Goal: Information Seeking & Learning: Learn about a topic

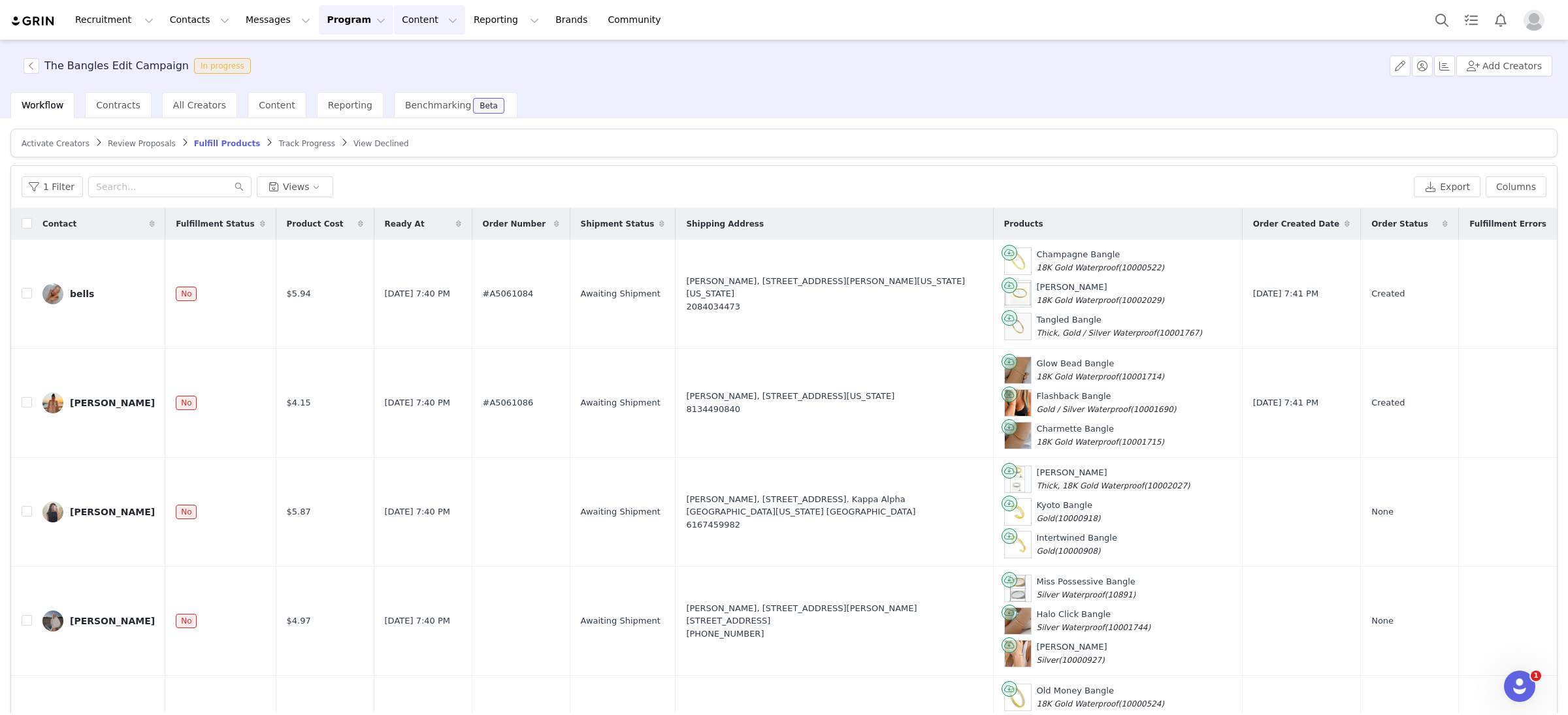
click at [409, 19] on button "Content Content" at bounding box center [429, 20] width 71 height 30
click at [409, 59] on p "Creator Content" at bounding box center [414, 58] width 73 height 14
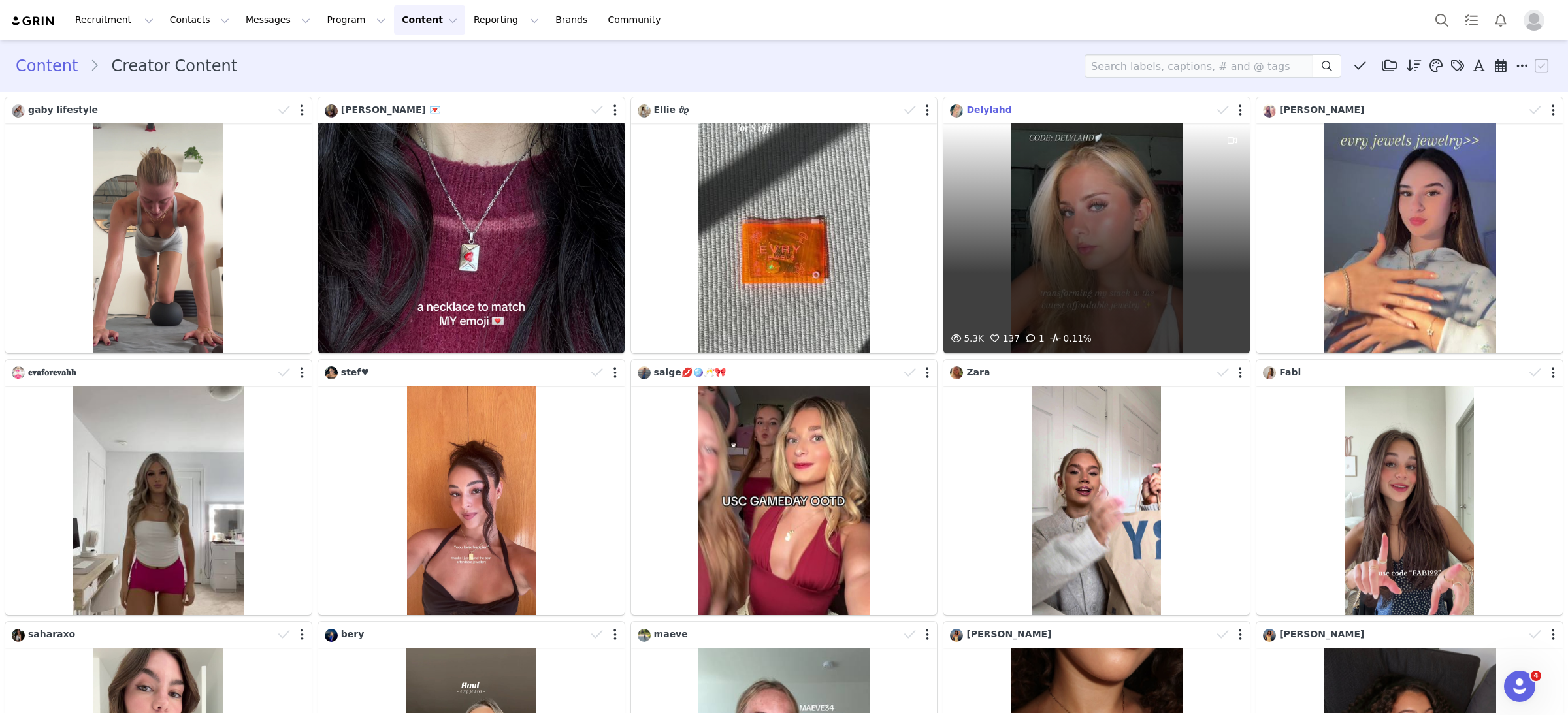
click at [995, 108] on span "Delylahd" at bounding box center [989, 109] width 45 height 11
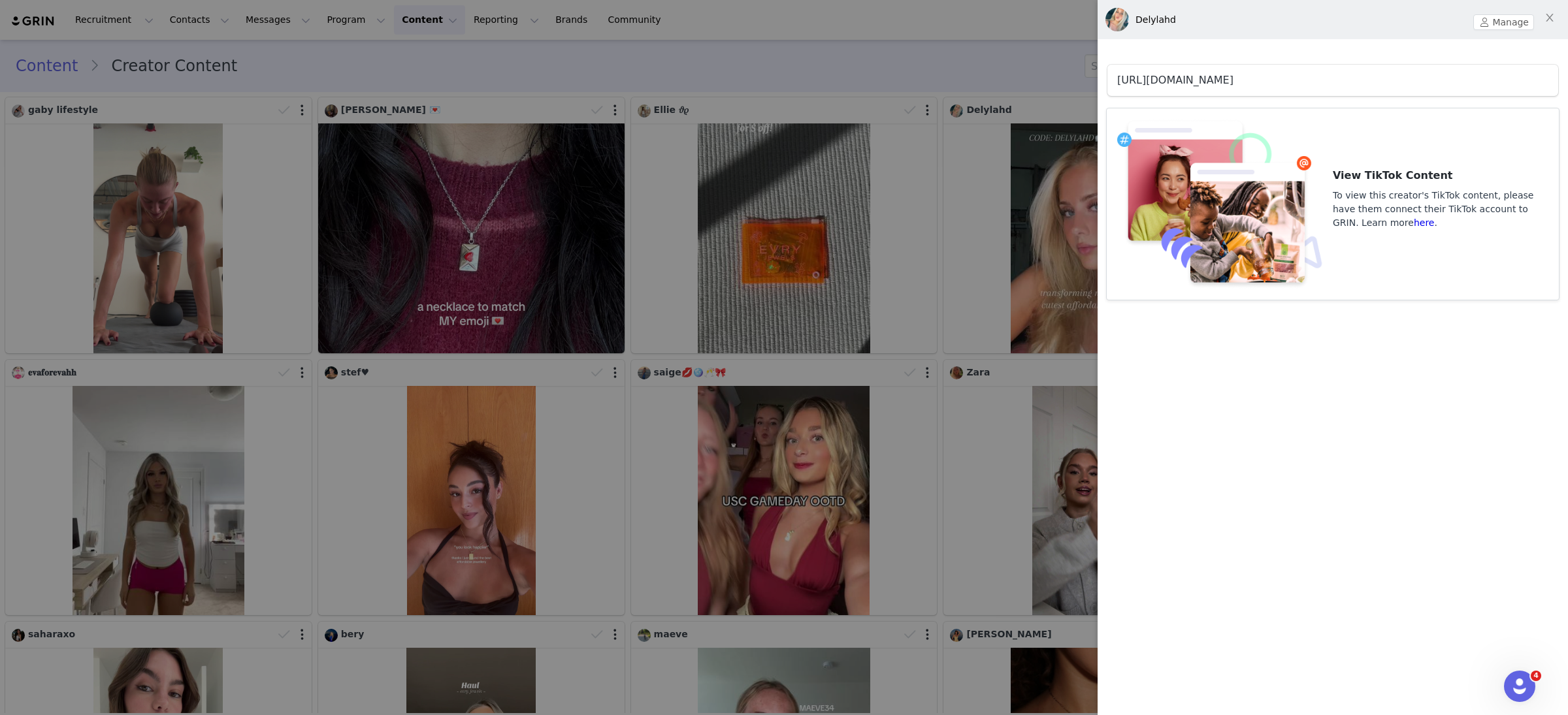
click at [1233, 83] on link "[URL][DOMAIN_NAME]" at bounding box center [1175, 80] width 116 height 13
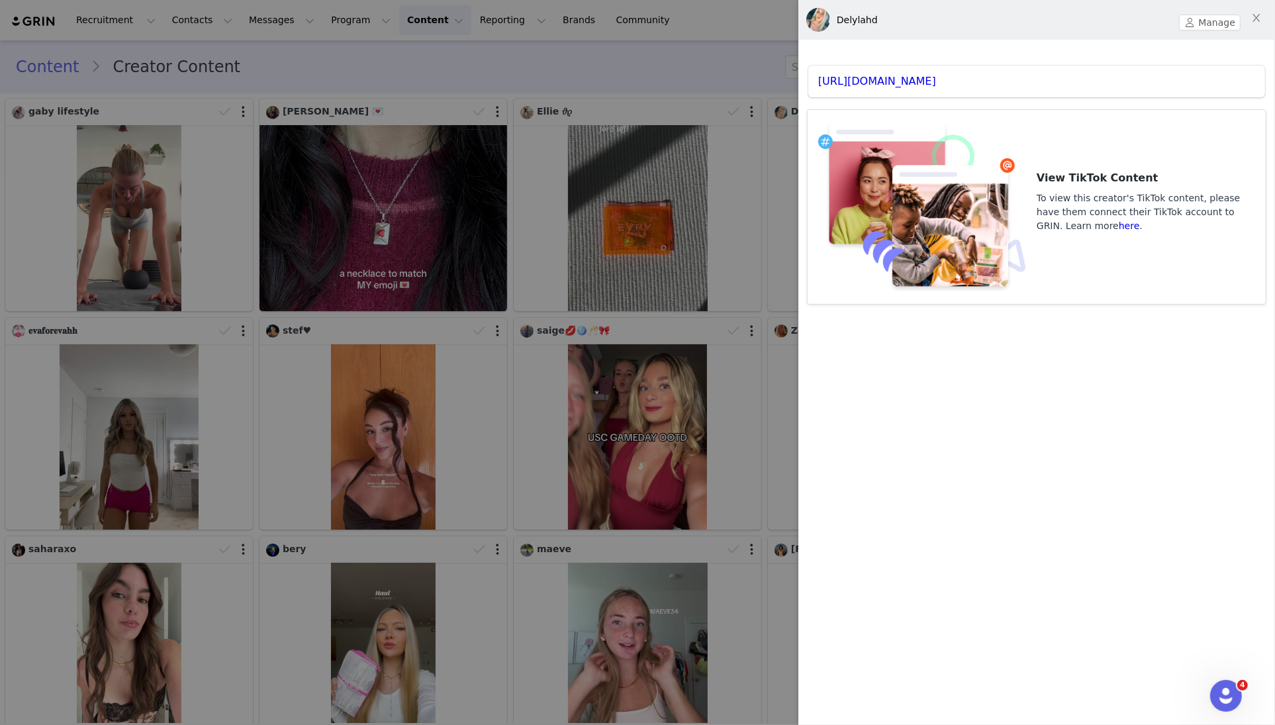
click at [609, 365] on div at bounding box center [637, 362] width 1275 height 725
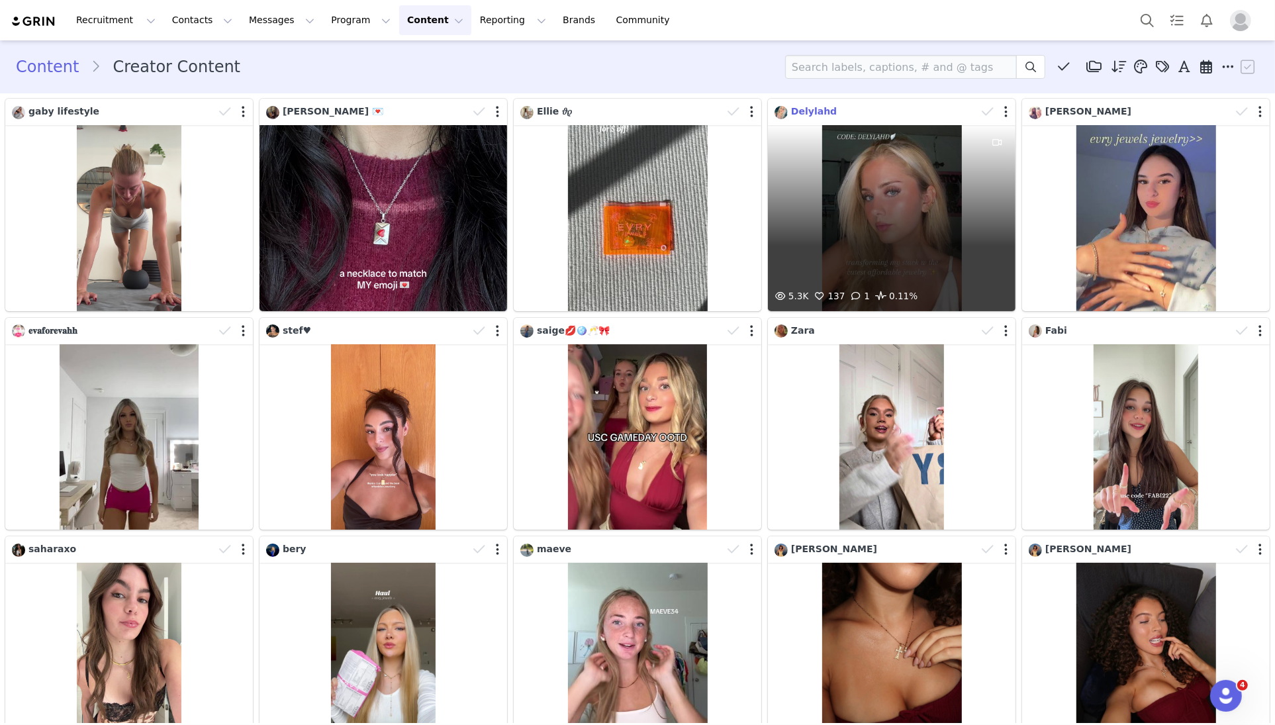
click at [818, 107] on span "Delylahd" at bounding box center [814, 111] width 46 height 11
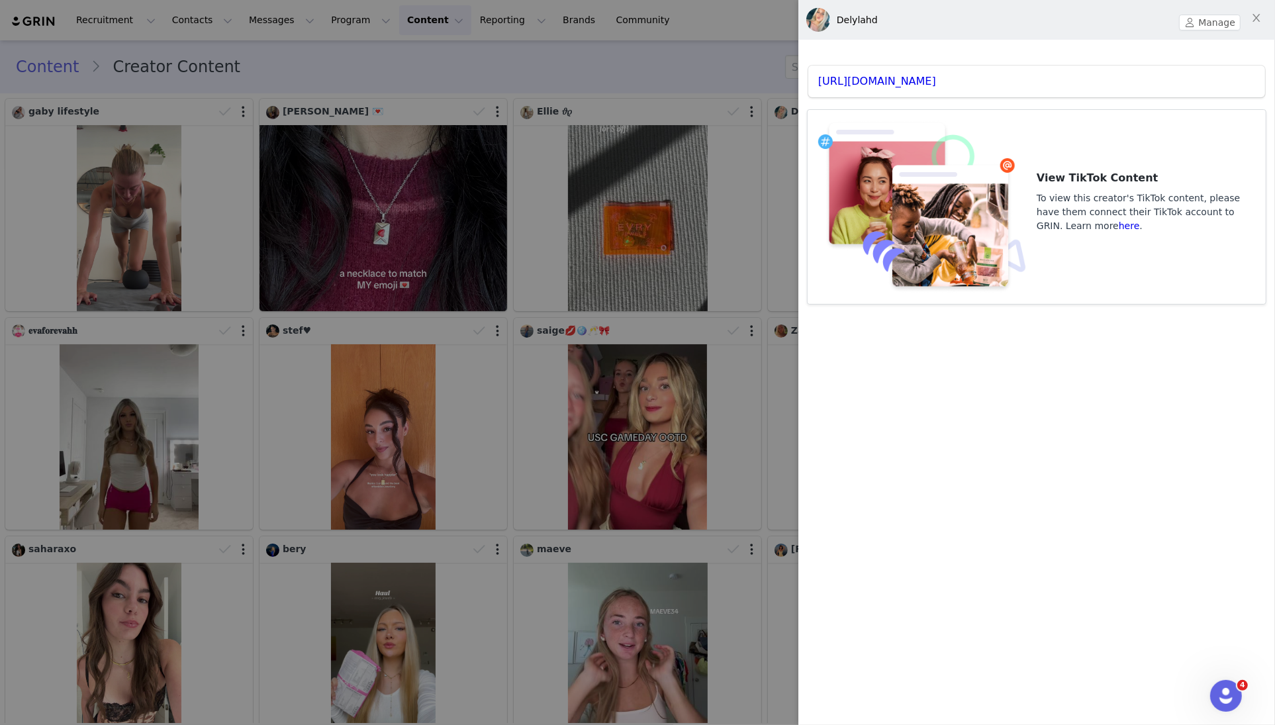
click at [666, 288] on div at bounding box center [637, 362] width 1275 height 725
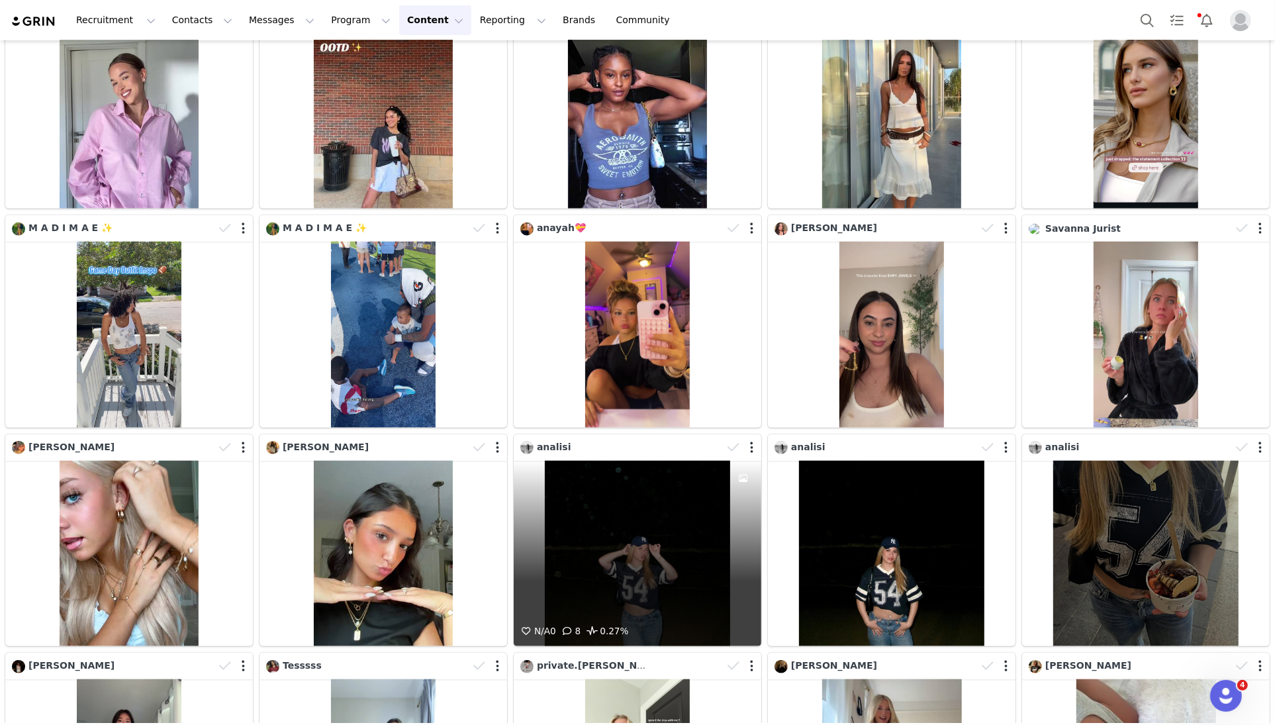
scroll to position [1204, 0]
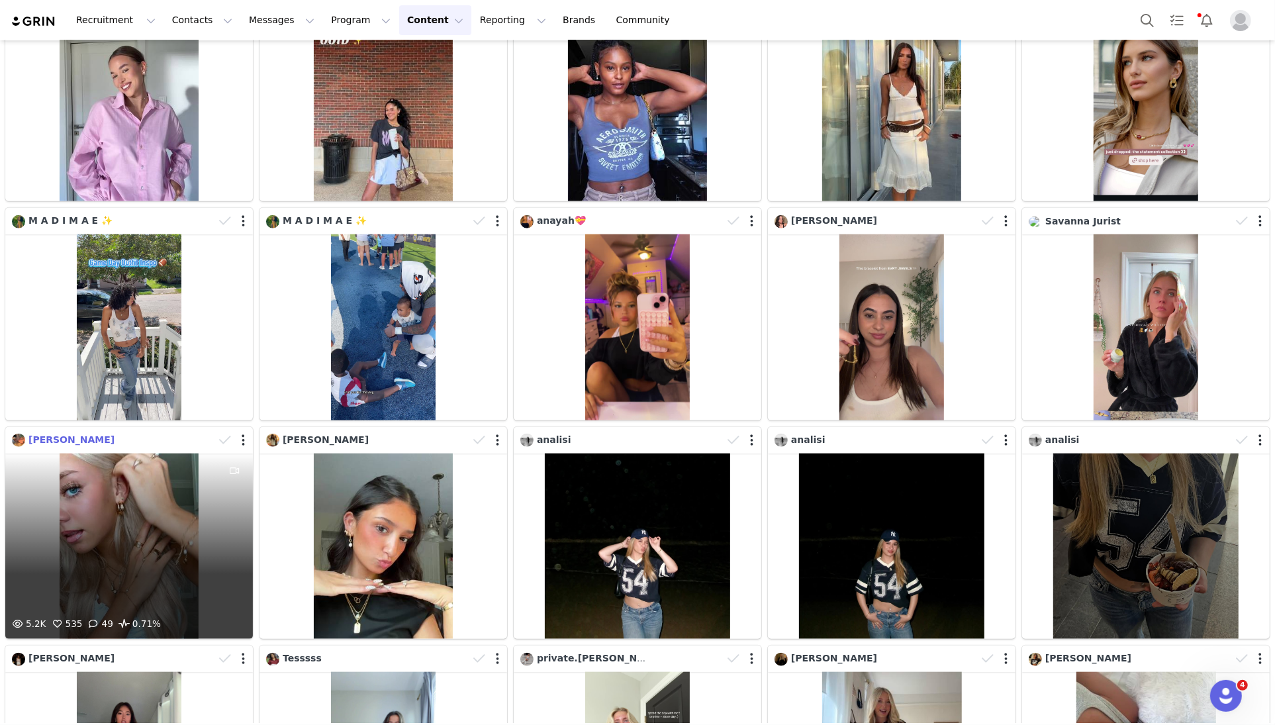
click at [77, 436] on span "Belle Bauerle" at bounding box center [71, 439] width 86 height 11
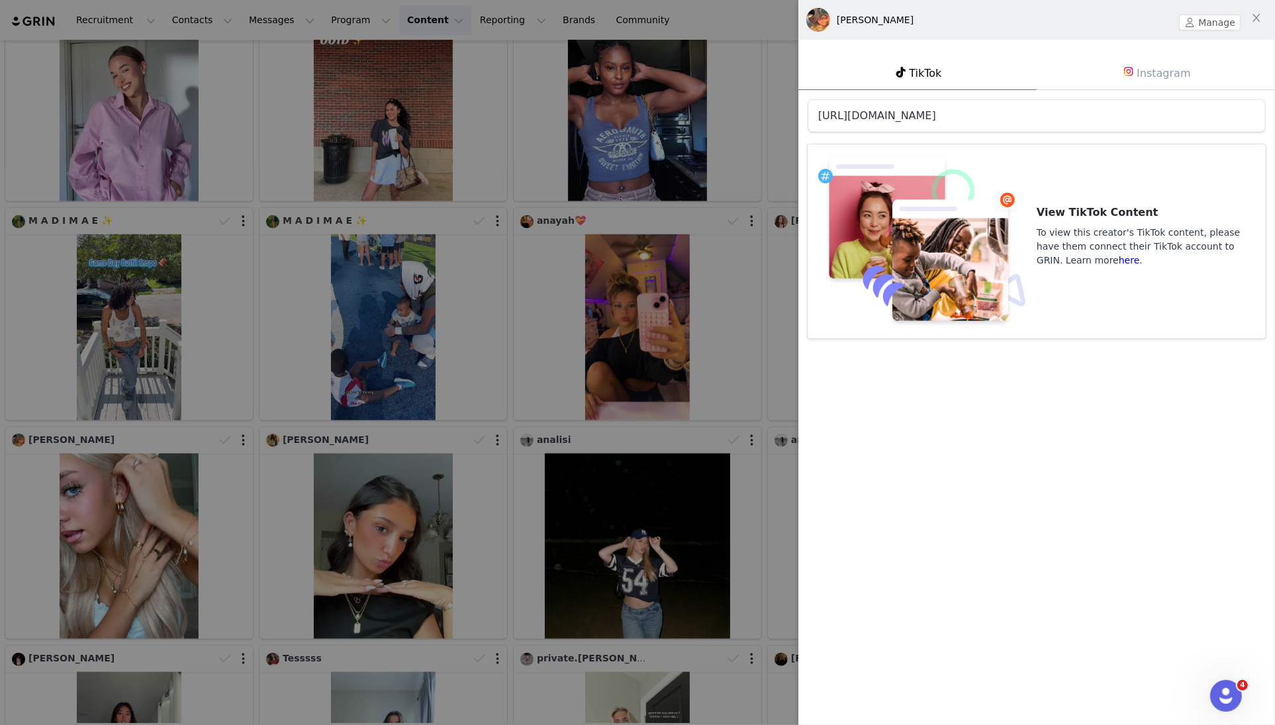
click at [931, 115] on link "https://www.tiktok.com/@belle_fits" at bounding box center [877, 115] width 118 height 13
click at [675, 393] on div at bounding box center [637, 362] width 1275 height 725
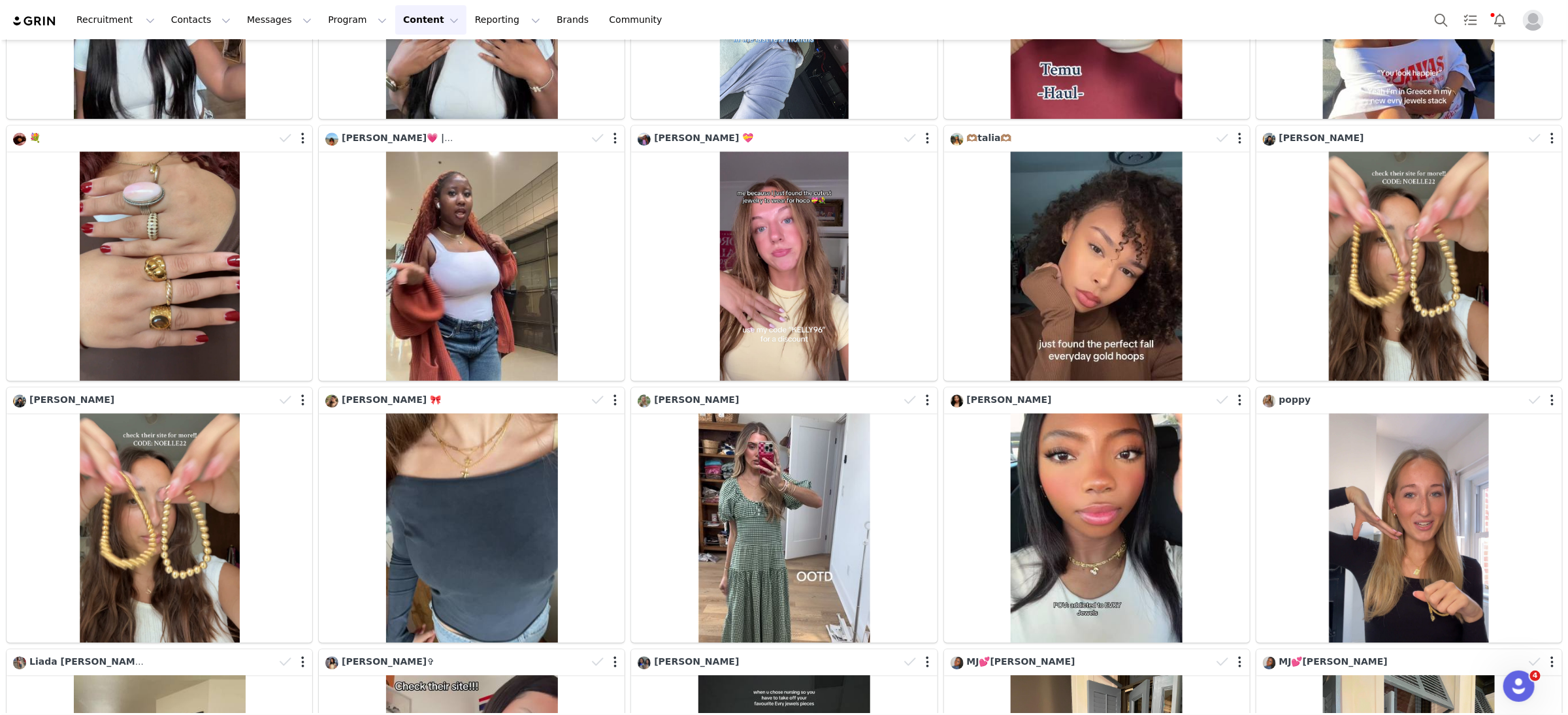
scroll to position [5214, 0]
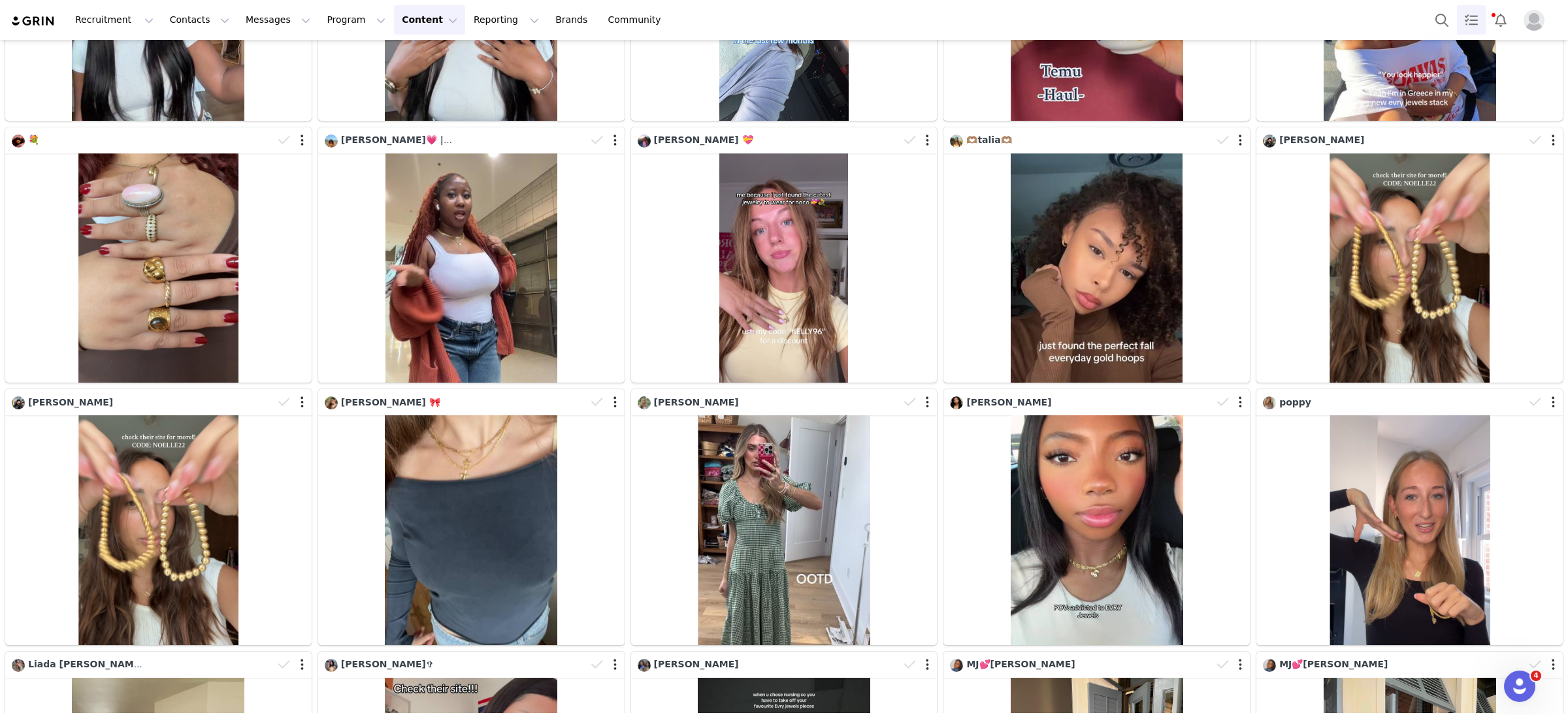
click at [1475, 24] on link "Tasks" at bounding box center [1470, 20] width 29 height 30
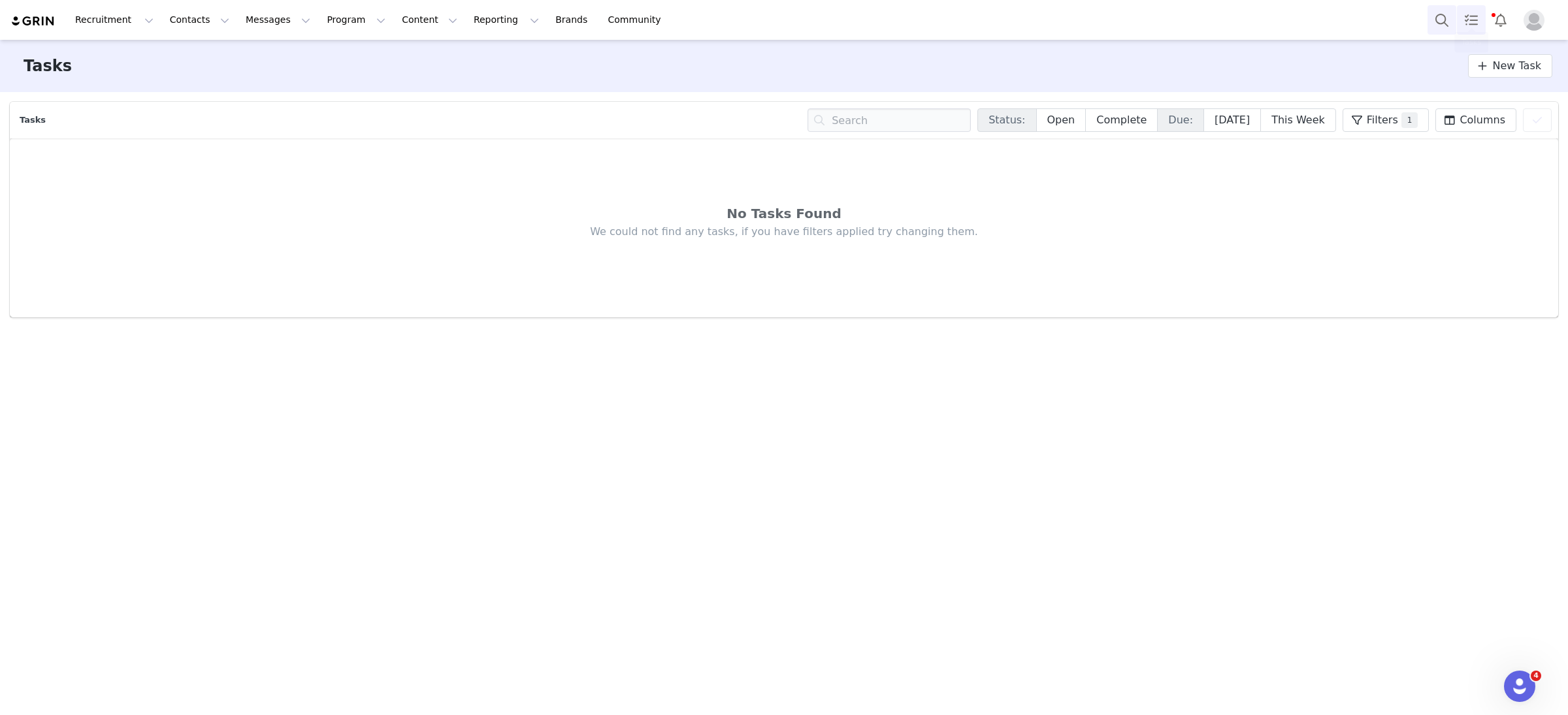
click at [1444, 21] on button "Search" at bounding box center [1442, 20] width 29 height 30
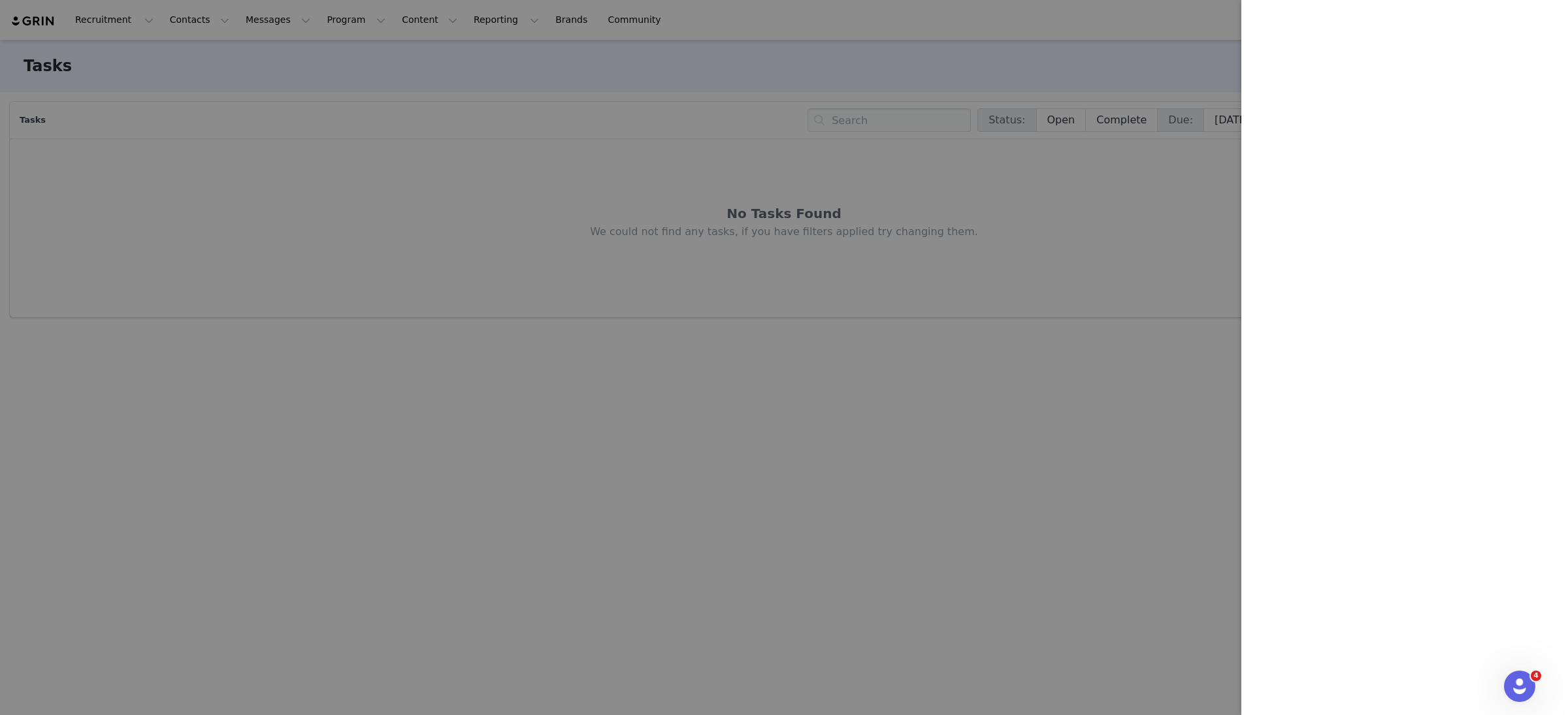
click at [645, 217] on div at bounding box center [784, 357] width 1568 height 715
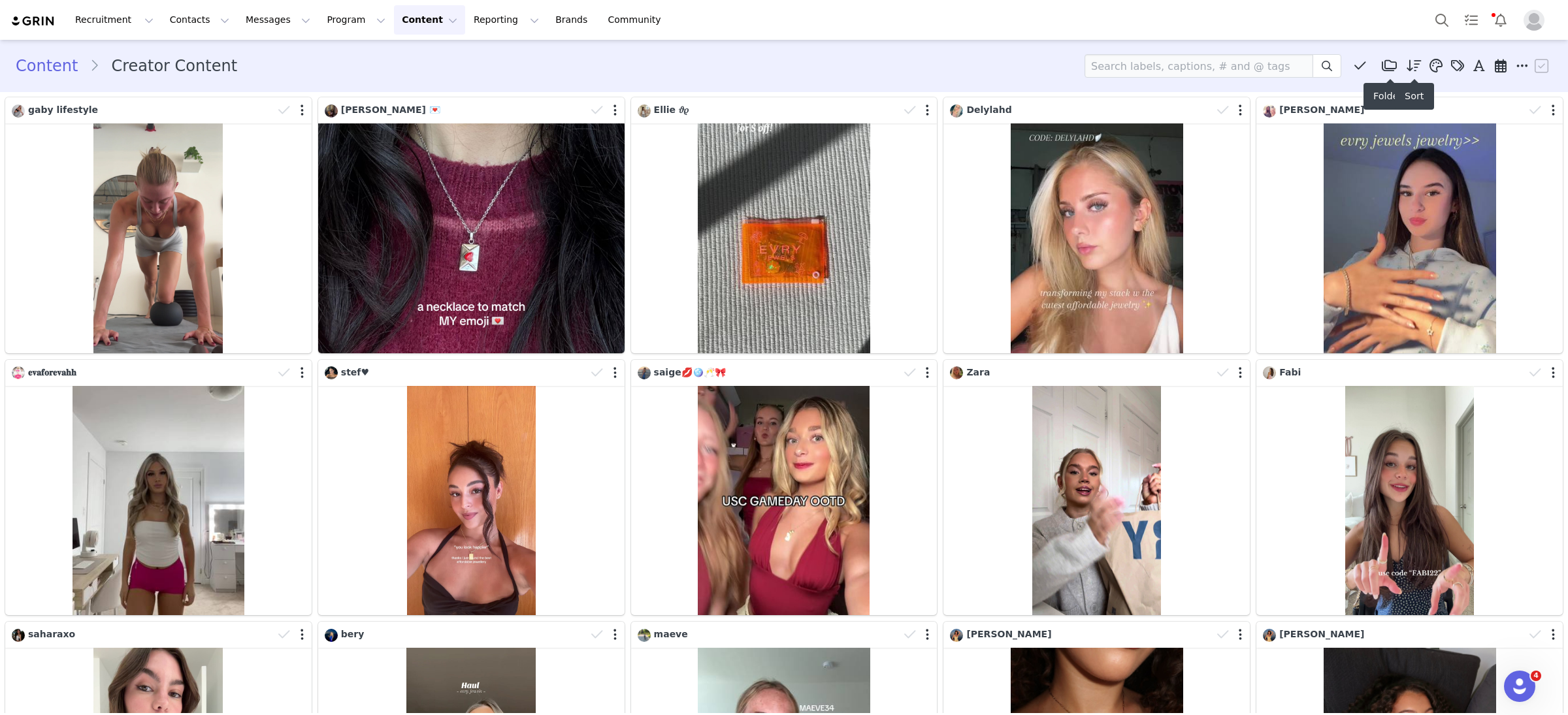
click at [1410, 67] on icon at bounding box center [1413, 65] width 15 height 13
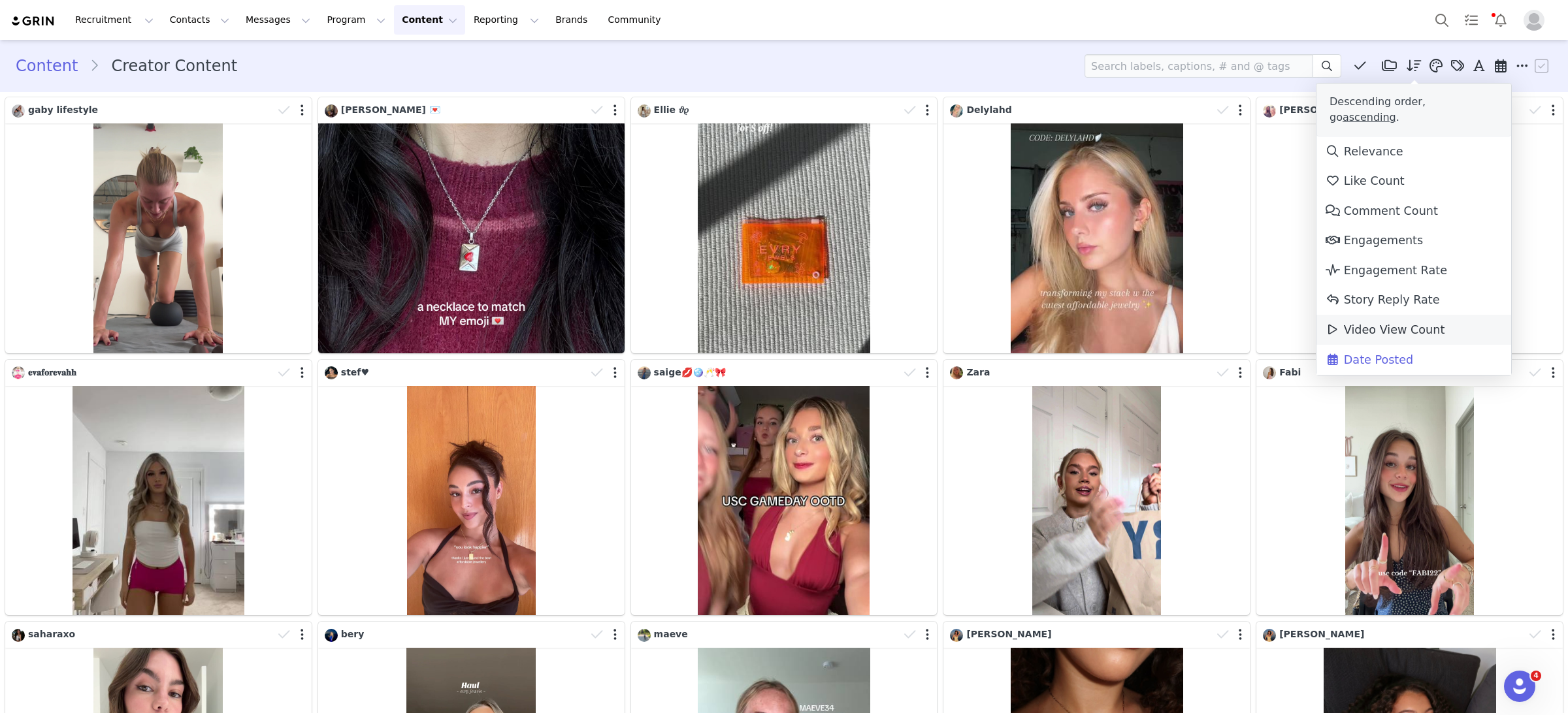
click at [1402, 323] on span "Video View Count" at bounding box center [1384, 329] width 119 height 13
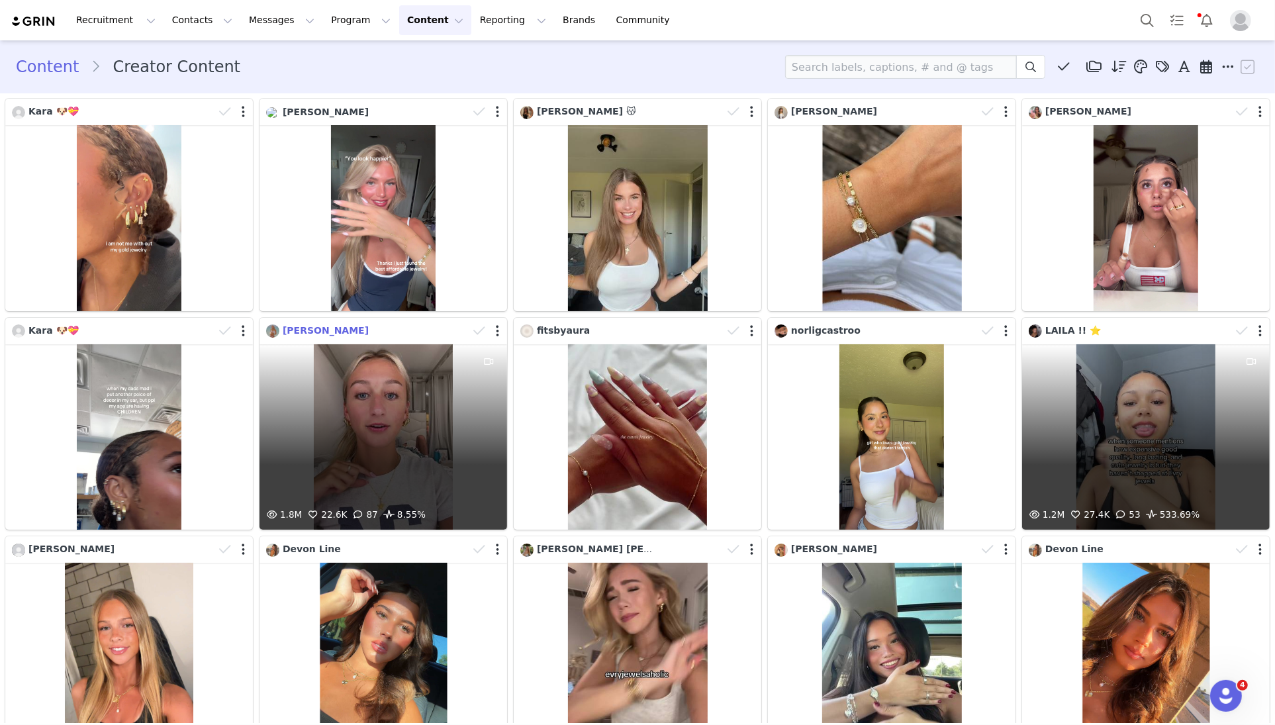
click at [296, 330] on span "Eden Rees" at bounding box center [326, 330] width 86 height 11
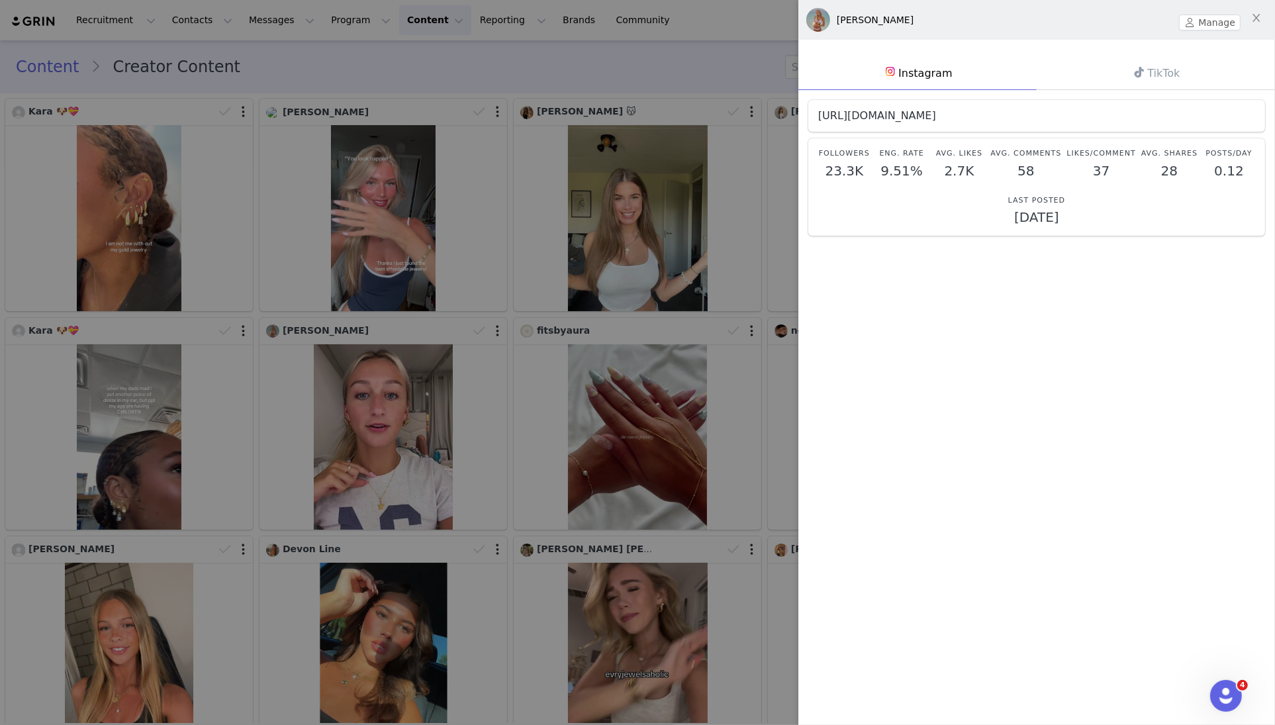
click at [936, 115] on link "https://www.instagram.com/edenrees.1" at bounding box center [877, 115] width 118 height 13
click at [1135, 72] on icon at bounding box center [1139, 72] width 9 height 11
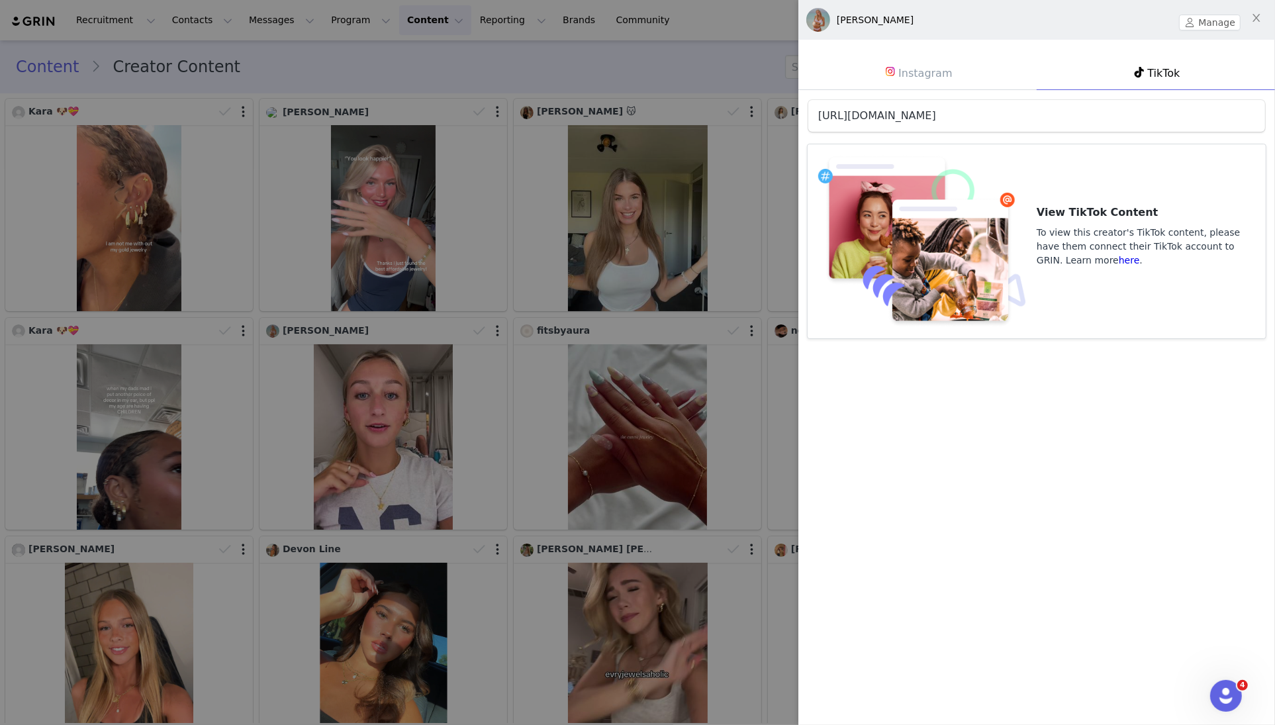
click at [932, 115] on link "https://www.tiktok.com/@edenrees.1" at bounding box center [877, 115] width 118 height 13
click at [644, 315] on div at bounding box center [637, 362] width 1275 height 725
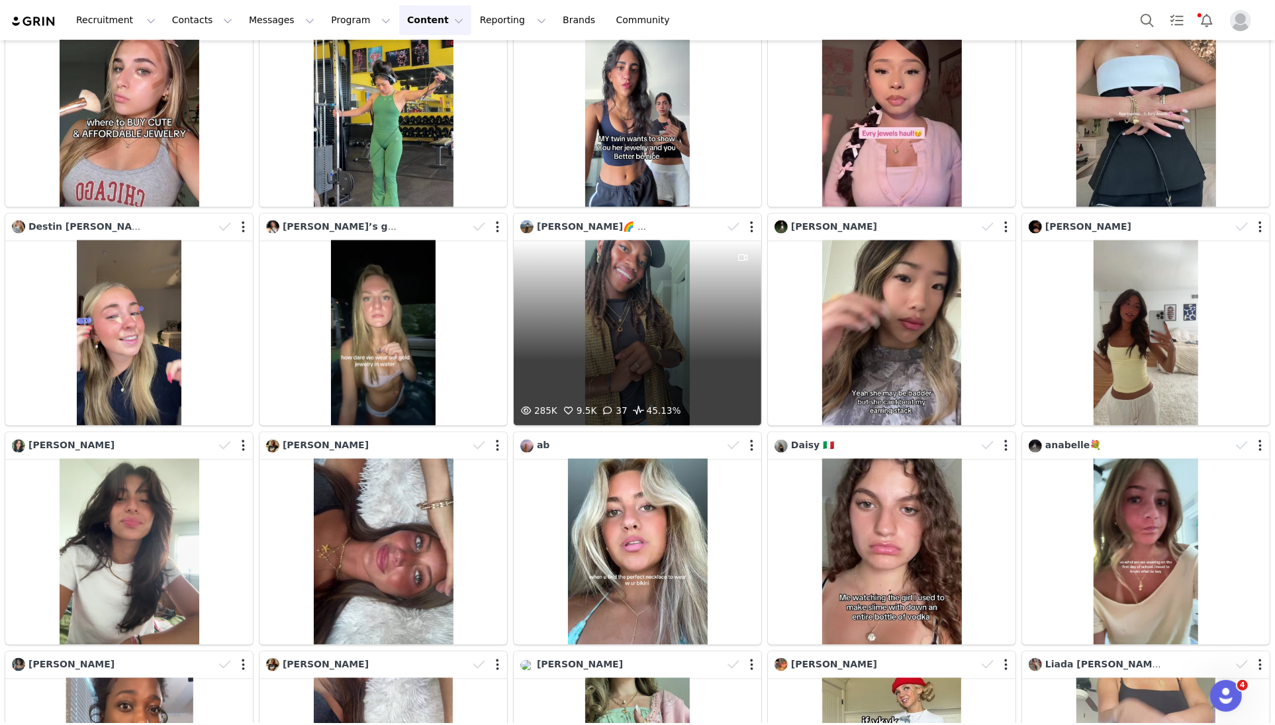
scroll to position [1947, 0]
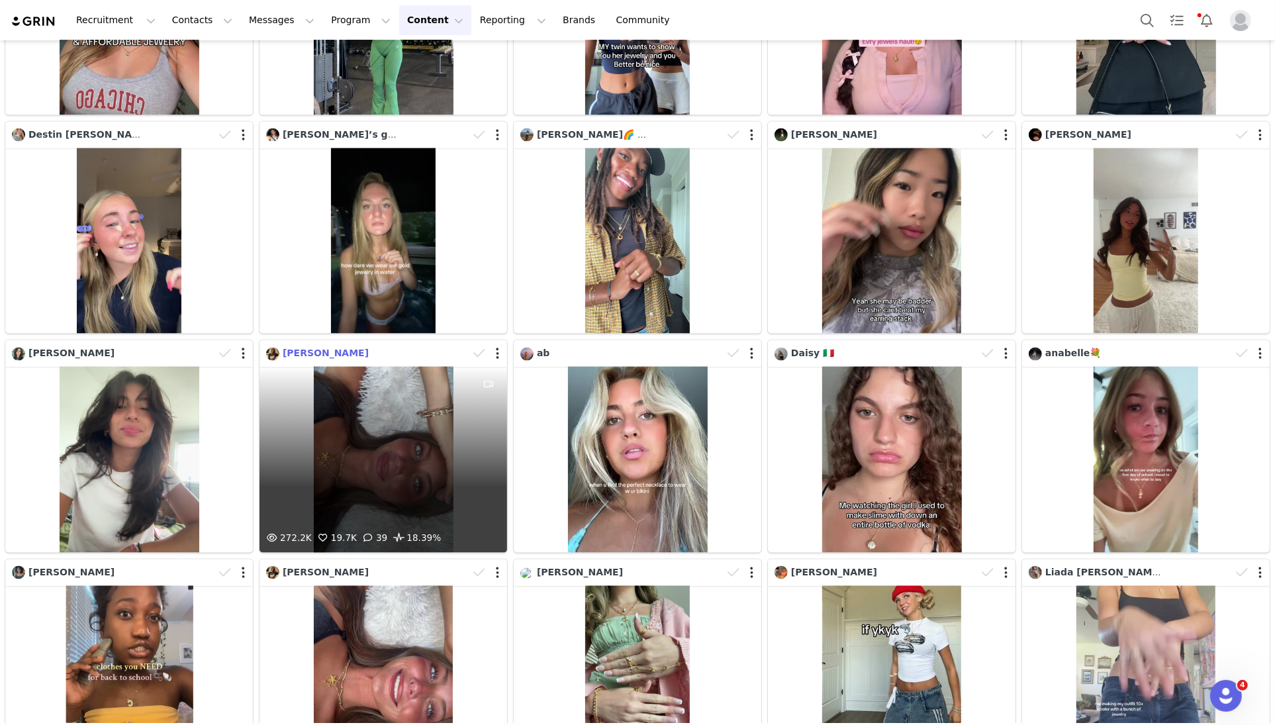
click at [339, 350] on span "Hanna Campbell" at bounding box center [326, 353] width 86 height 11
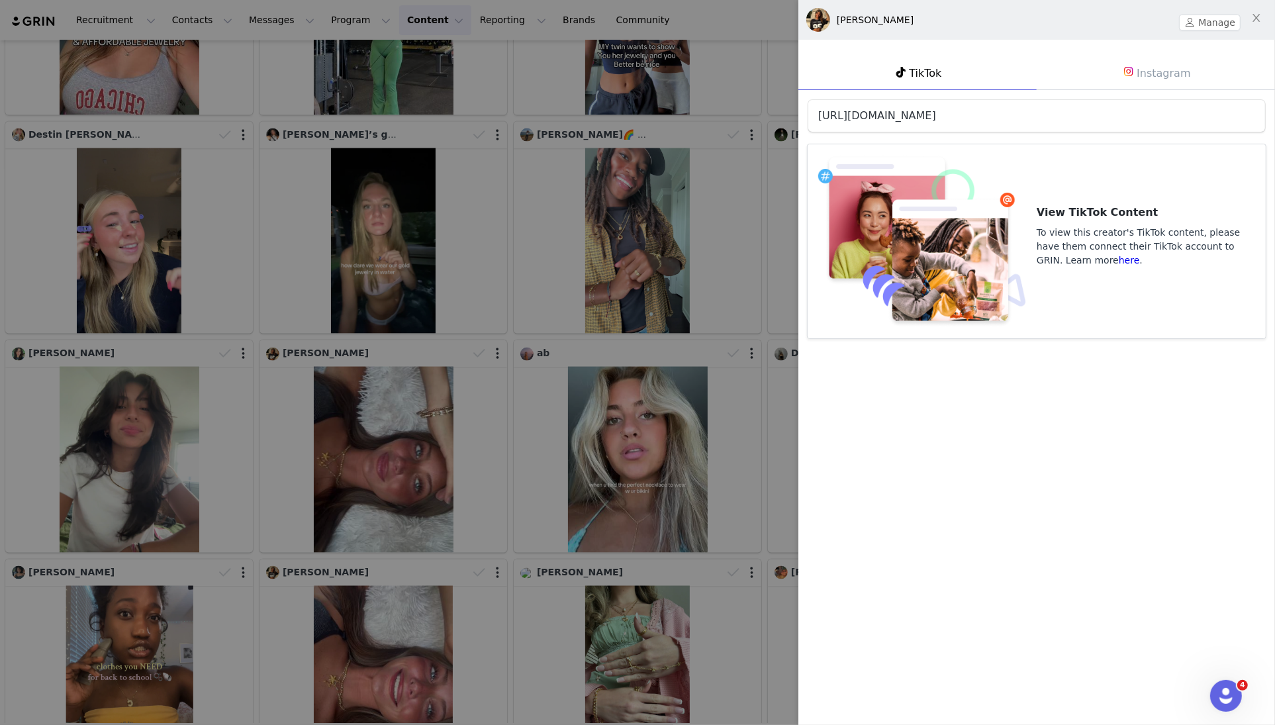
click at [936, 114] on link "https://www.tiktok.com/@hannacampbell_" at bounding box center [877, 115] width 118 height 13
click at [1154, 54] on div "Hanna Campbell Manage TikTok Instagram https://www.tiktok.com/@hannacampbell_ V…" at bounding box center [1036, 174] width 477 height 348
click at [1154, 68] on link "Instagram" at bounding box center [1156, 73] width 238 height 34
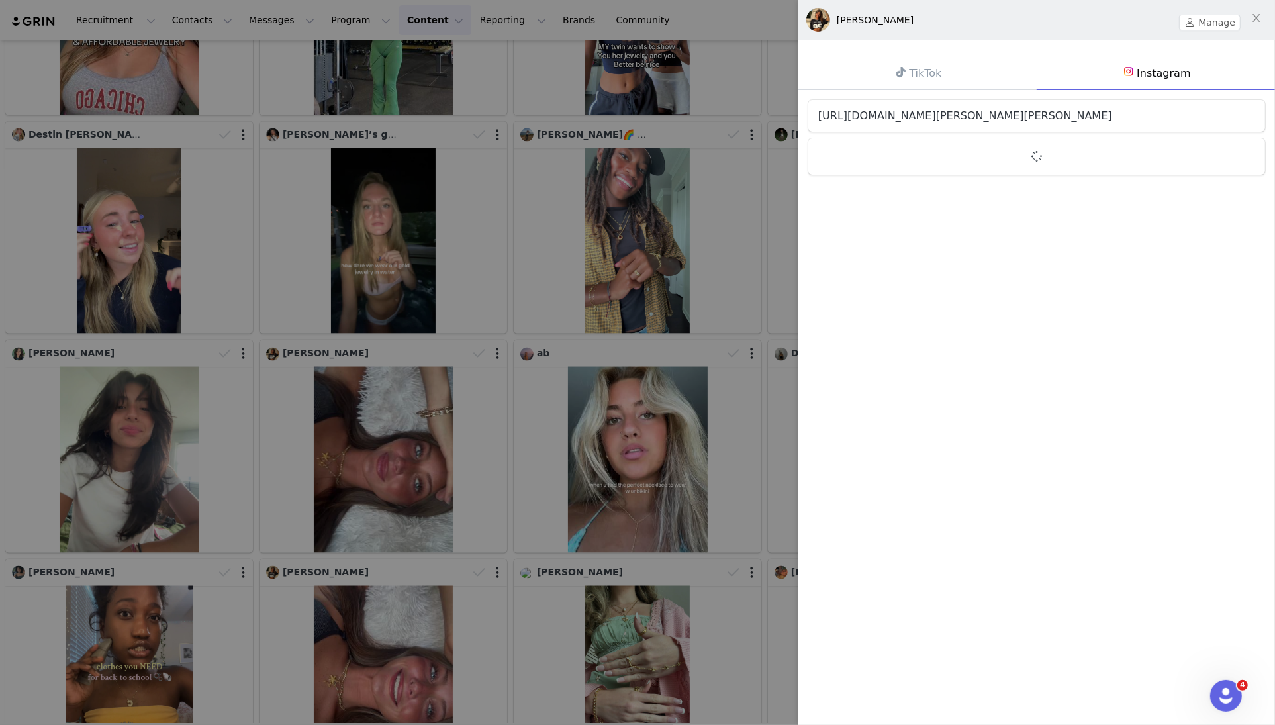
click at [995, 119] on link "https://www.instagram.com/hanna._.campbell" at bounding box center [965, 115] width 294 height 13
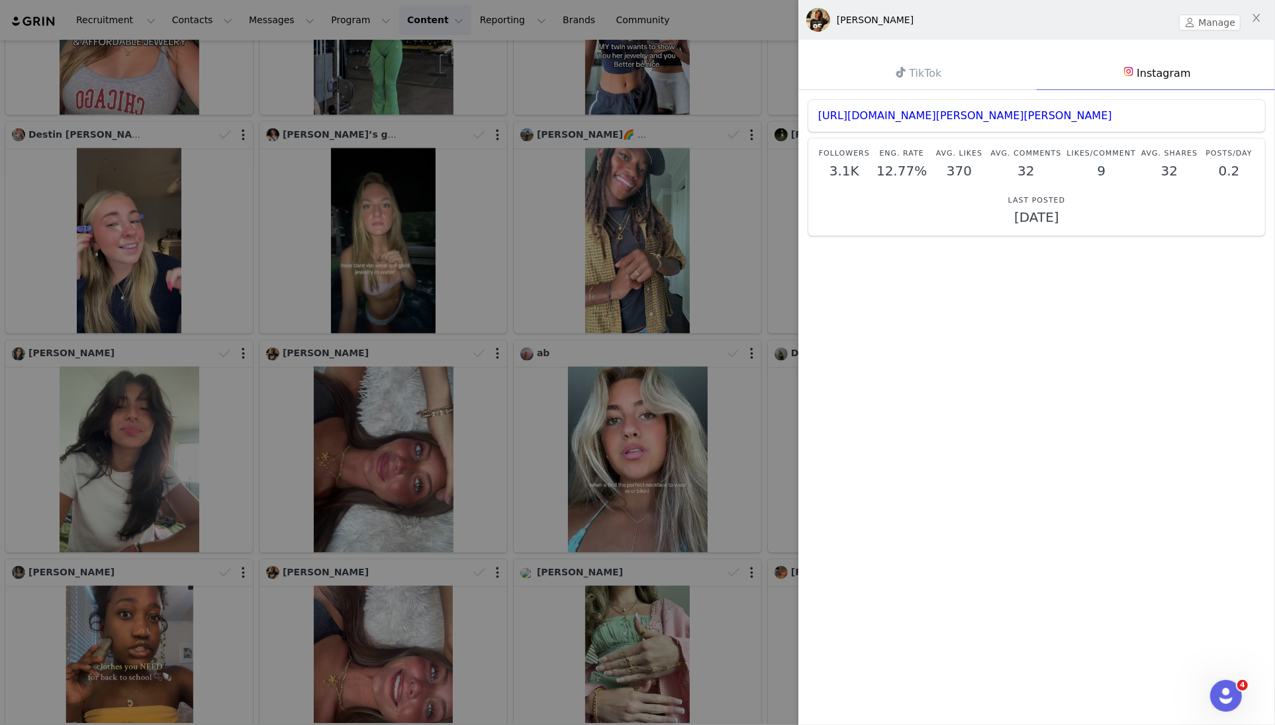
click at [655, 260] on div at bounding box center [637, 362] width 1275 height 725
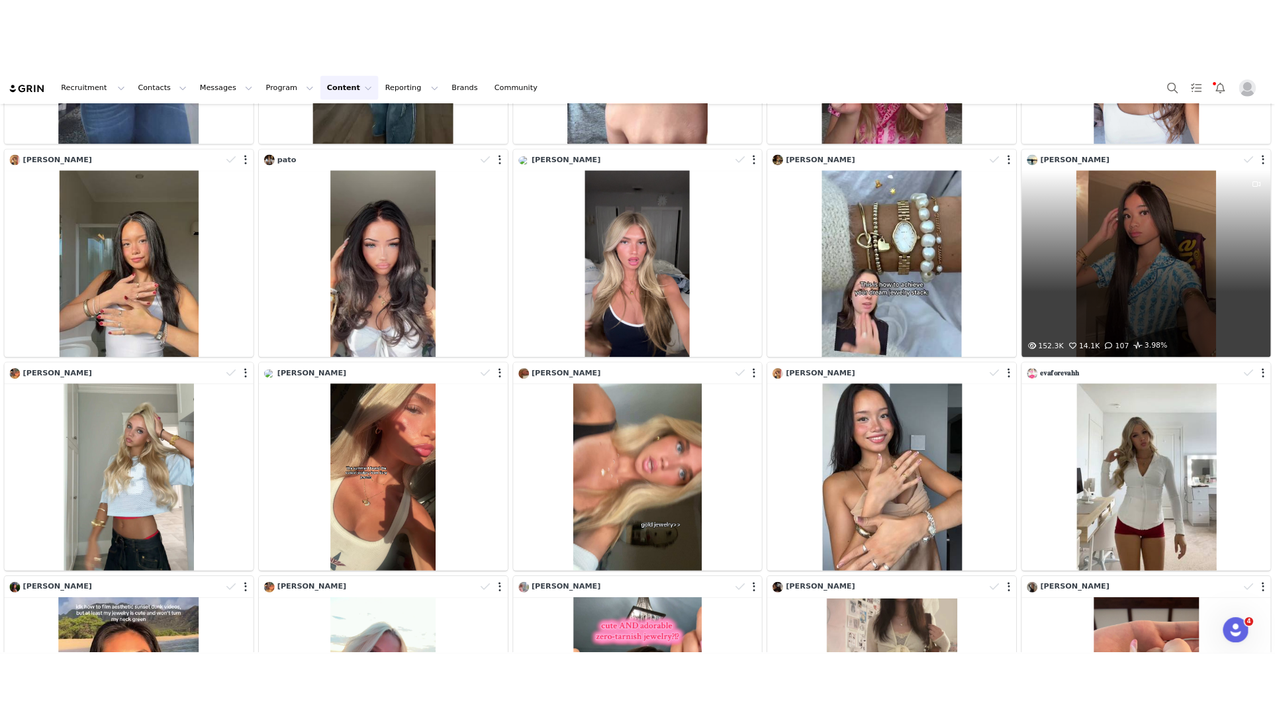
scroll to position [3461, 0]
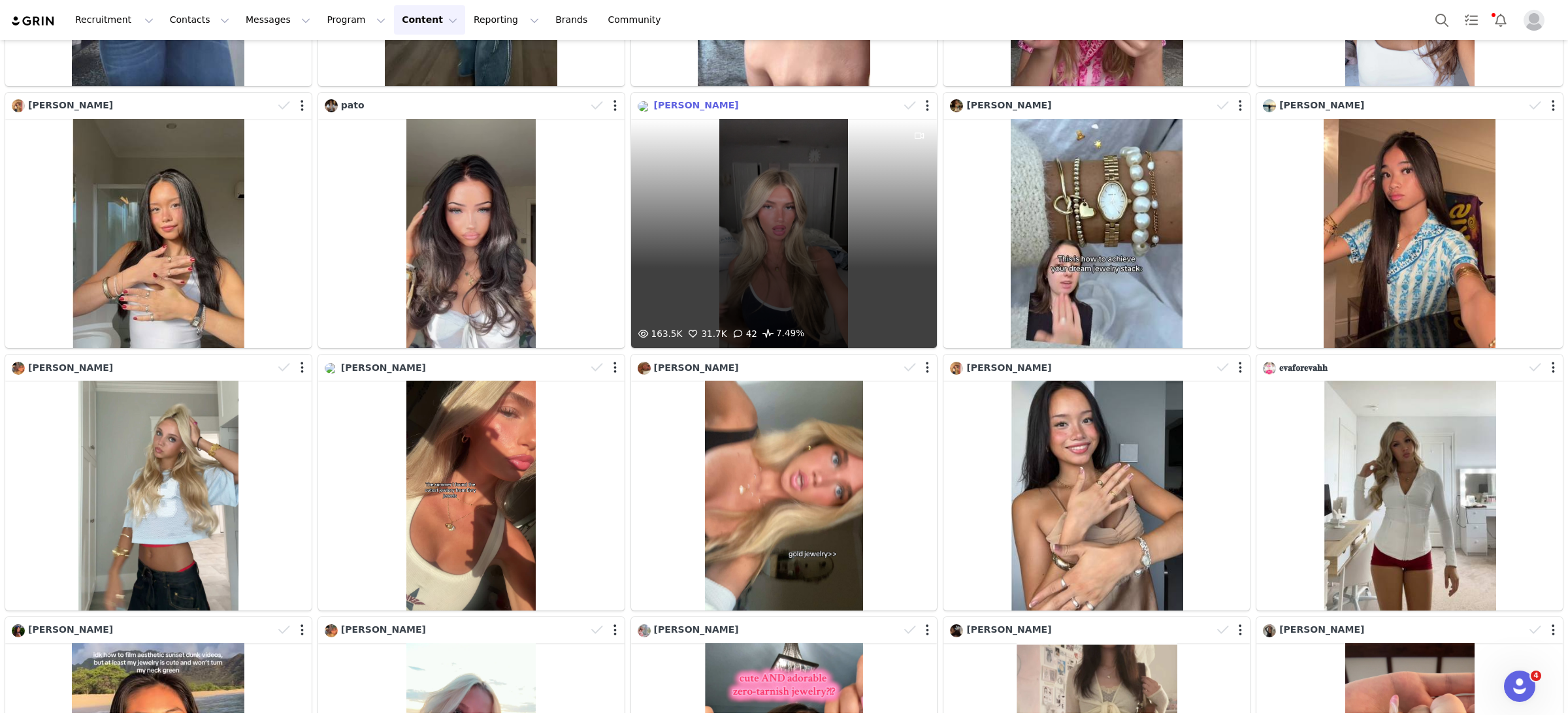
click at [690, 103] on span "Gia piombo" at bounding box center [697, 105] width 85 height 11
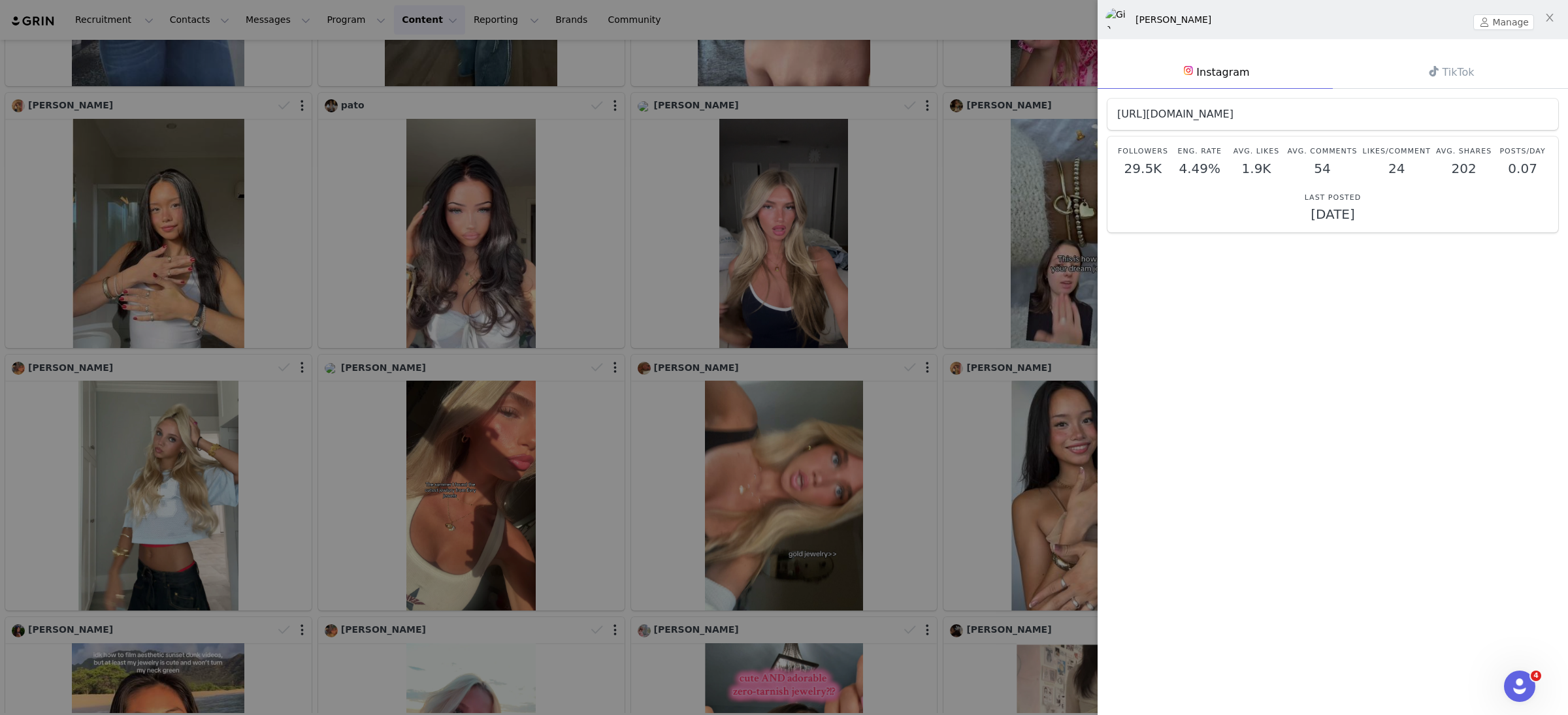
click at [1233, 115] on link "https://www.instagram.com/giapiombo" at bounding box center [1175, 113] width 116 height 13
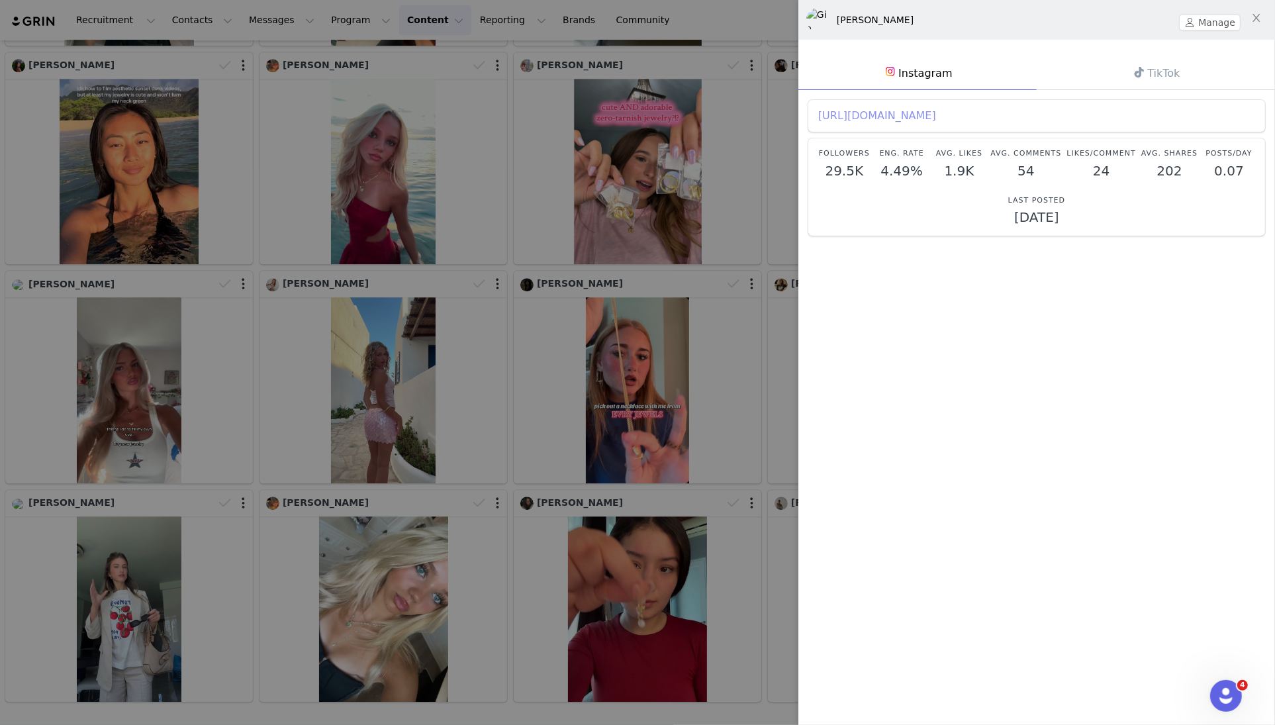
scroll to position [2897, 0]
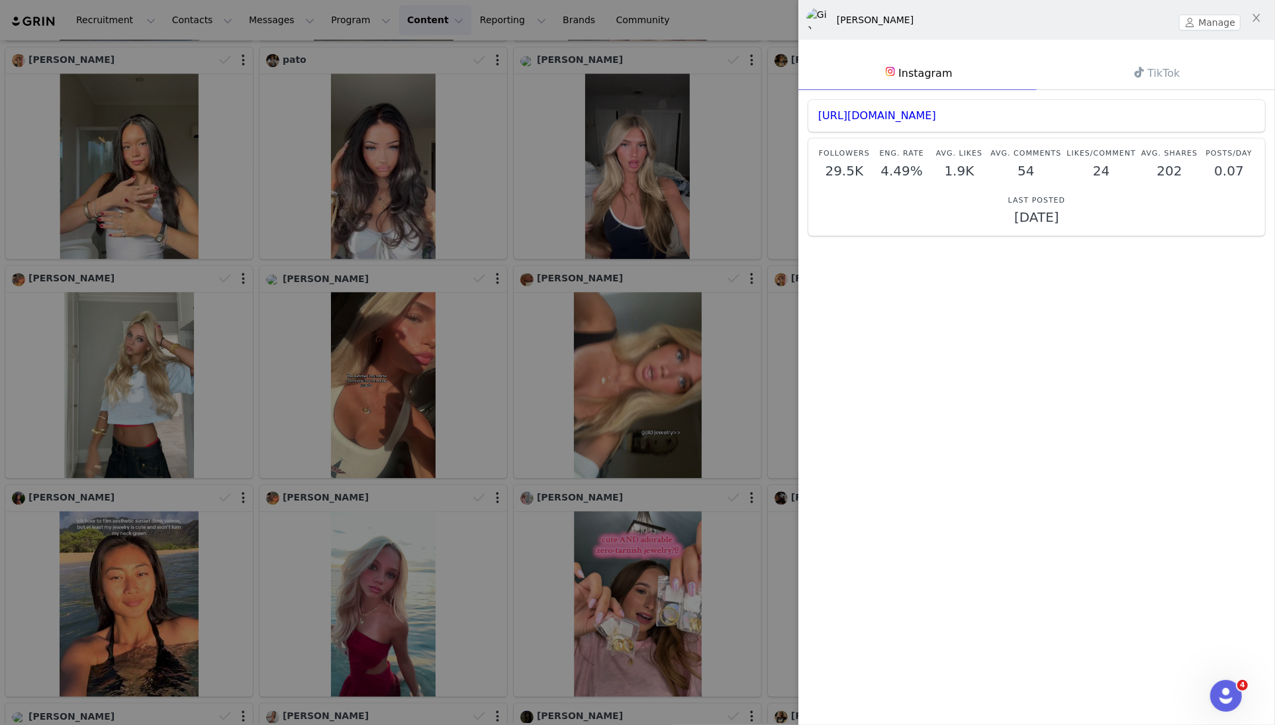
click at [1135, 75] on icon at bounding box center [1139, 72] width 9 height 11
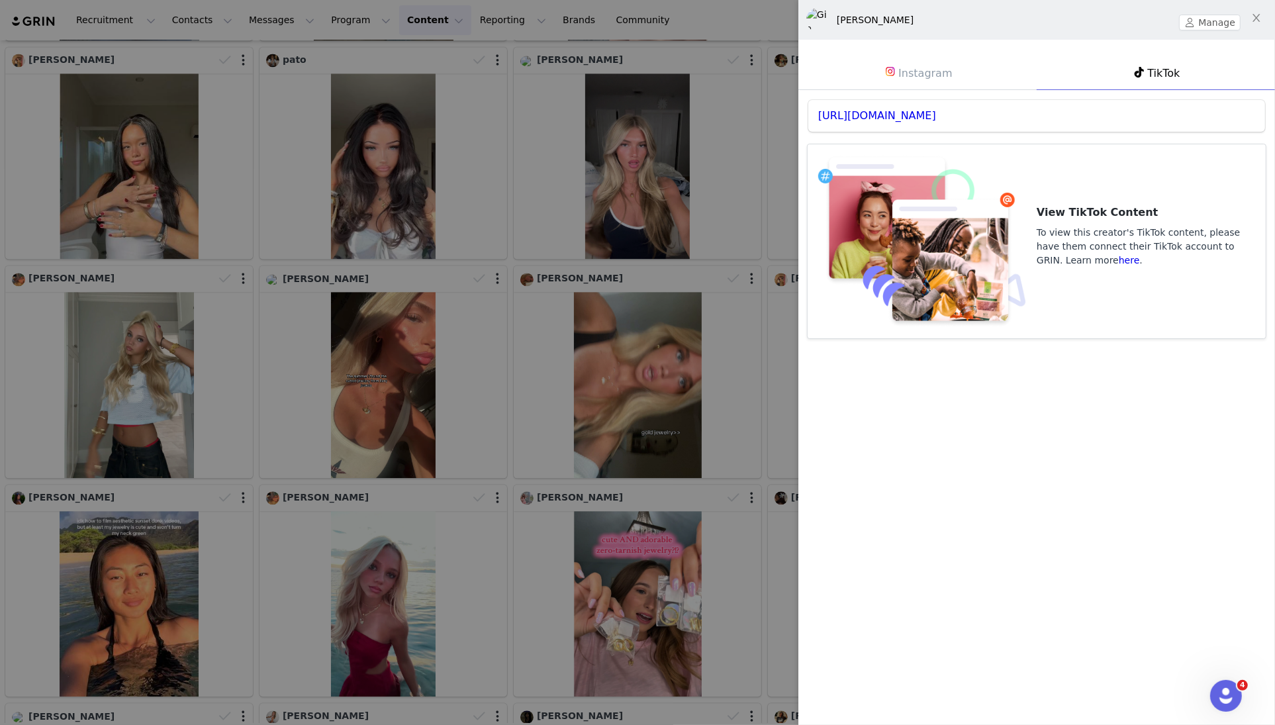
drag, startPoint x: 1040, startPoint y: 113, endPoint x: 800, endPoint y: 110, distance: 239.7
click at [800, 111] on div "https://www.tiktok.com/@favtallblonde View TikTok Content To view this creator'…" at bounding box center [1036, 219] width 477 height 258
copy link "https://www.tiktok.com/@favtallblonde"
click at [964, 105] on div "https://www.tiktok.com/@favtallblonde" at bounding box center [1036, 116] width 457 height 32
click at [936, 111] on link "https://www.tiktok.com/@favtallblonde" at bounding box center [877, 115] width 118 height 13
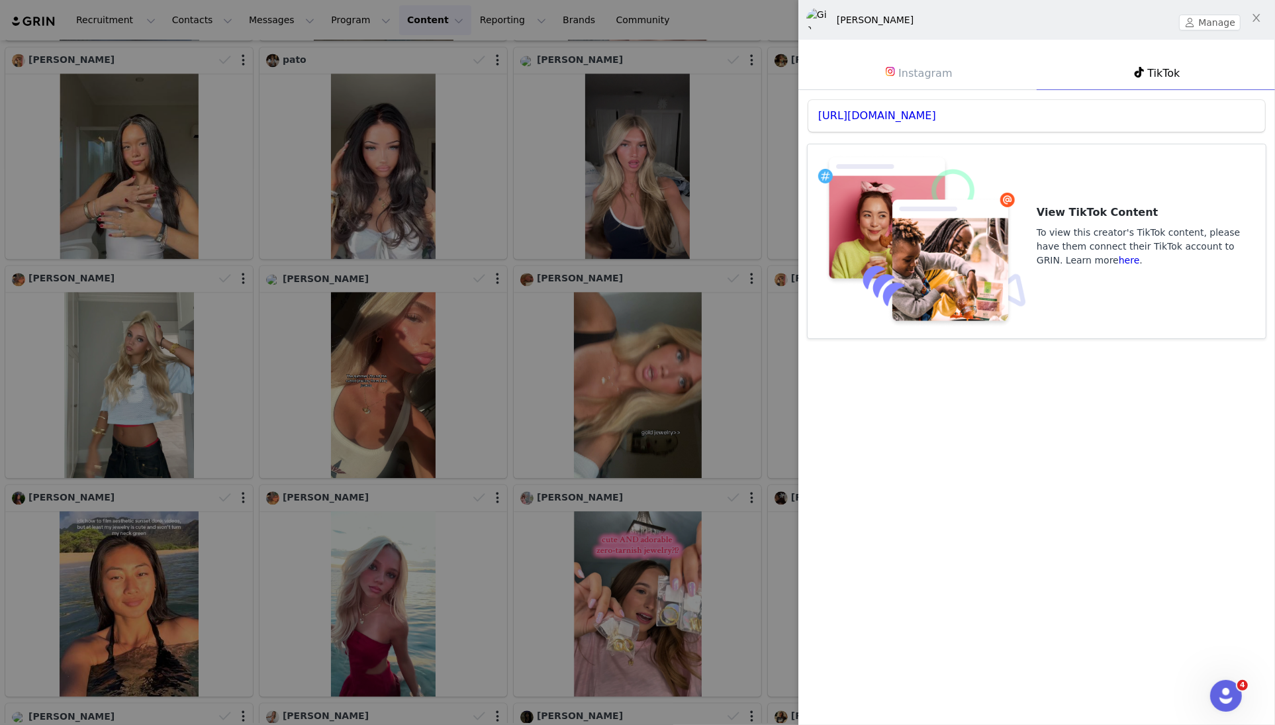
click at [779, 477] on div at bounding box center [637, 362] width 1275 height 725
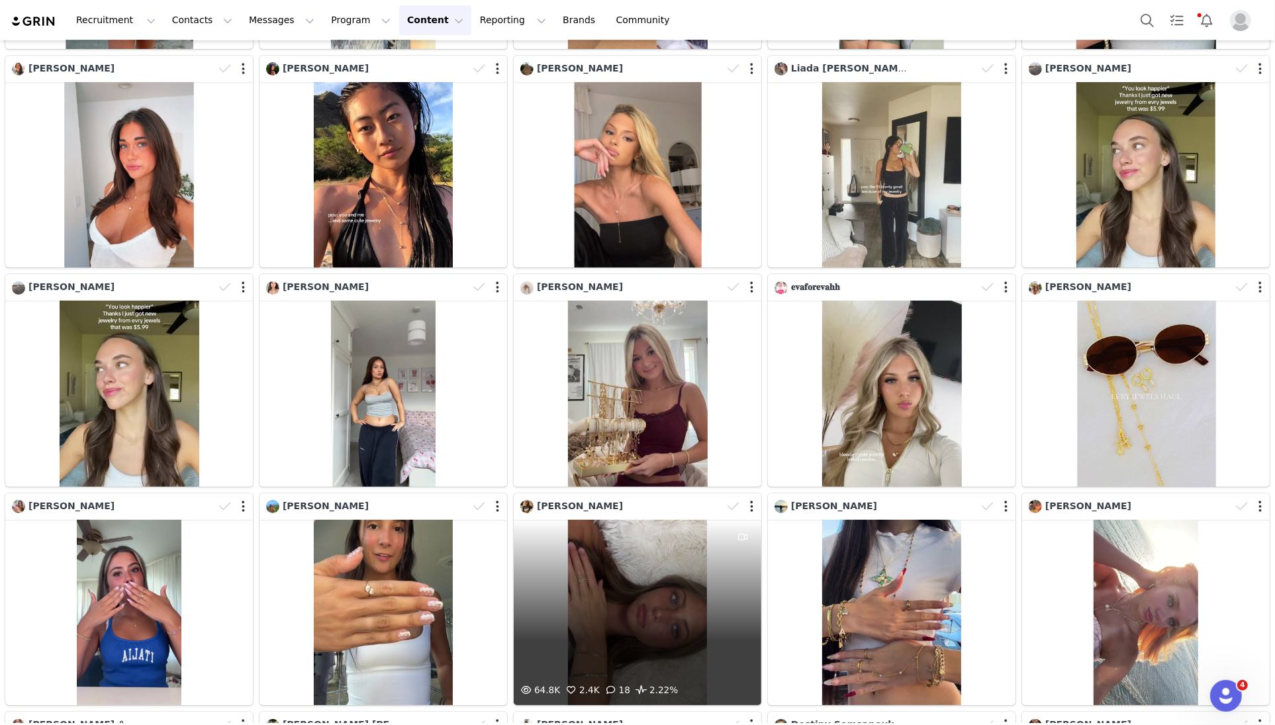
scroll to position [5109, 0]
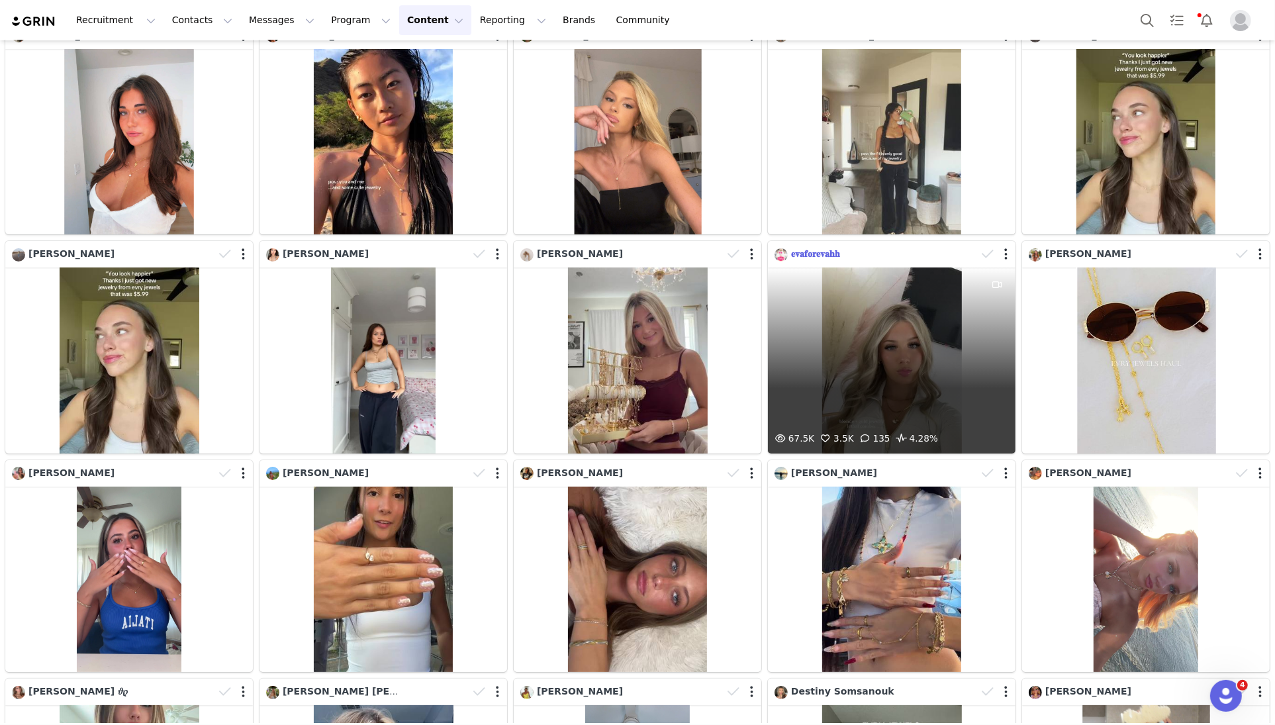
click at [824, 256] on span "𝐞𝐯𝐚𝐟𝐨𝐫𝐞𝐯𝐚𝐡𝐡" at bounding box center [815, 253] width 49 height 11
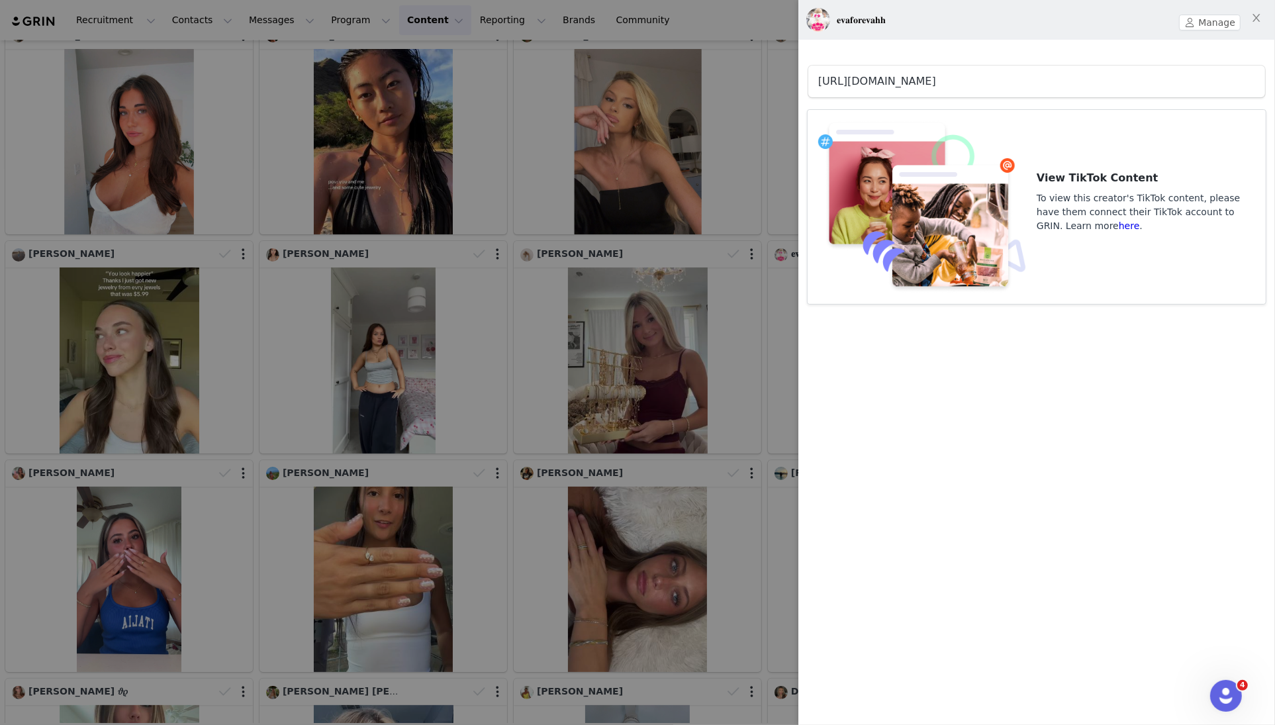
click at [936, 82] on link "https://www.tiktok.com/@evaforevahh" at bounding box center [877, 81] width 118 height 13
click at [954, 114] on article "View TikTok Content To view this creator's TikTok content, please have them con…" at bounding box center [1036, 206] width 459 height 195
click at [589, 348] on div at bounding box center [637, 362] width 1275 height 725
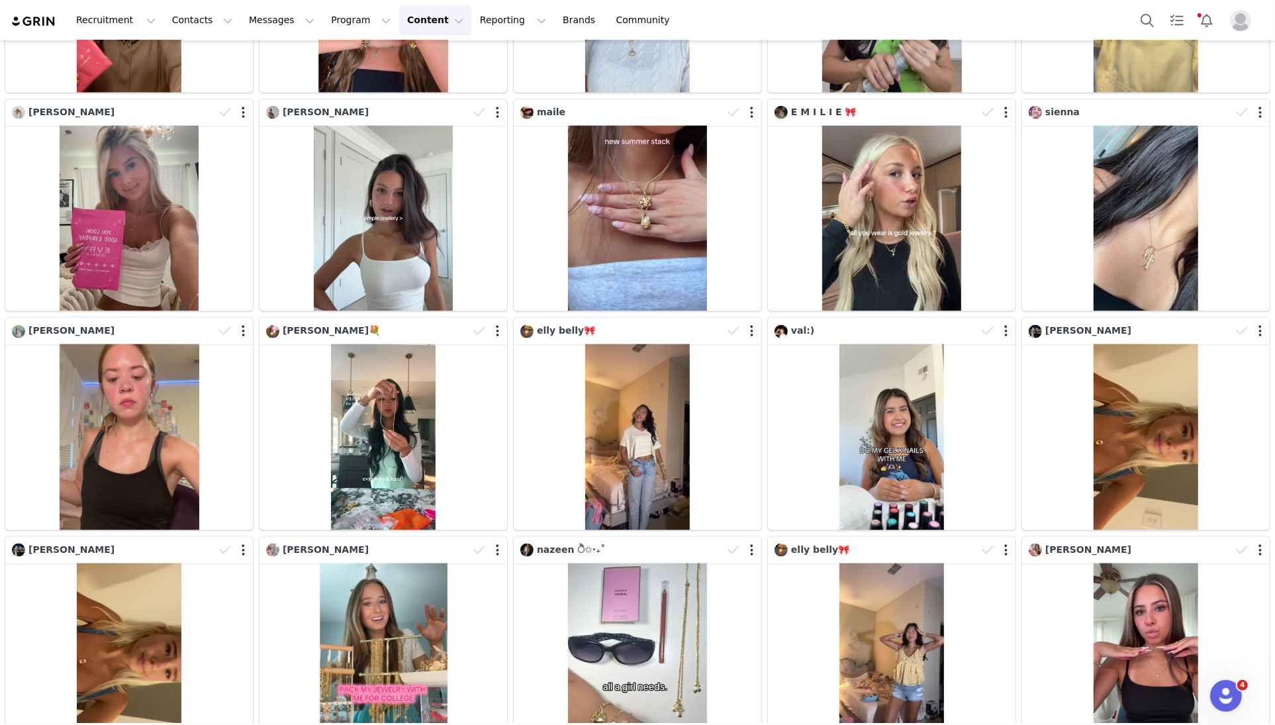
scroll to position [6784, 0]
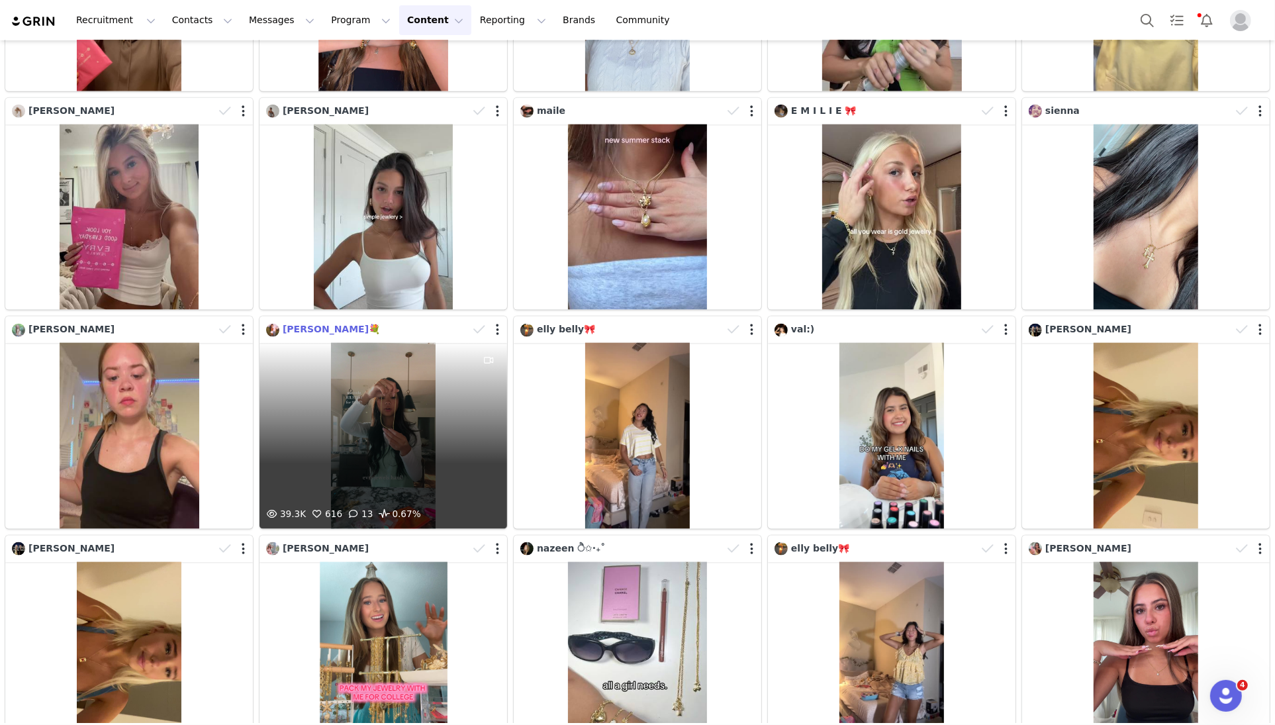
click at [329, 332] on span "riley peyton💐" at bounding box center [331, 329] width 97 height 11
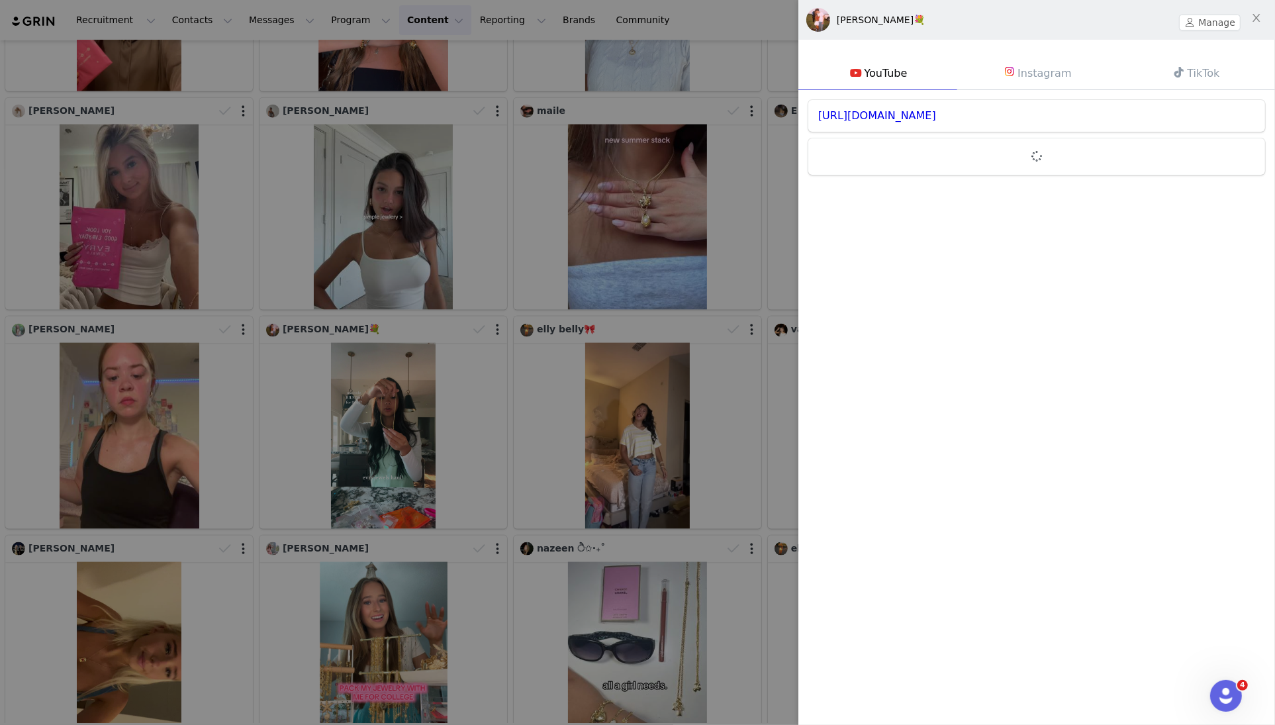
click at [1051, 68] on link "Instagram" at bounding box center [1036, 73] width 159 height 34
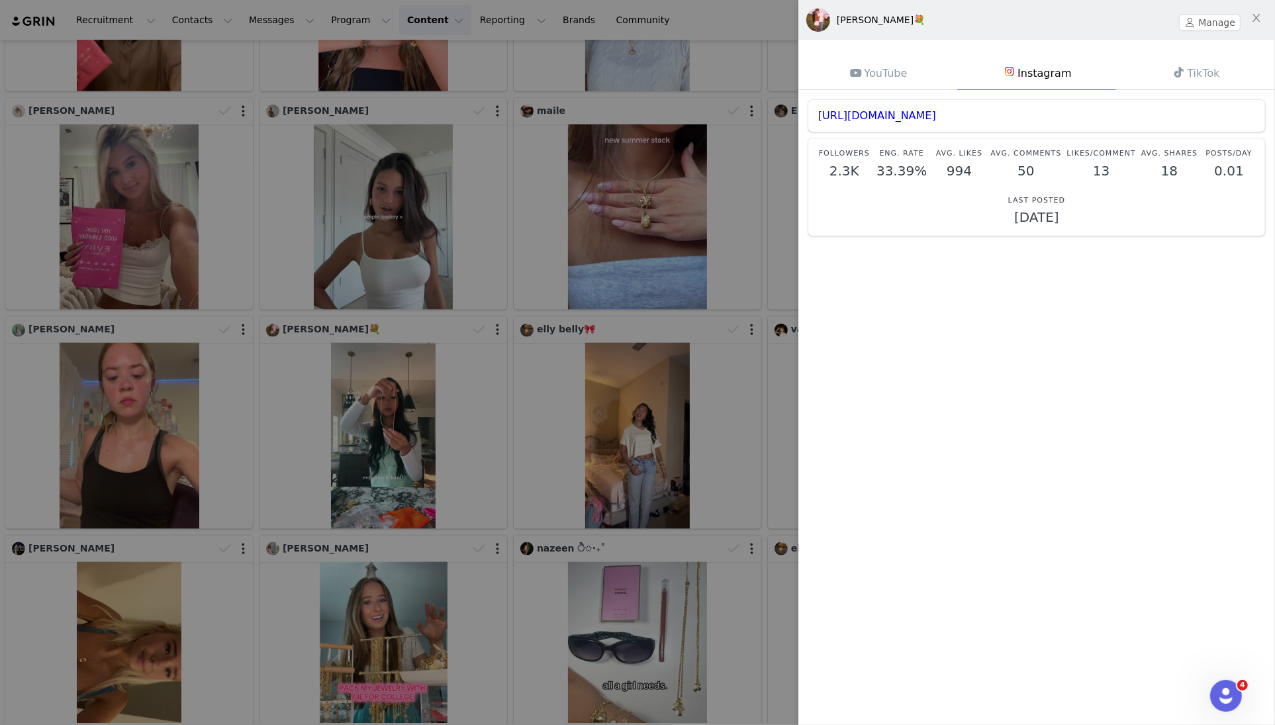
click at [1191, 70] on link "TikTok" at bounding box center [1195, 73] width 159 height 34
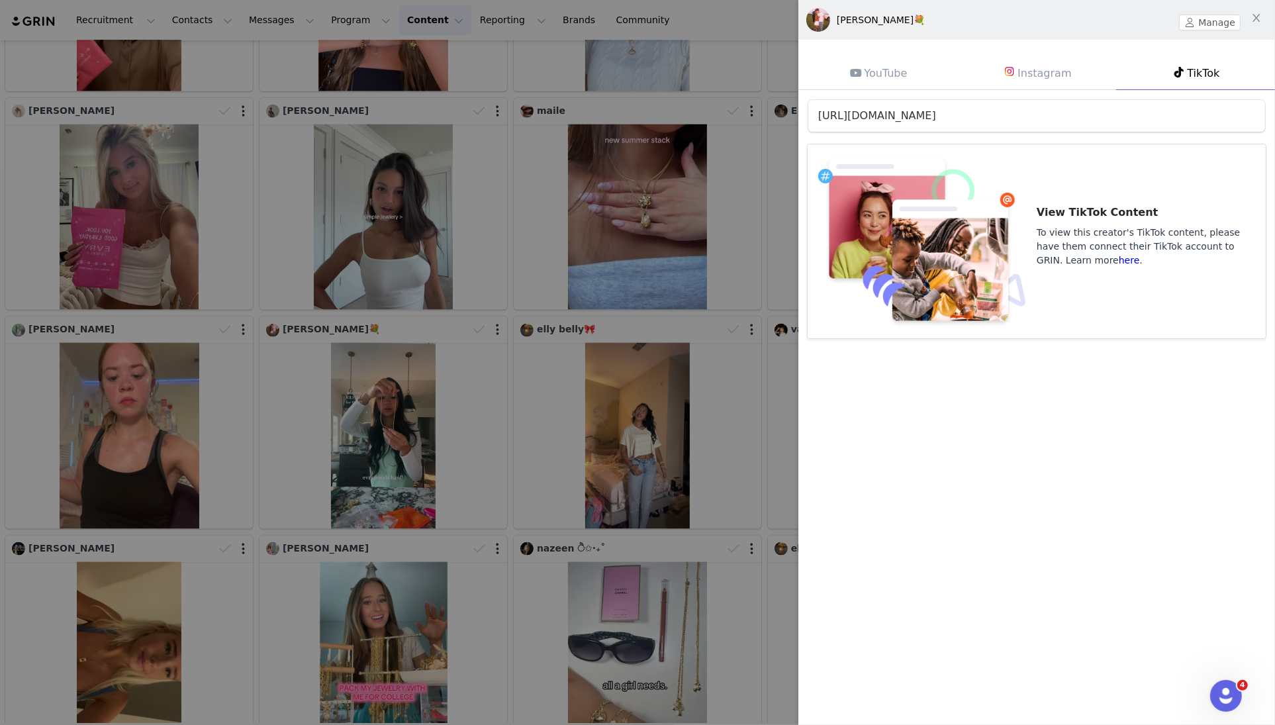
click at [936, 121] on link "https://www.tiktok.com/@rileypeyton0" at bounding box center [877, 115] width 118 height 13
click at [1028, 82] on link "Instagram" at bounding box center [1036, 73] width 159 height 34
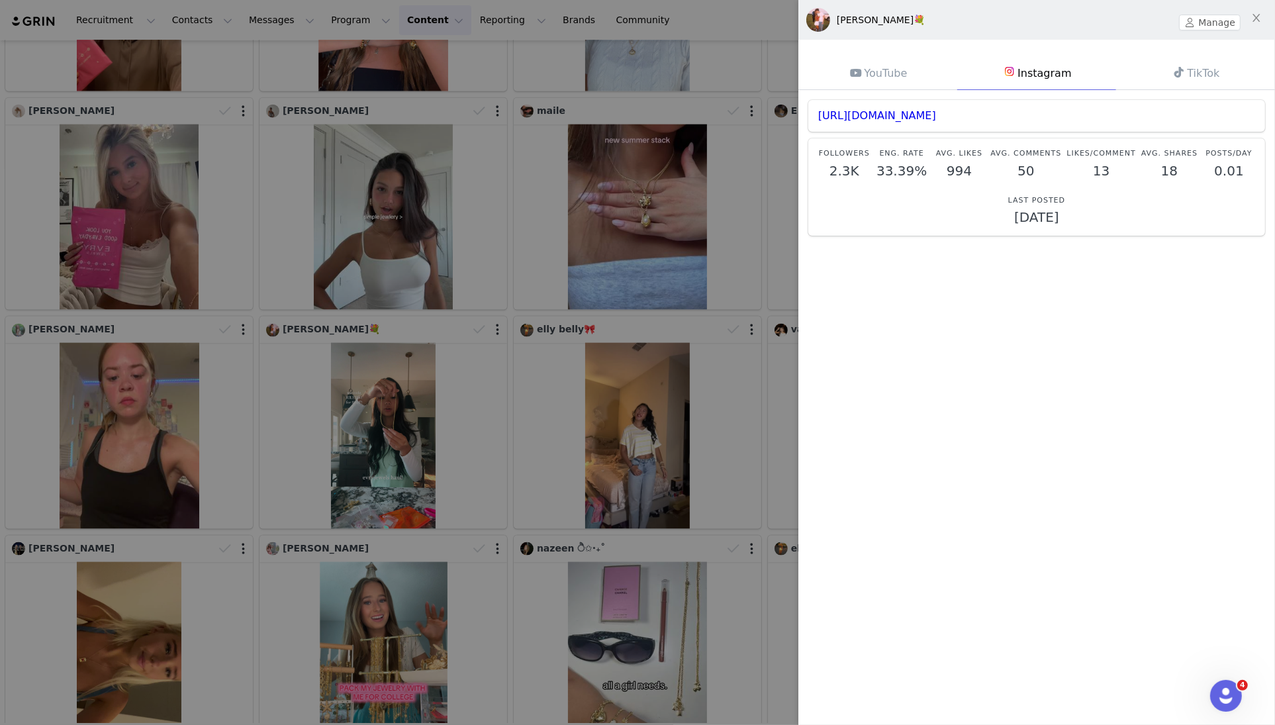
click at [998, 105] on div "https://www.instagram.com/rileyypeyton0" at bounding box center [1036, 116] width 457 height 32
click at [998, 108] on div "https://www.instagram.com/rileyypeyton0" at bounding box center [1036, 116] width 457 height 32
click at [936, 119] on link "https://www.instagram.com/rileyypeyton0" at bounding box center [877, 115] width 118 height 13
drag, startPoint x: 490, startPoint y: 365, endPoint x: 497, endPoint y: 377, distance: 13.6
click at [491, 365] on div at bounding box center [637, 362] width 1275 height 725
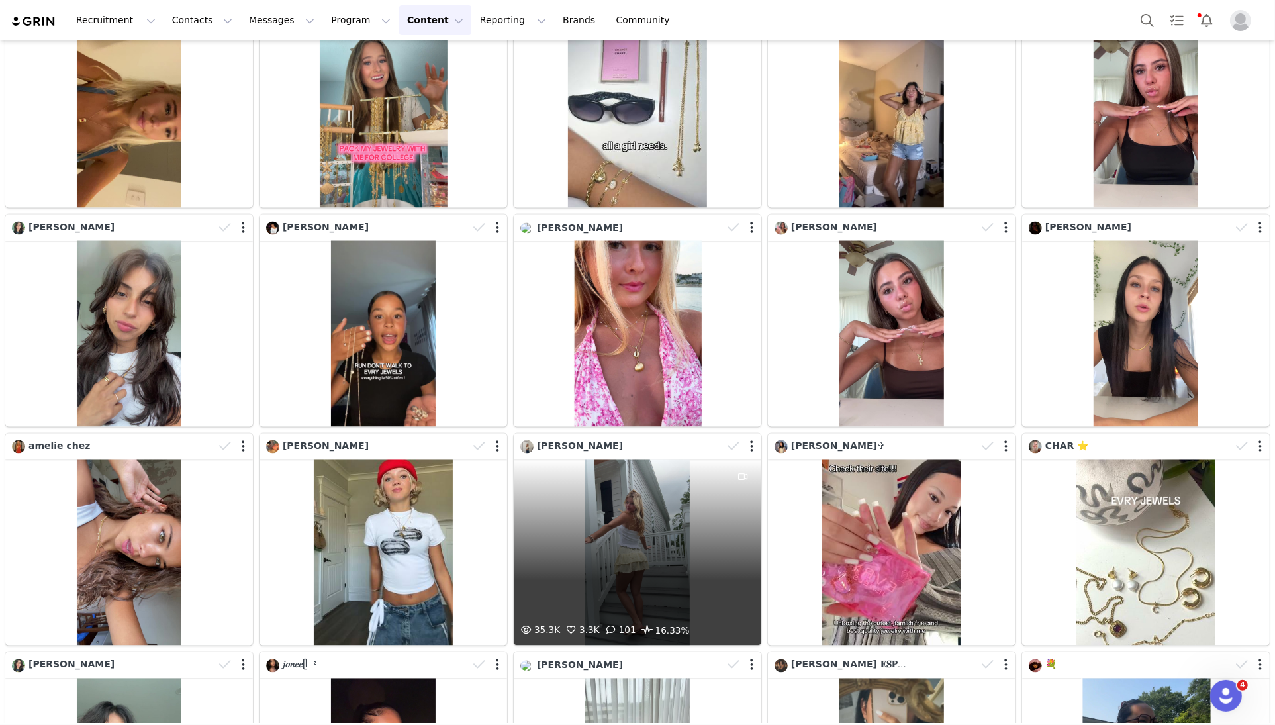
scroll to position [7353, 0]
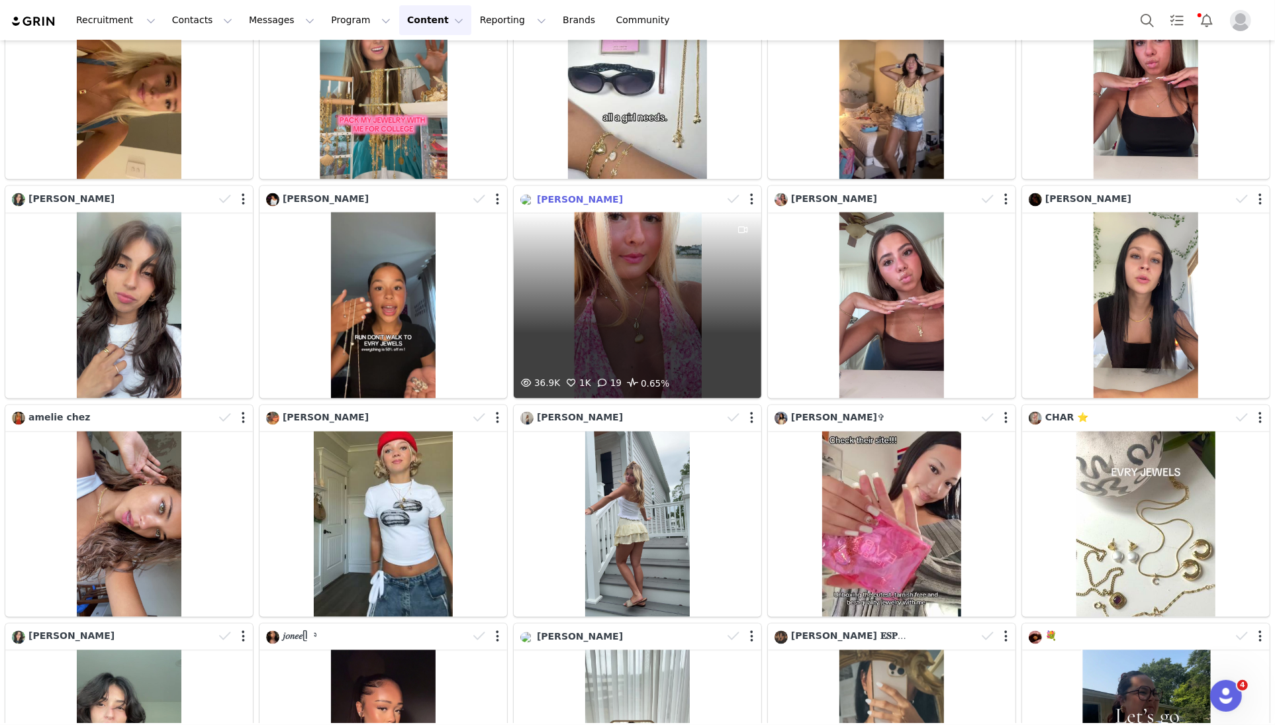
click at [594, 197] on span "Isabella Bellefeuille" at bounding box center [580, 199] width 86 height 11
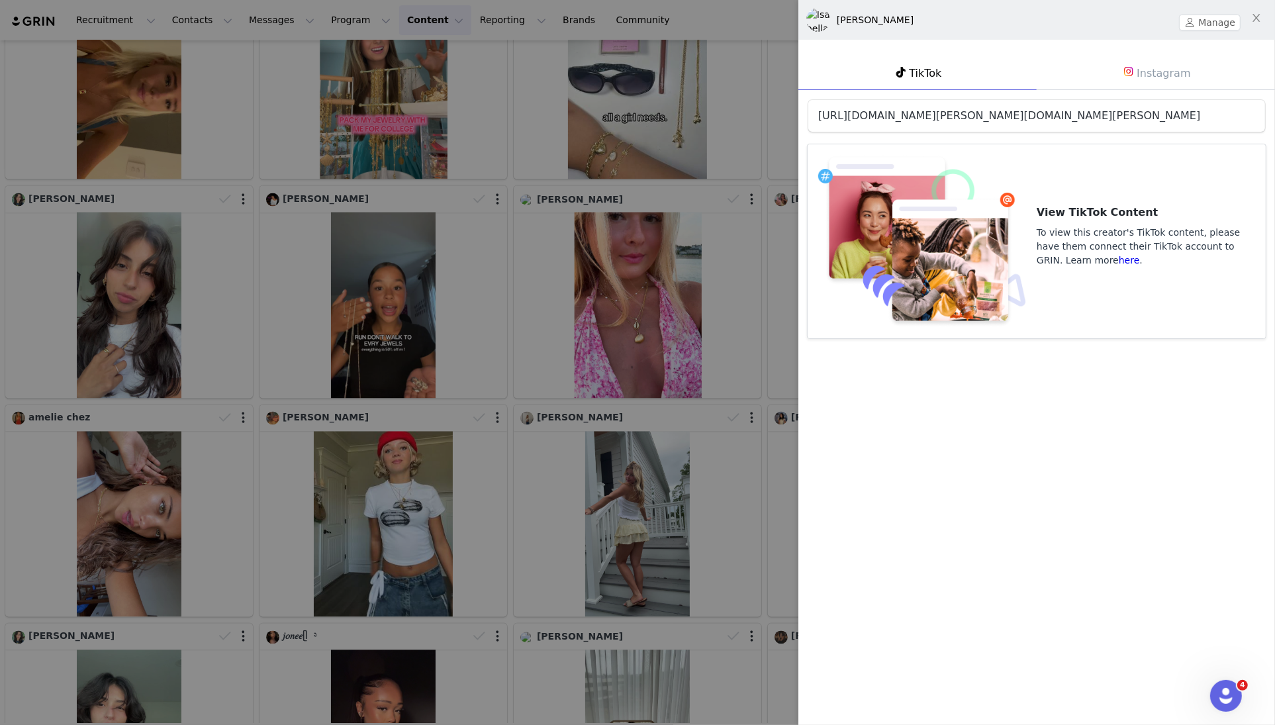
click at [993, 115] on link "https://www.tiktok.com/@isabella.bellefeuille" at bounding box center [1009, 115] width 382 height 13
click at [613, 376] on div at bounding box center [637, 362] width 1275 height 725
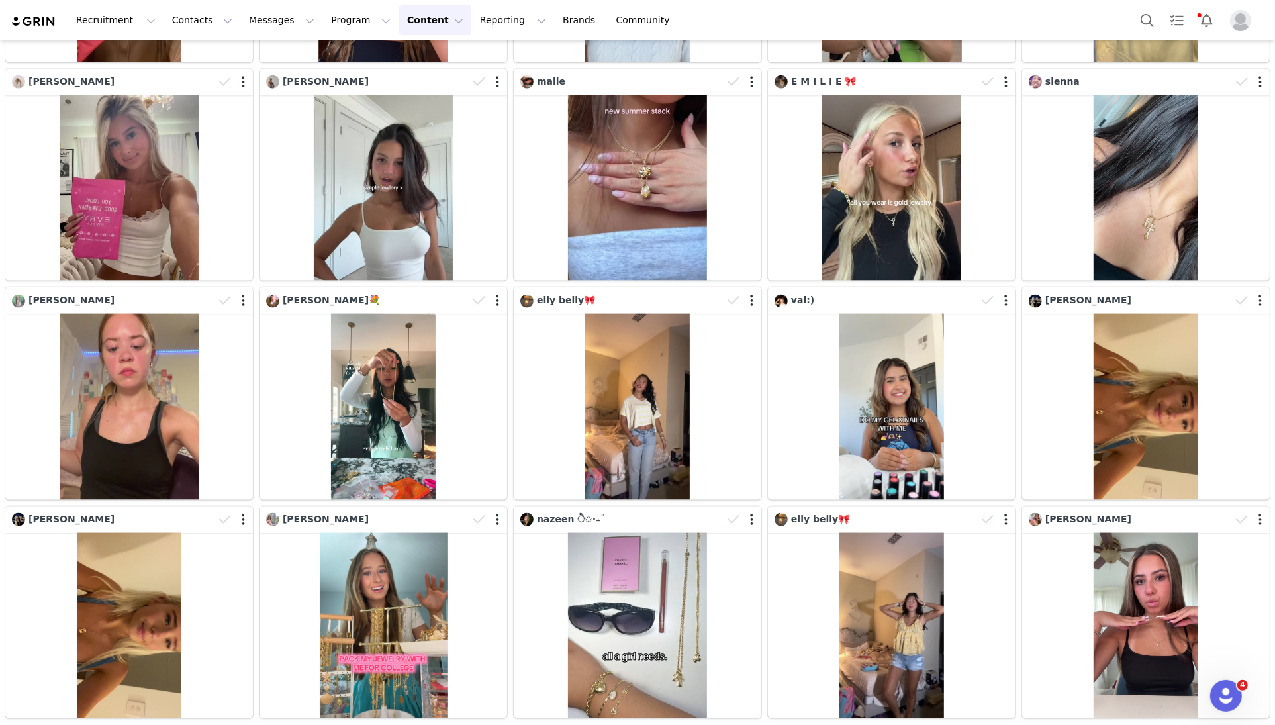
scroll to position [6794, 0]
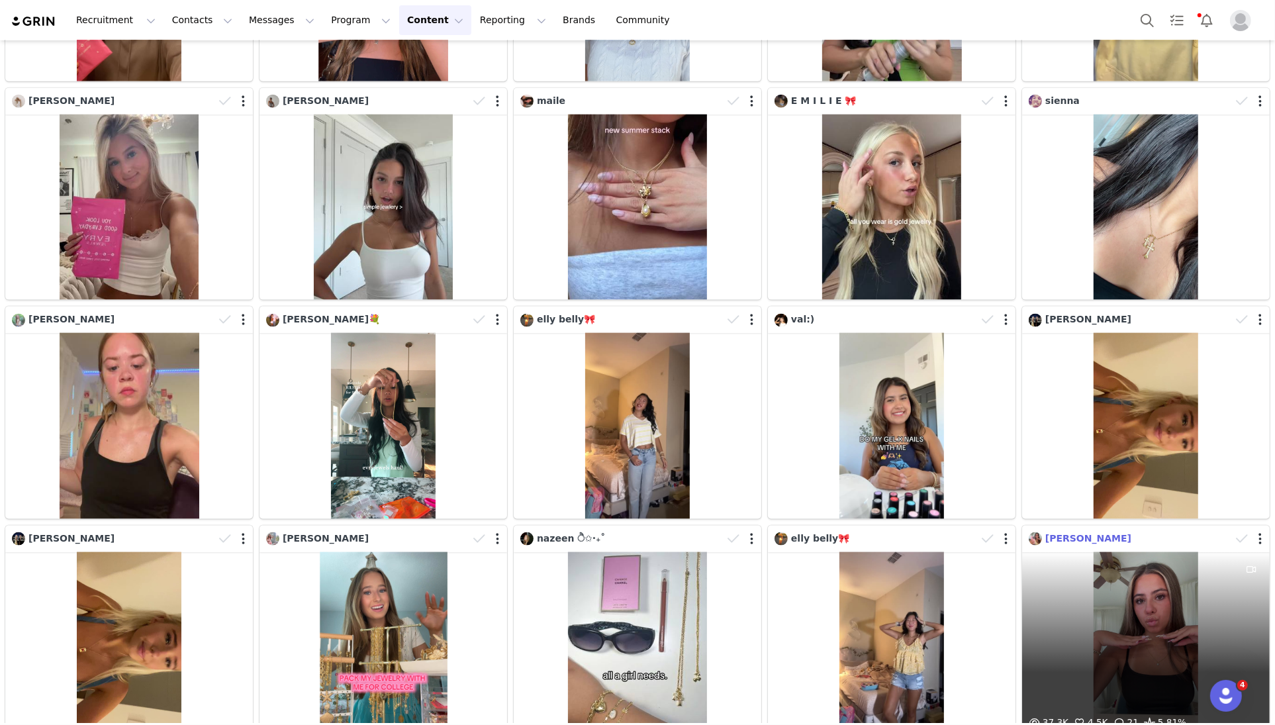
click at [1105, 533] on span "Sophia Sciarrotta" at bounding box center [1088, 538] width 86 height 11
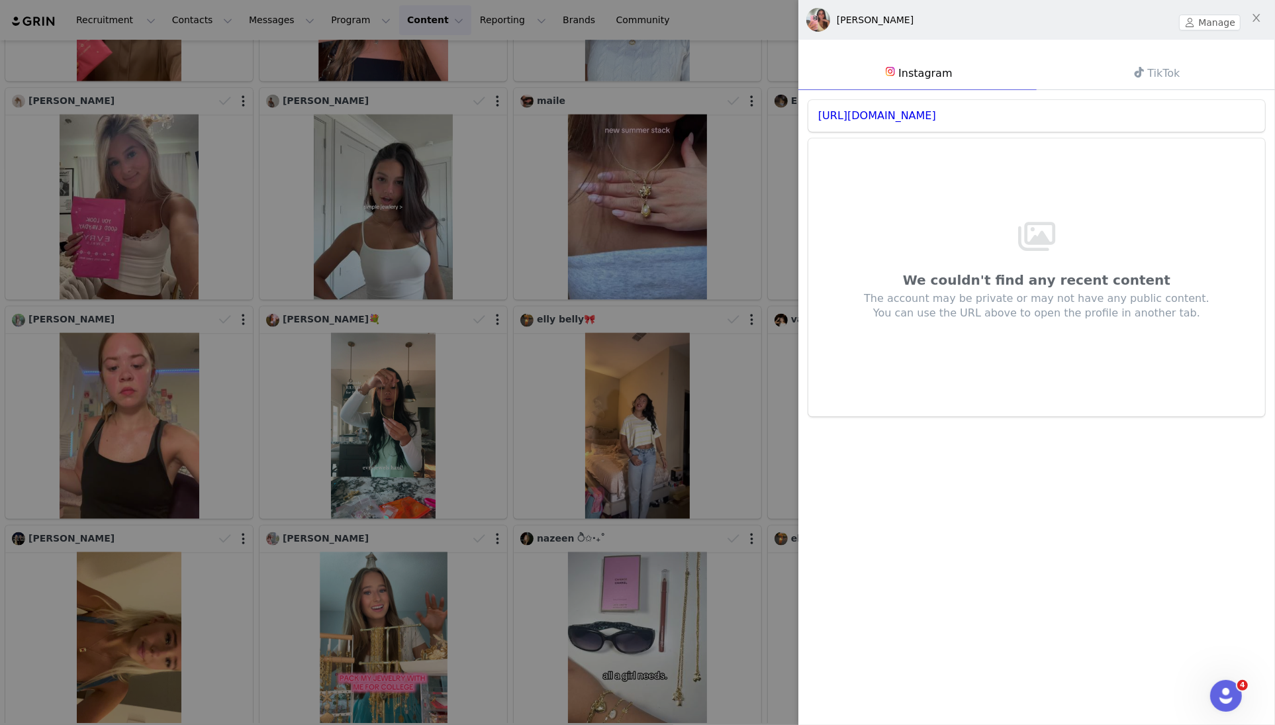
click at [1159, 70] on link "TikTok" at bounding box center [1156, 73] width 238 height 34
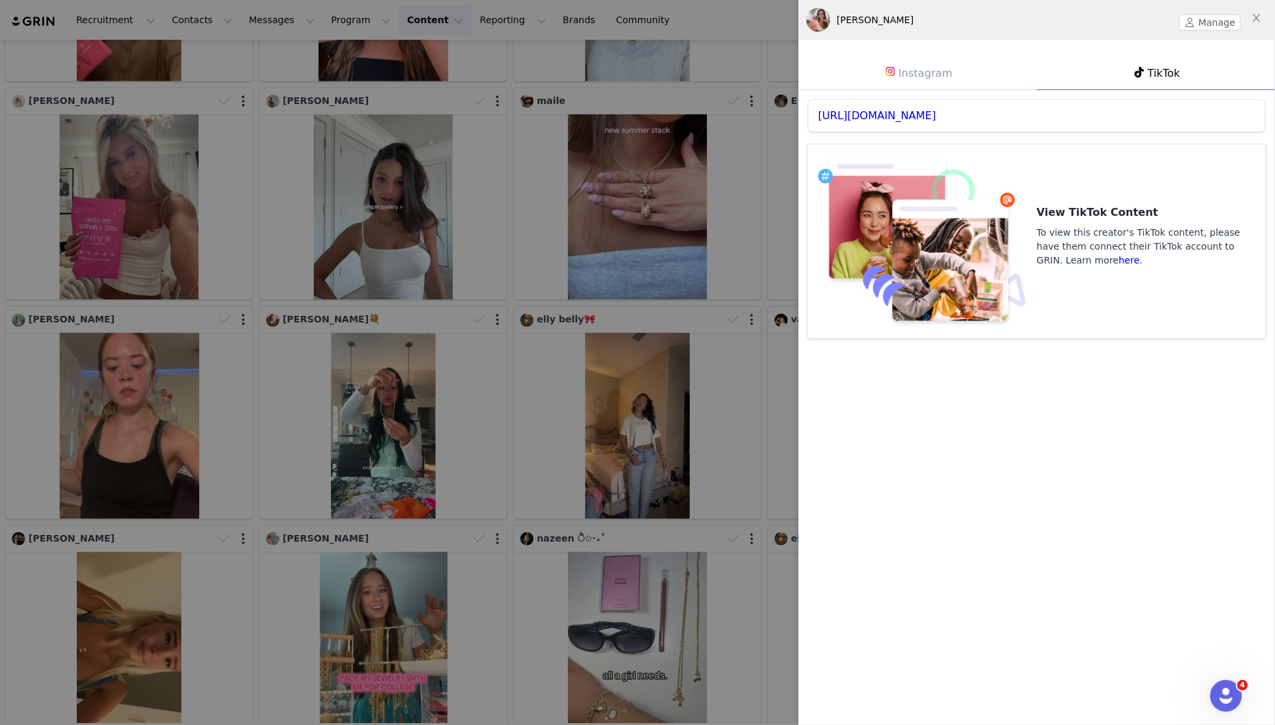
click at [1035, 115] on div "https://www.tiktok.com/@fasshionfreeak" at bounding box center [1036, 116] width 437 height 12
click at [936, 115] on link "https://www.tiktok.com/@fasshionfreeak" at bounding box center [877, 115] width 118 height 13
click at [887, 64] on span at bounding box center [891, 72] width 16 height 16
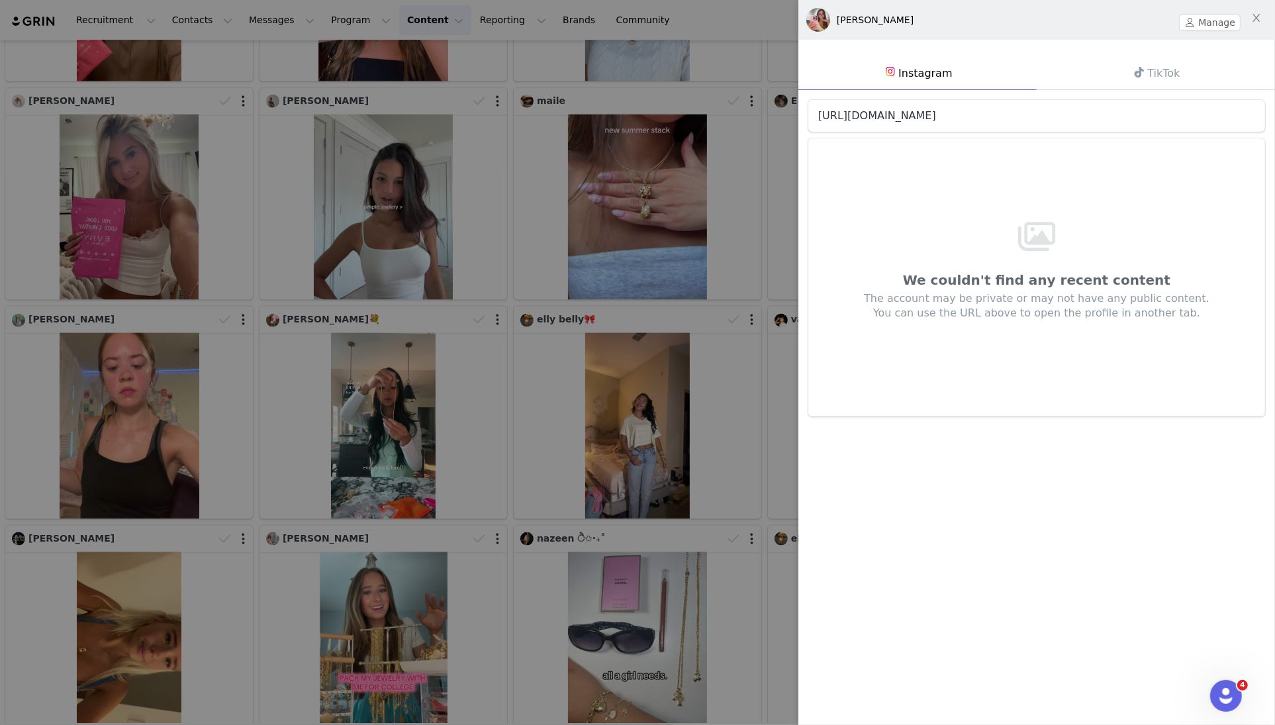
click at [916, 112] on link "https://www.instagram.com/sophiasciarrotta" at bounding box center [877, 115] width 118 height 13
click at [484, 265] on div at bounding box center [637, 362] width 1275 height 725
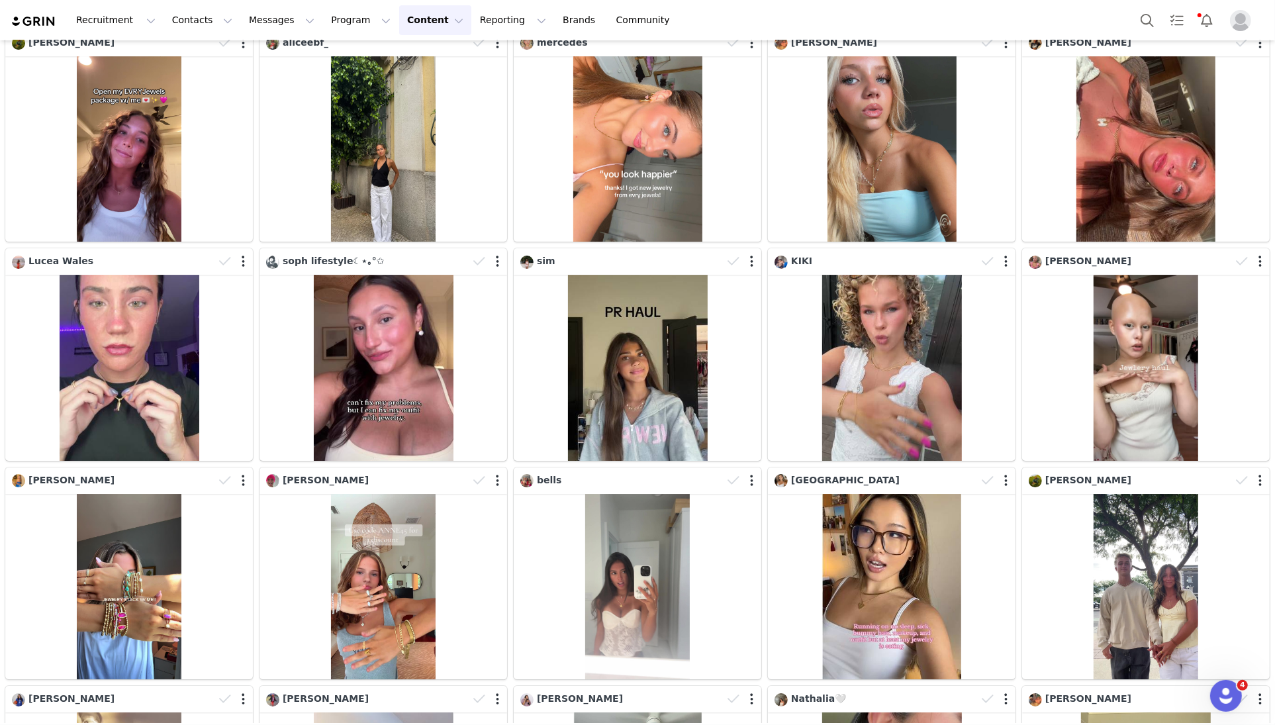
scroll to position [9481, 0]
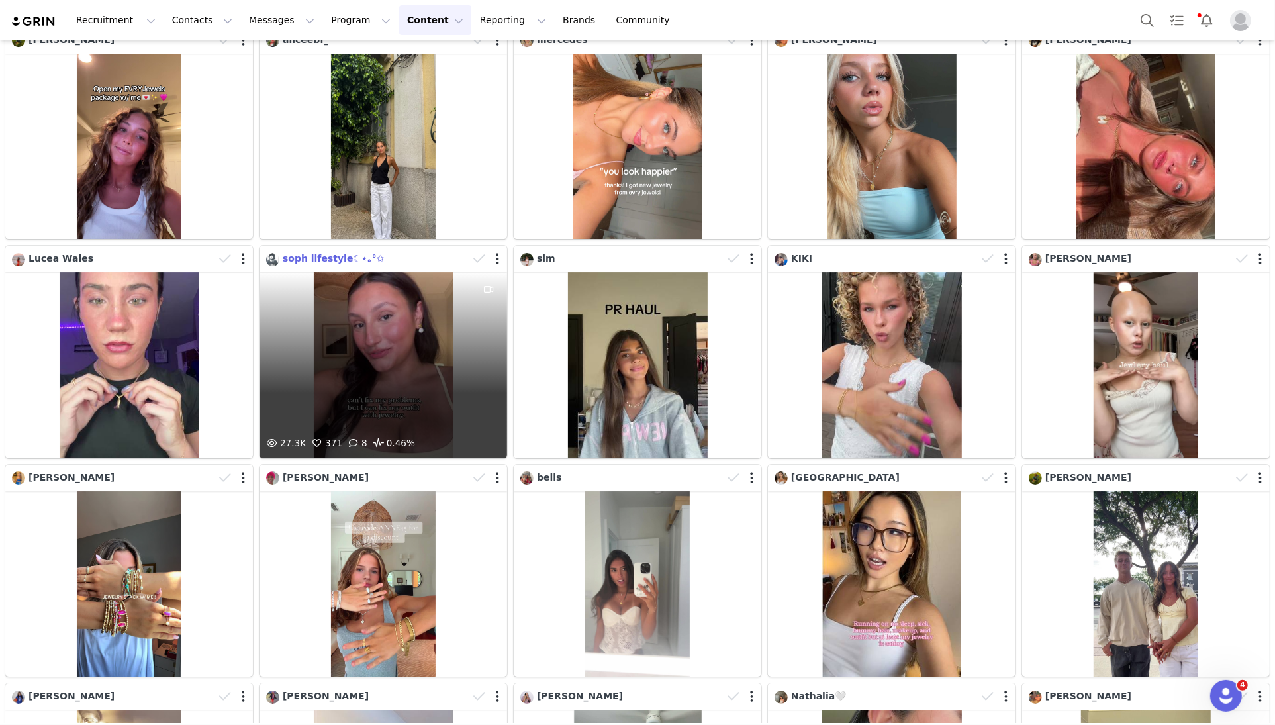
click at [339, 262] on span "soph lifestyle☾⋆｡°✩" at bounding box center [334, 258] width 102 height 11
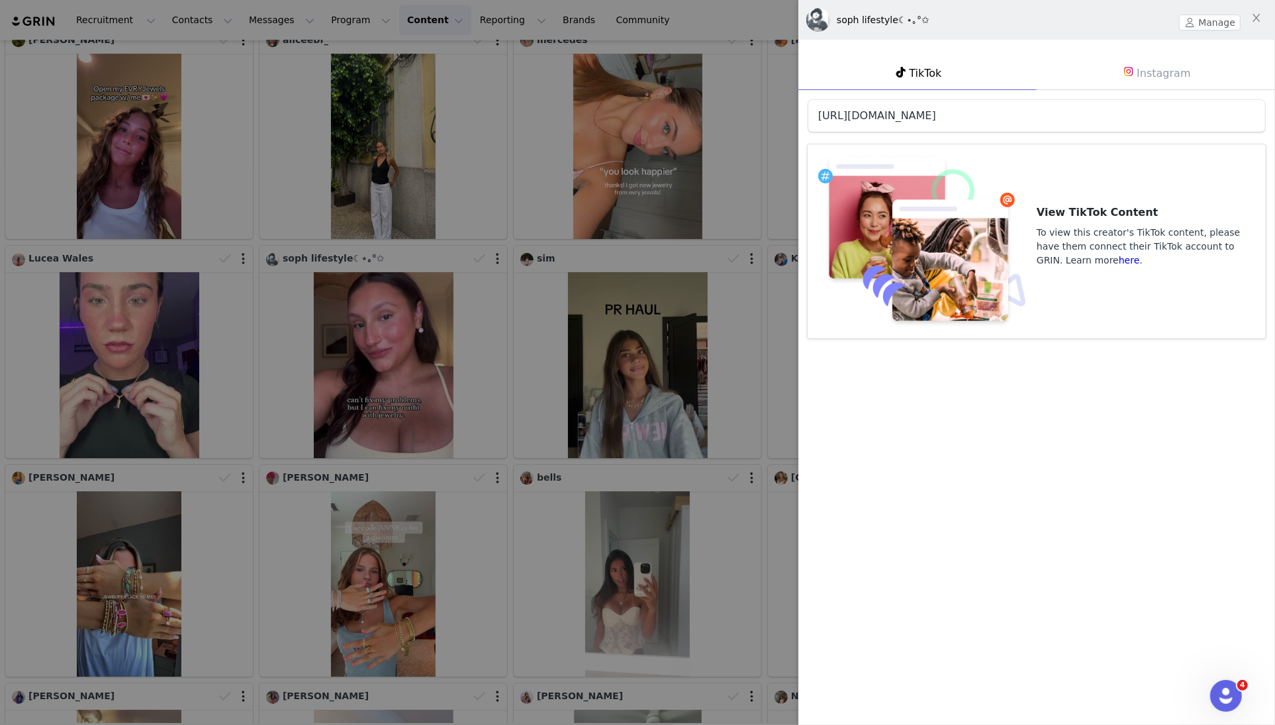
click at [936, 115] on link "https://www.tiktok.com/@sophiaspags" at bounding box center [877, 115] width 118 height 13
click at [604, 427] on div at bounding box center [637, 362] width 1275 height 725
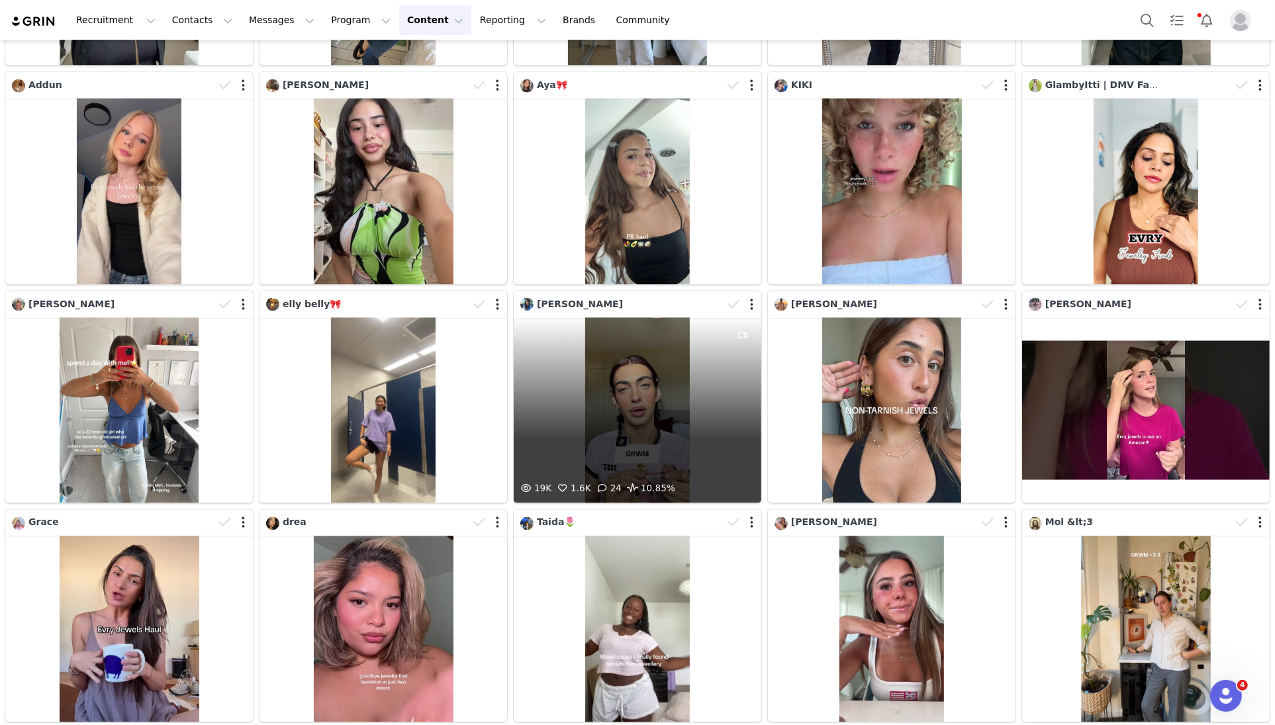
scroll to position [12288, 0]
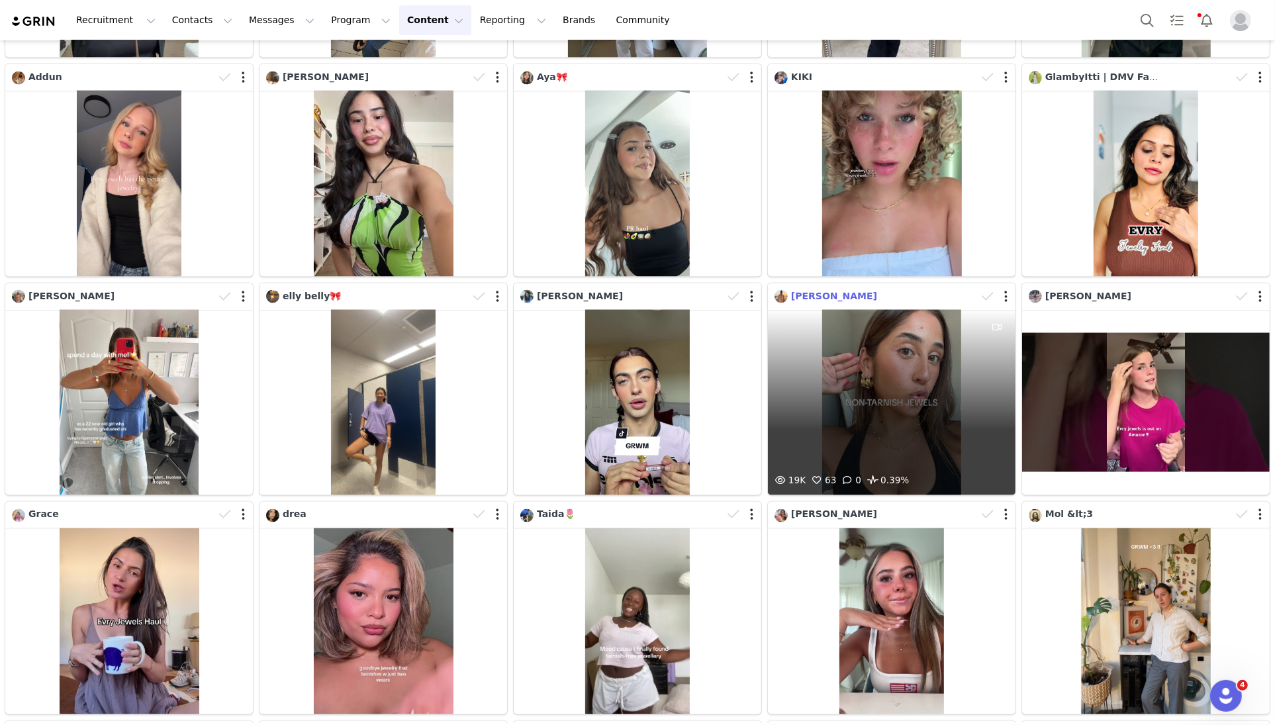
click at [841, 293] on span "Bria Malatesta" at bounding box center [834, 296] width 86 height 11
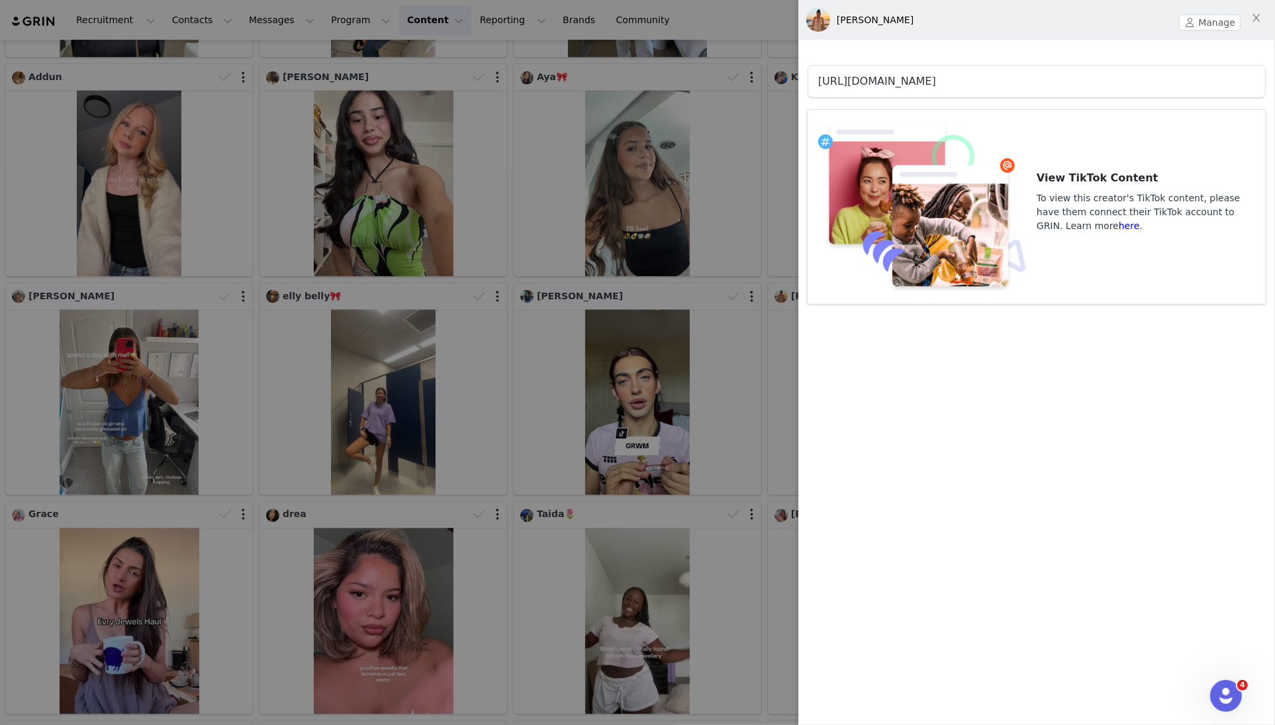
click at [936, 78] on link "https://www.tiktok.com/@briamalatesta" at bounding box center [877, 81] width 118 height 13
click at [416, 446] on div at bounding box center [637, 362] width 1275 height 725
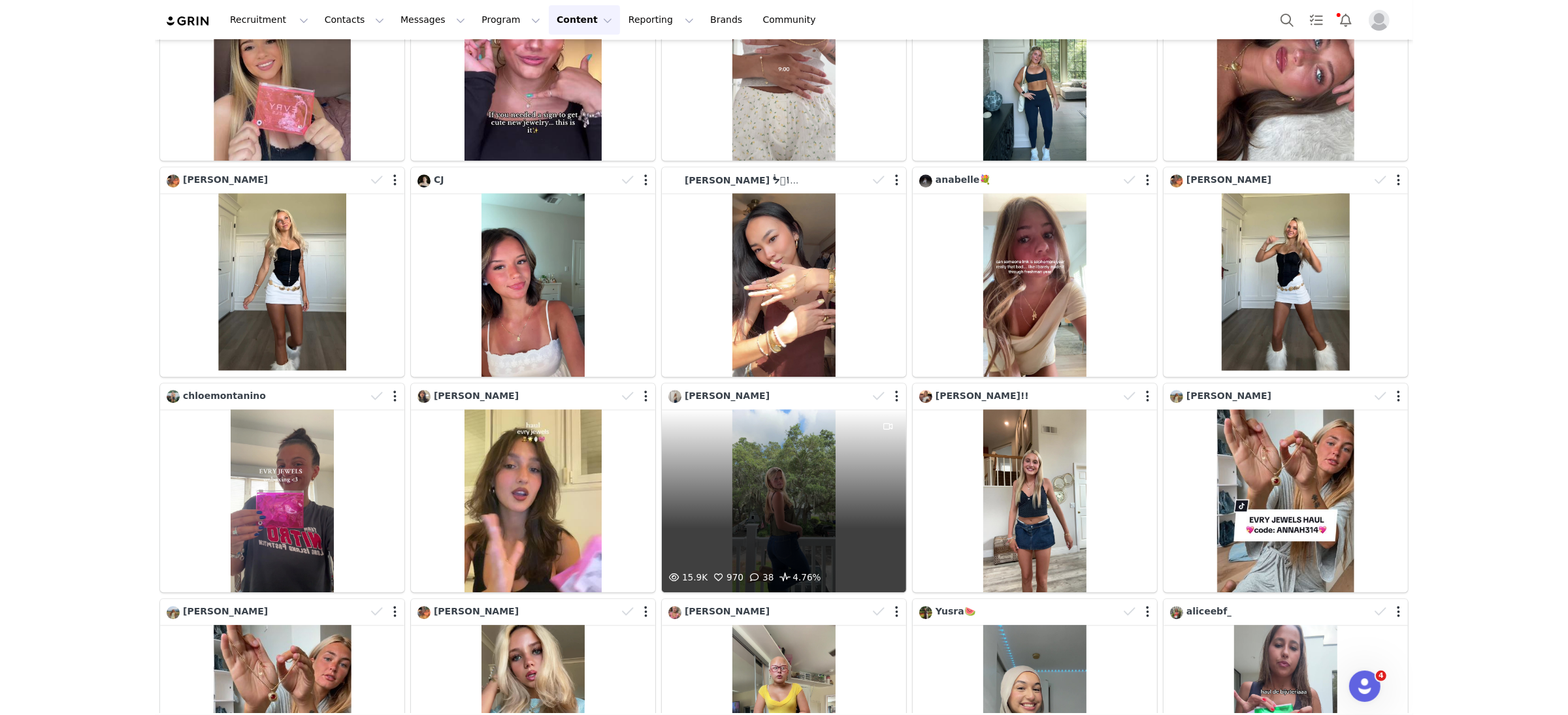
scroll to position [13739, 0]
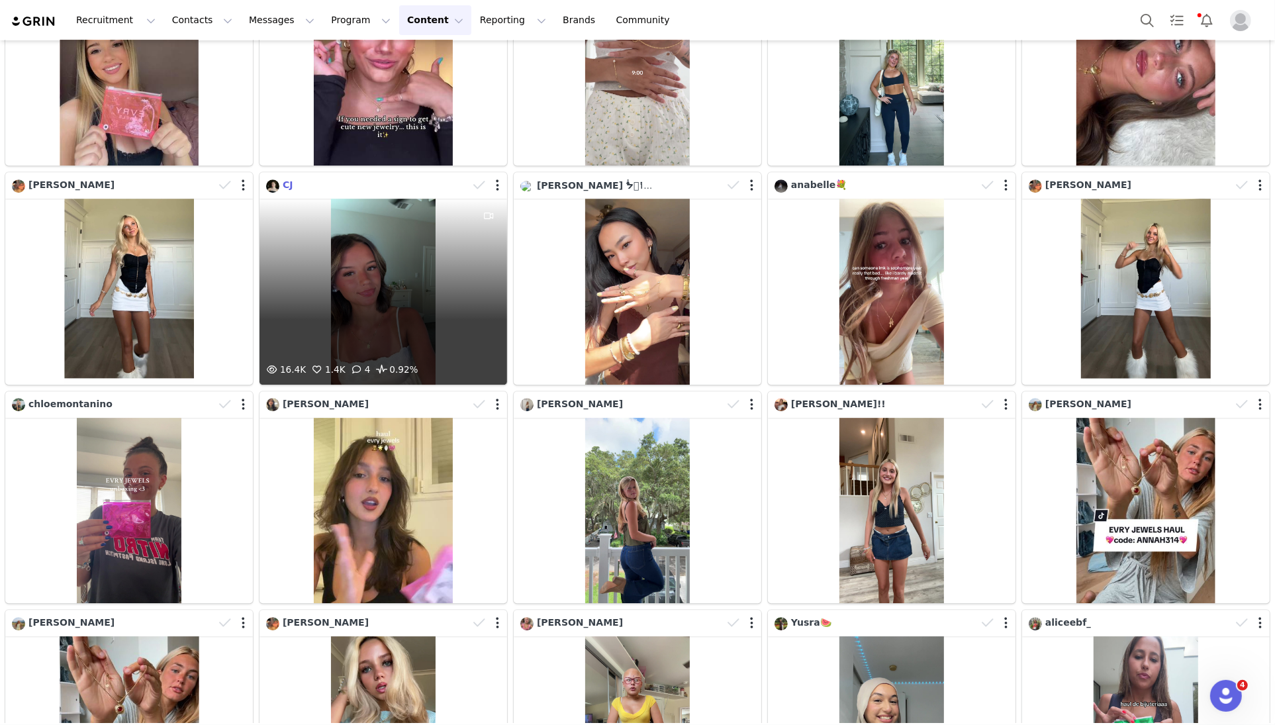
click at [291, 186] on span "CJ" at bounding box center [288, 184] width 10 height 11
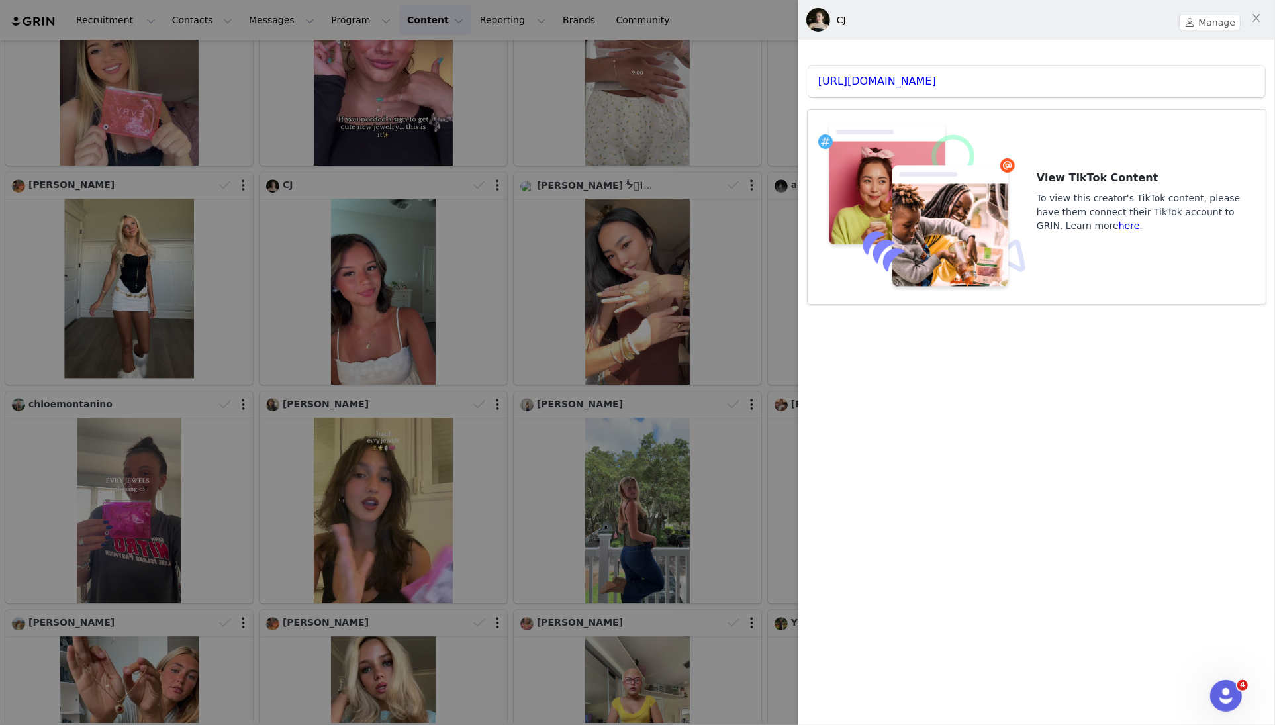
click at [968, 72] on div "https://www.tiktok.com/@_cj_madrid_" at bounding box center [1036, 82] width 457 height 32
click at [936, 77] on link "https://www.tiktok.com/@_cj_madrid_" at bounding box center [877, 81] width 118 height 13
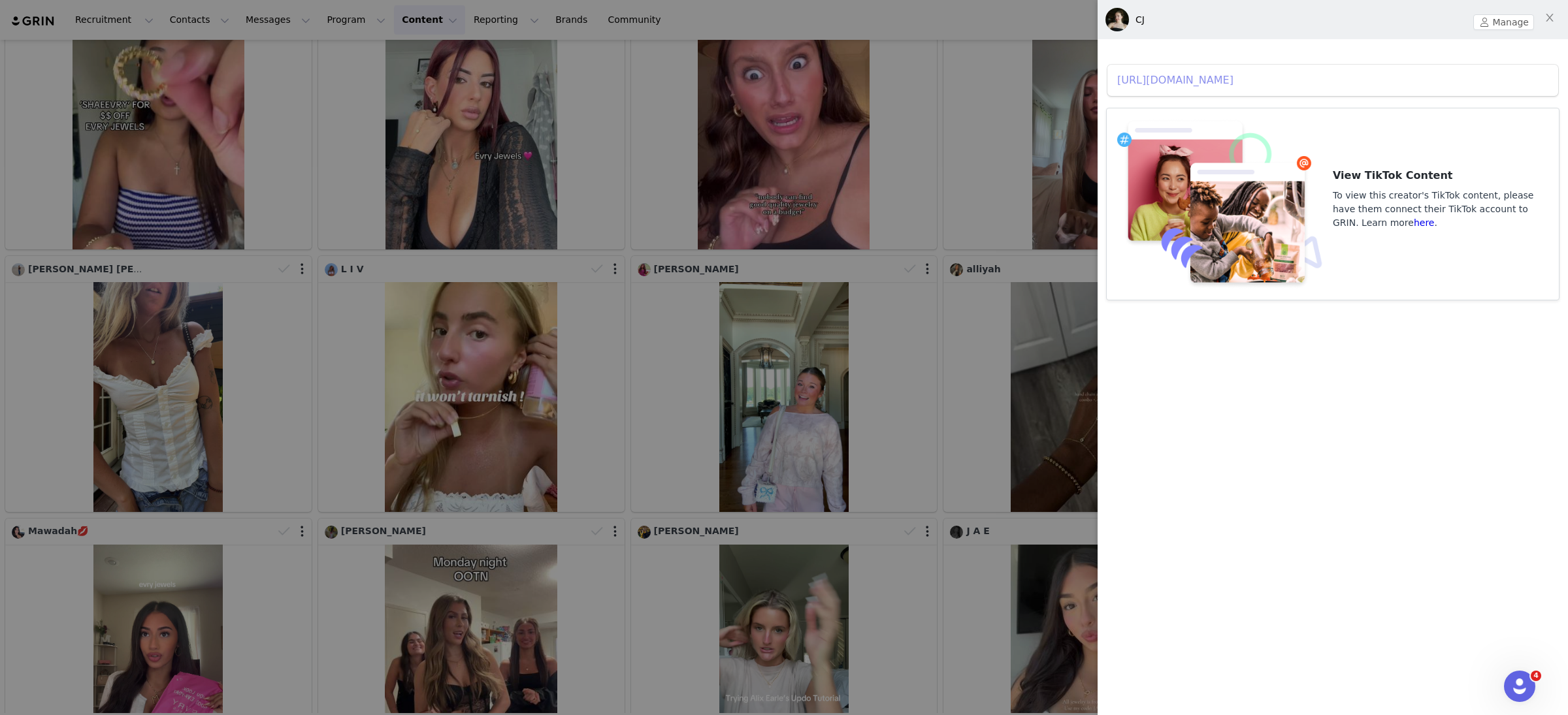
scroll to position [16662, 0]
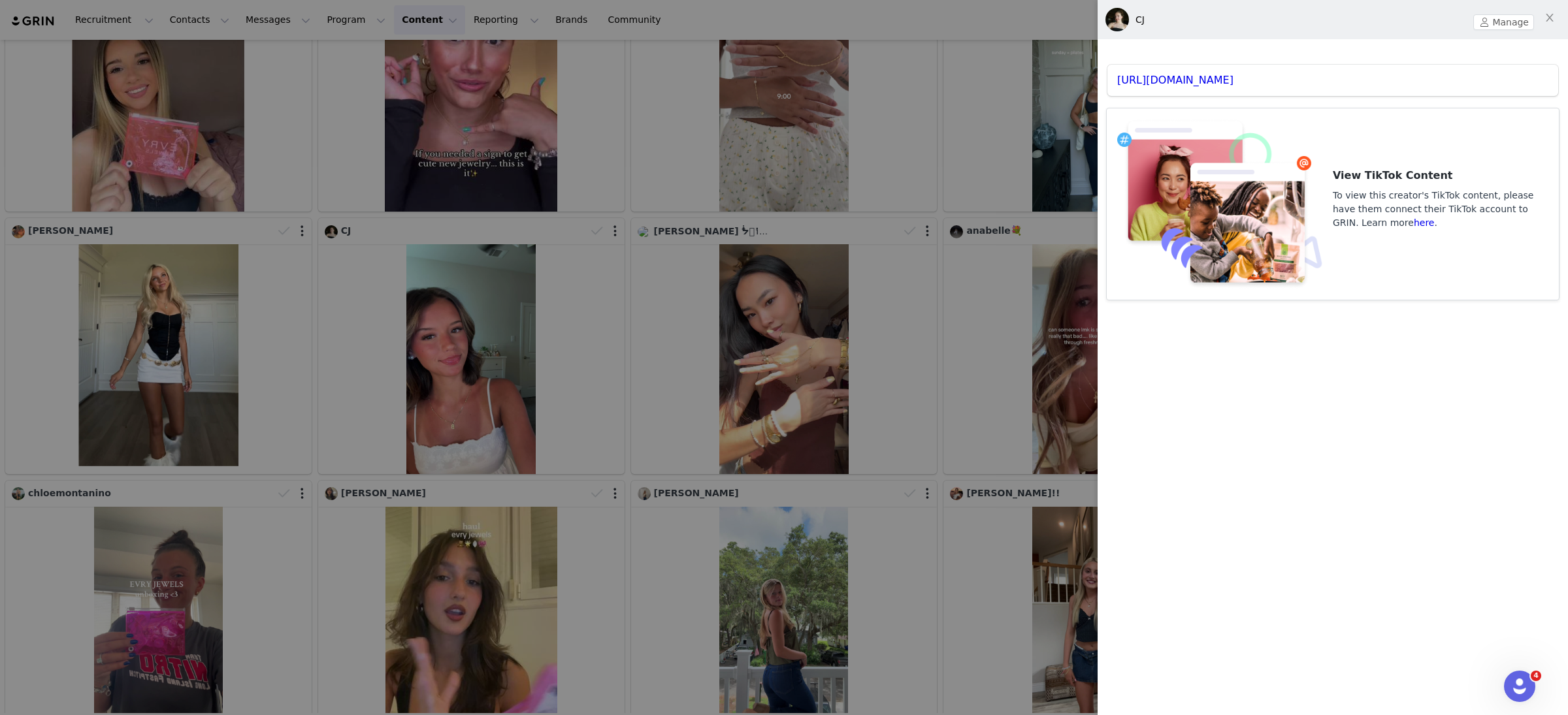
click at [674, 438] on div at bounding box center [784, 357] width 1568 height 715
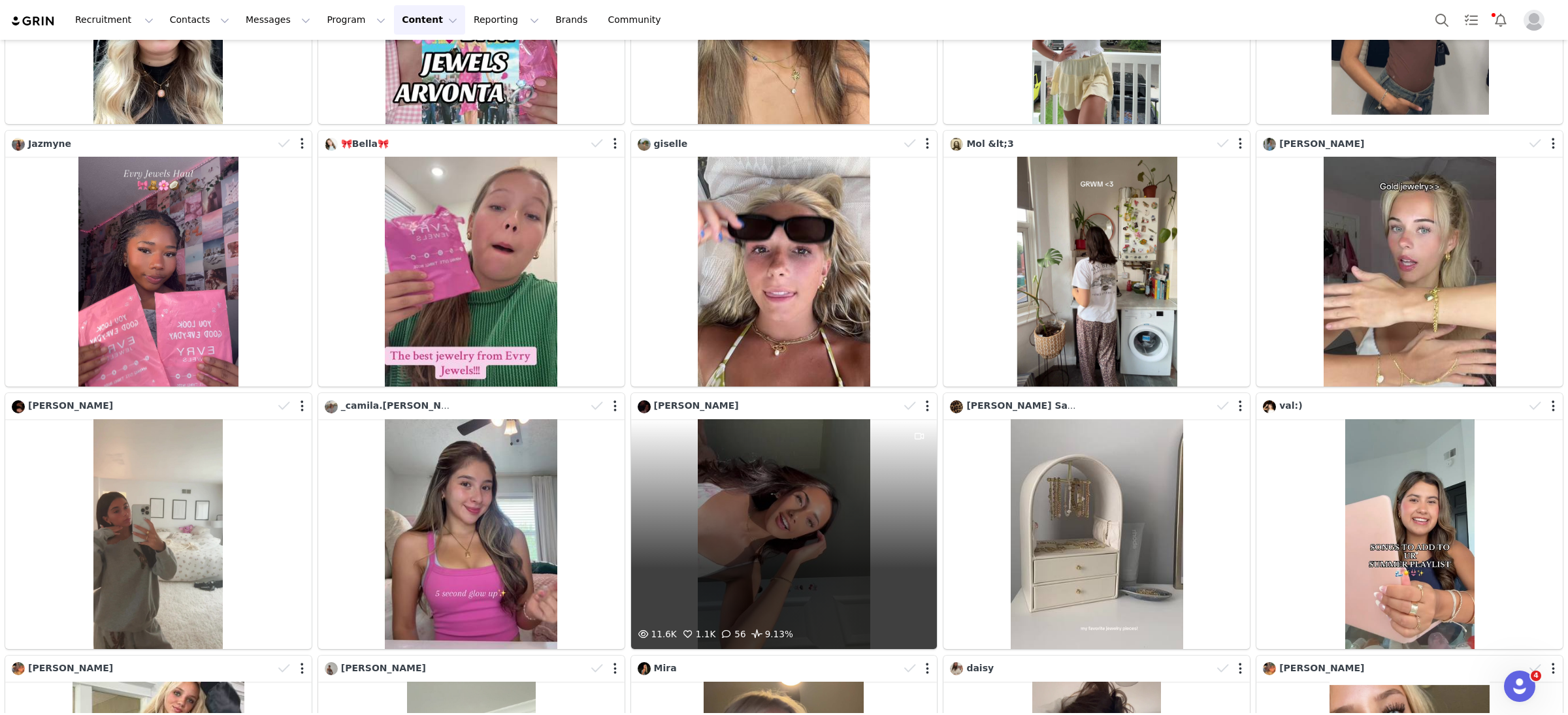
scroll to position [20412, 0]
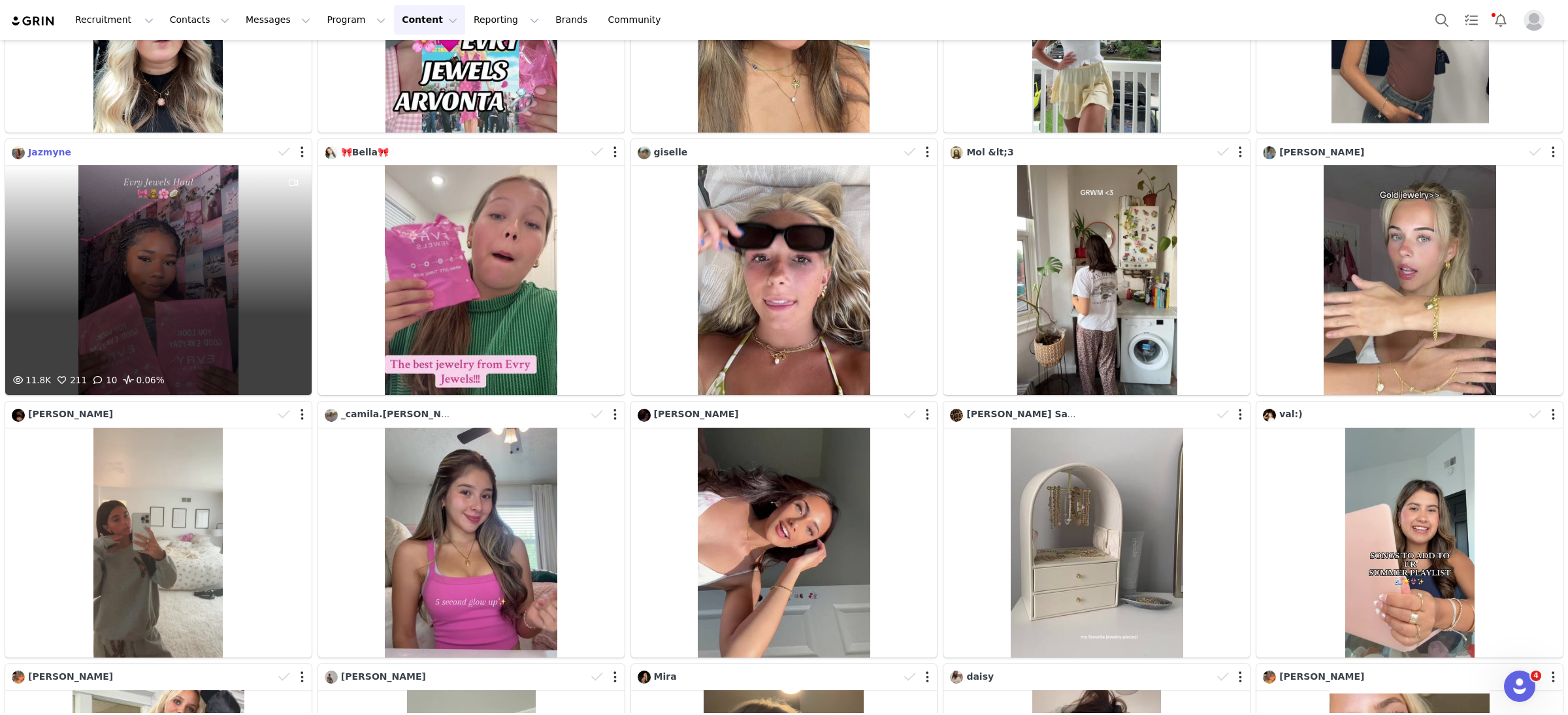
click at [43, 155] on span "Jazmyne" at bounding box center [49, 152] width 43 height 11
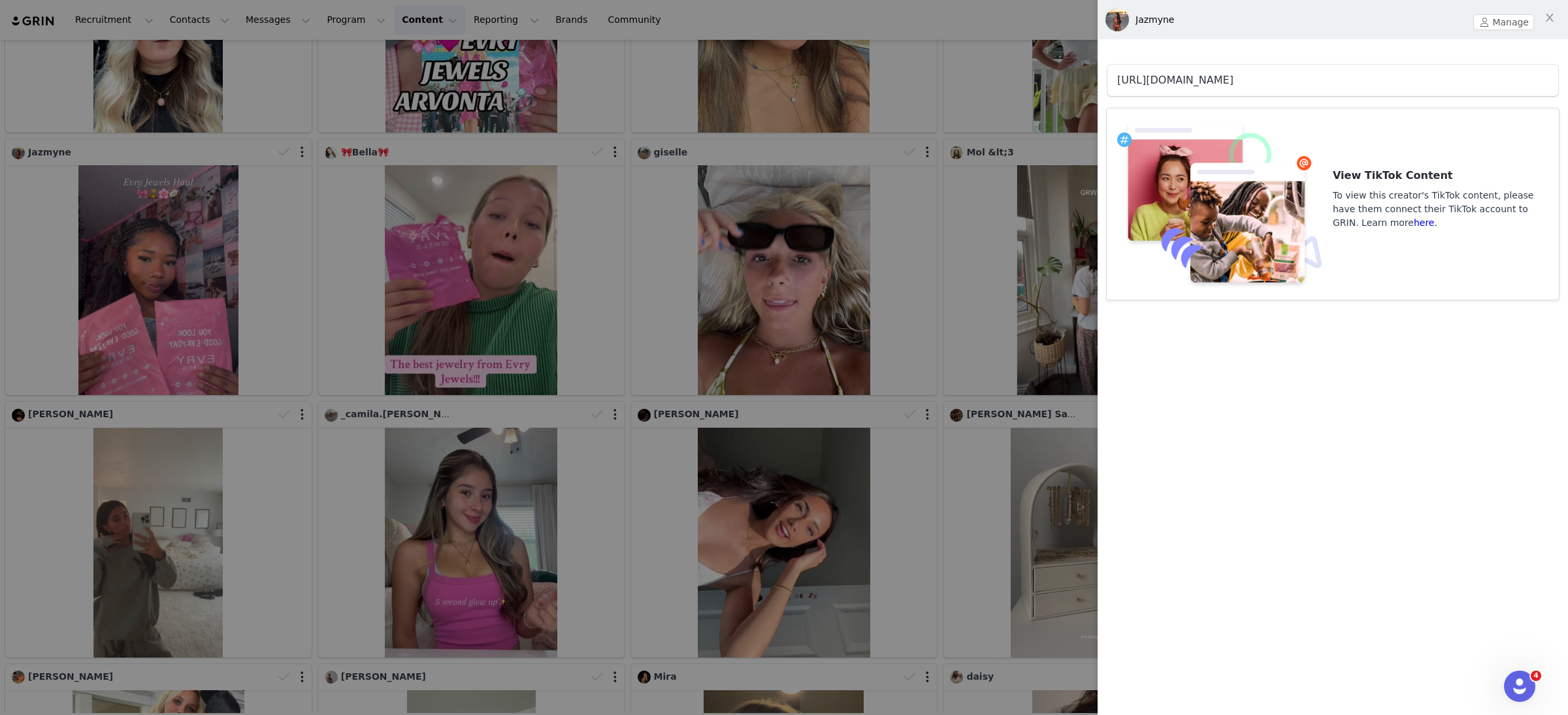
click at [1233, 80] on link "https://www.tiktok.com/@jazmynejonesx" at bounding box center [1175, 80] width 116 height 13
click at [641, 267] on div at bounding box center [784, 357] width 1568 height 715
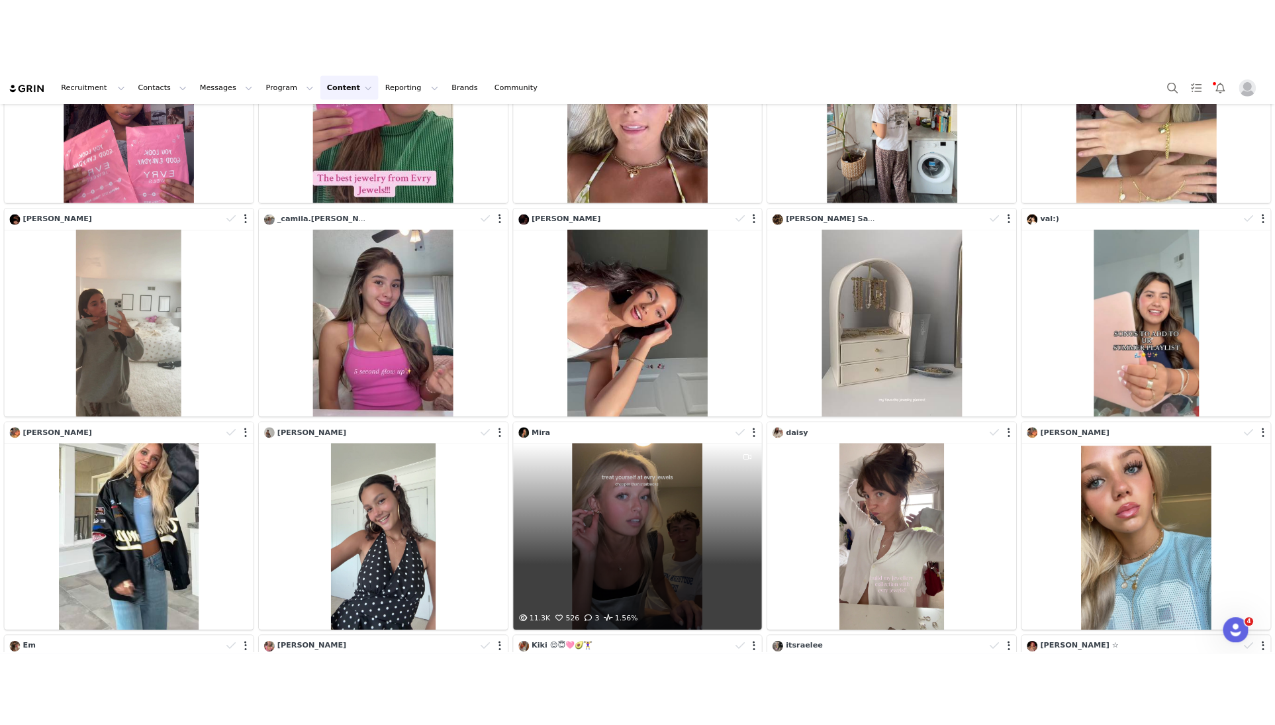
scroll to position [20949, 0]
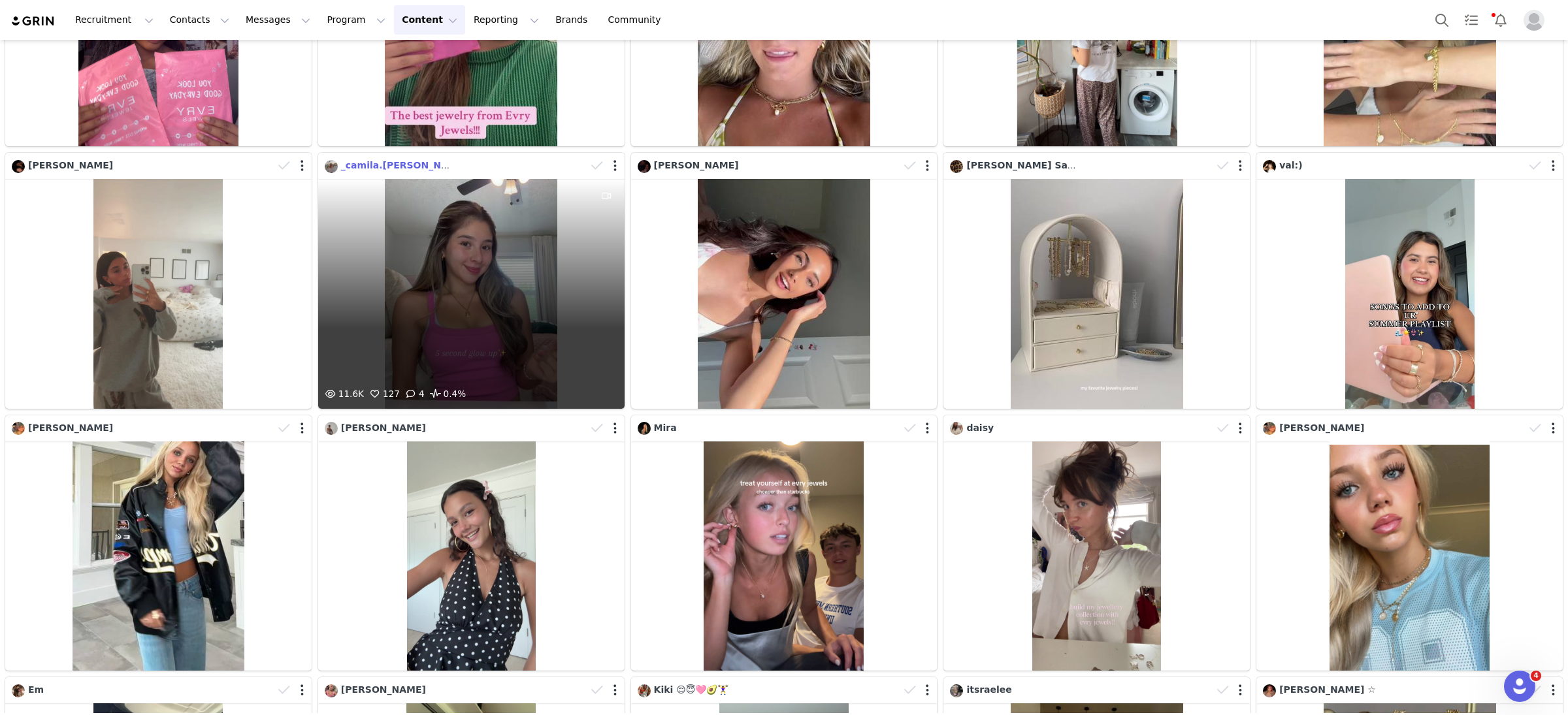
click at [406, 165] on span "_camila.guevara" at bounding box center [405, 165] width 126 height 11
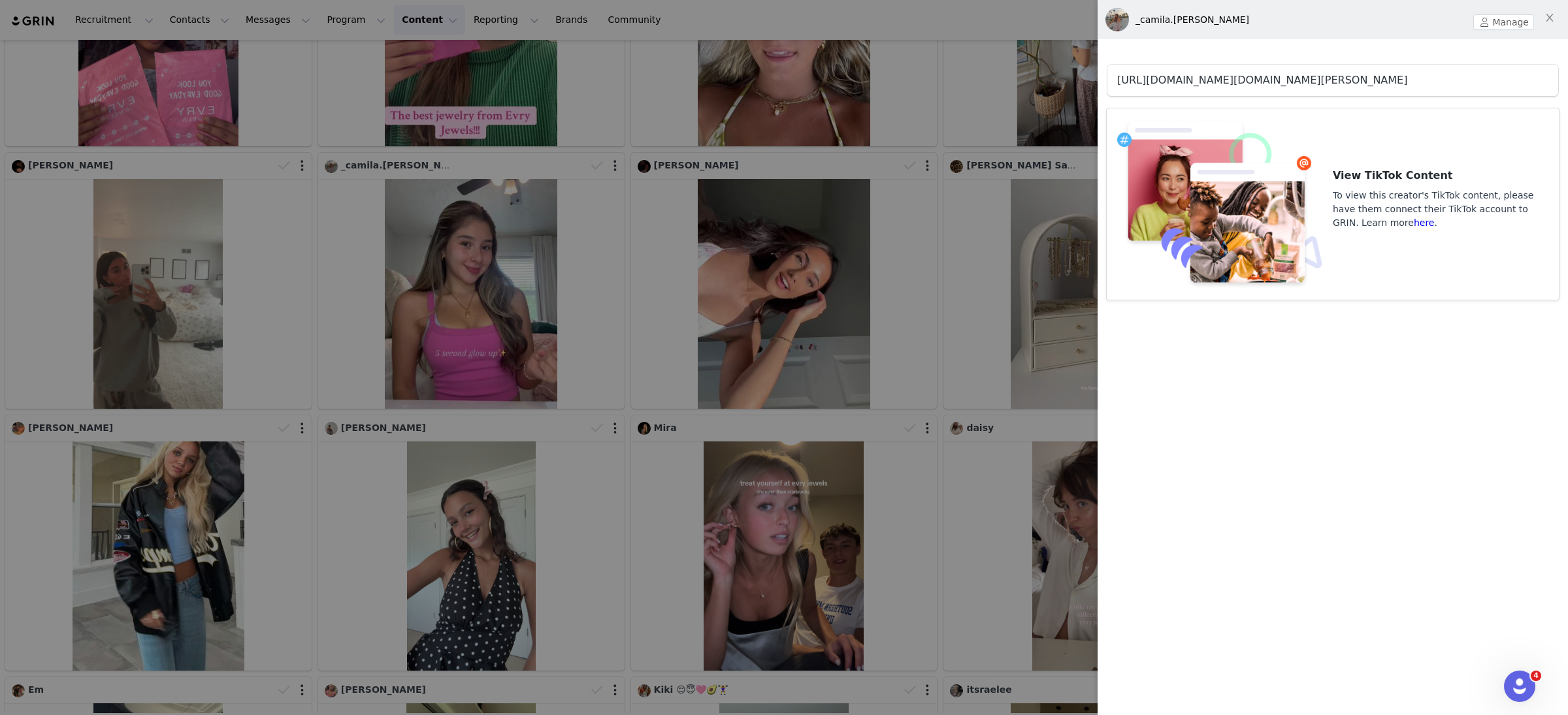
click at [1288, 82] on link "https://www.tiktok.com/@_camila.guevara" at bounding box center [1262, 80] width 290 height 13
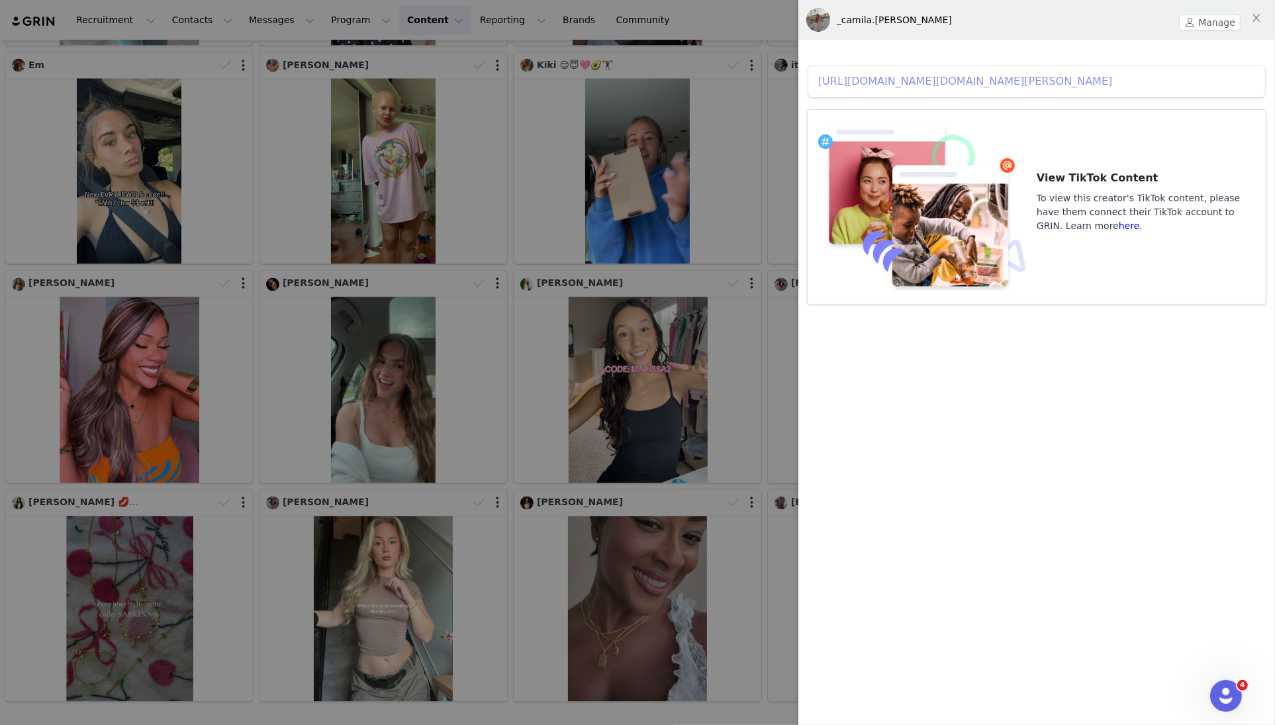
scroll to position [17279, 0]
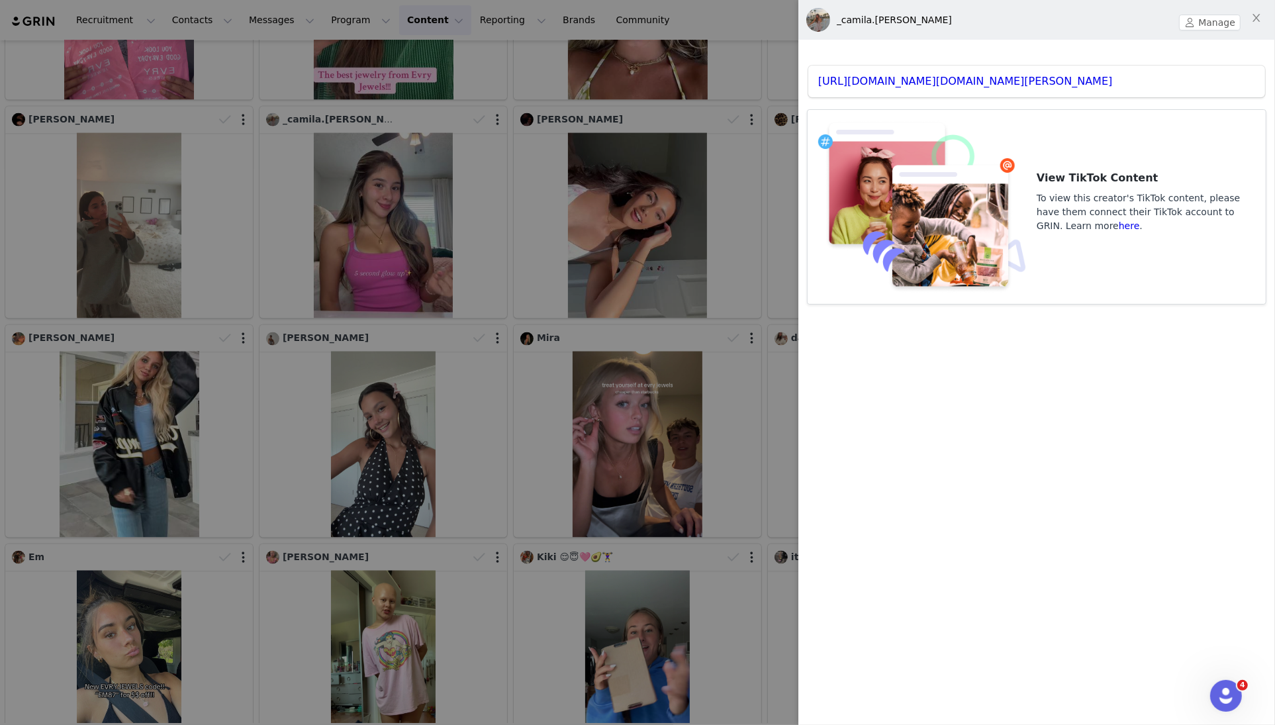
click at [592, 404] on div at bounding box center [637, 362] width 1275 height 725
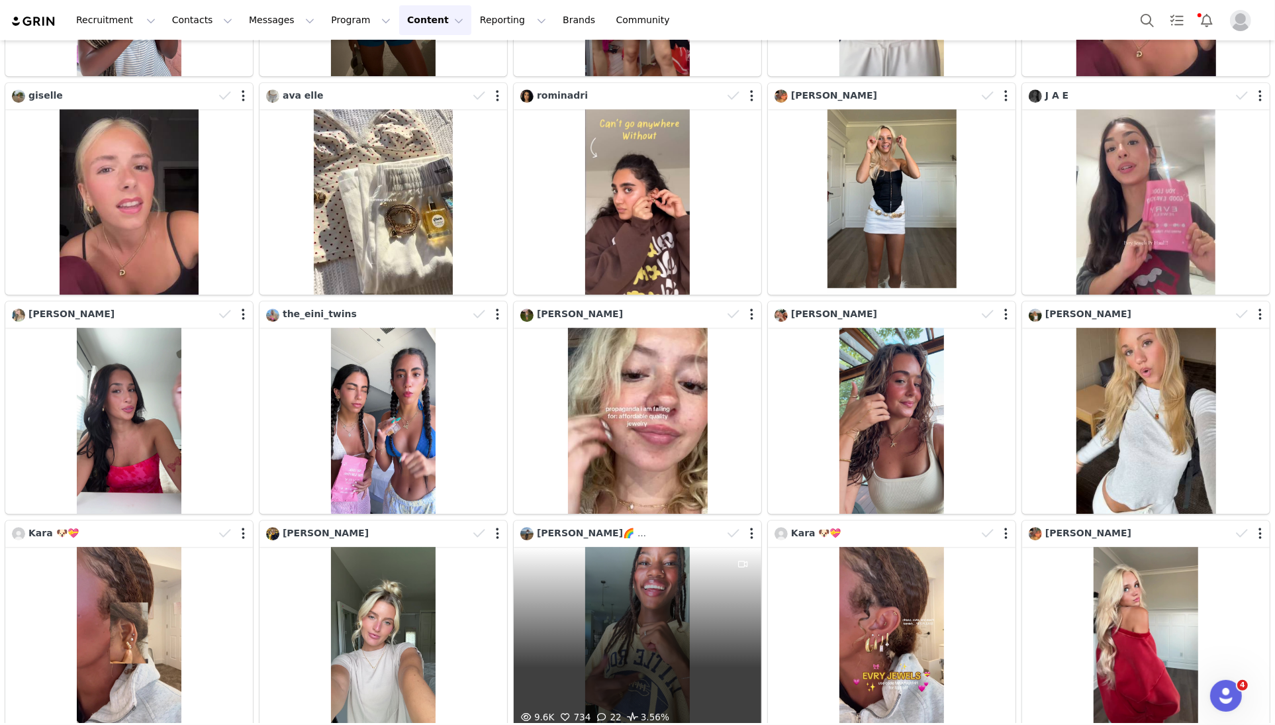
scroll to position [19066, 0]
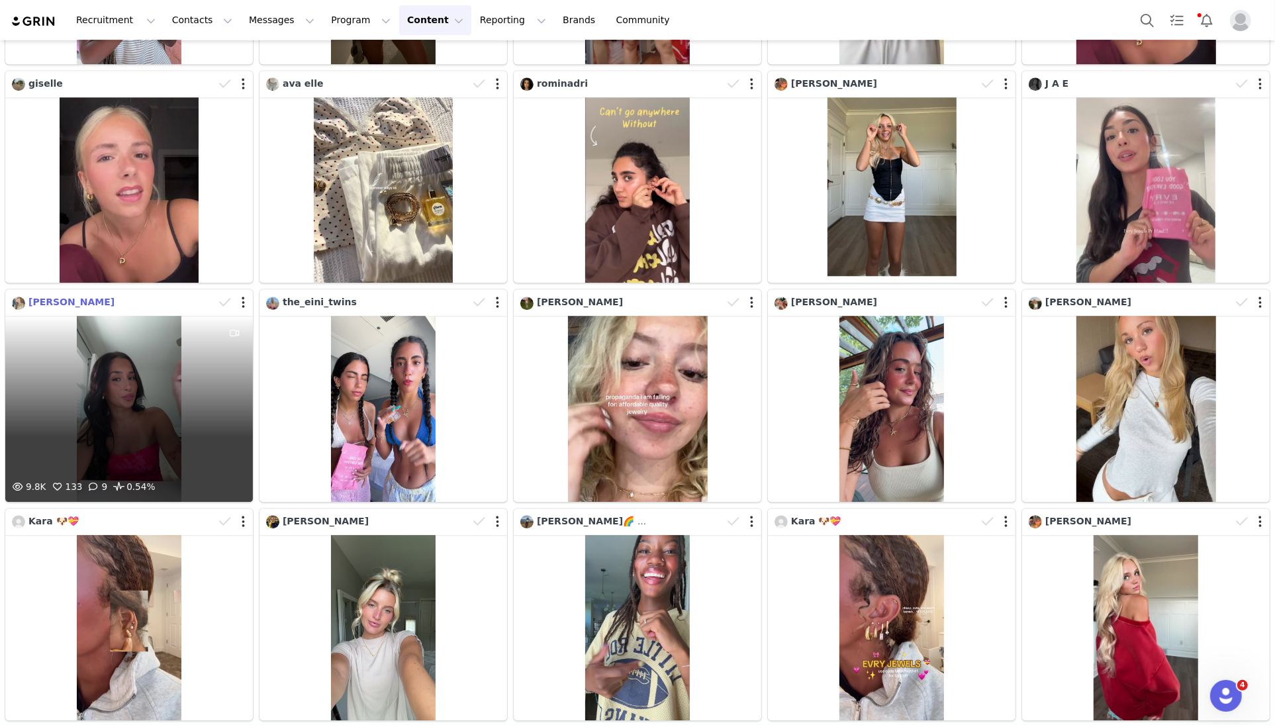
click at [57, 303] on span "soleil torres" at bounding box center [71, 302] width 86 height 11
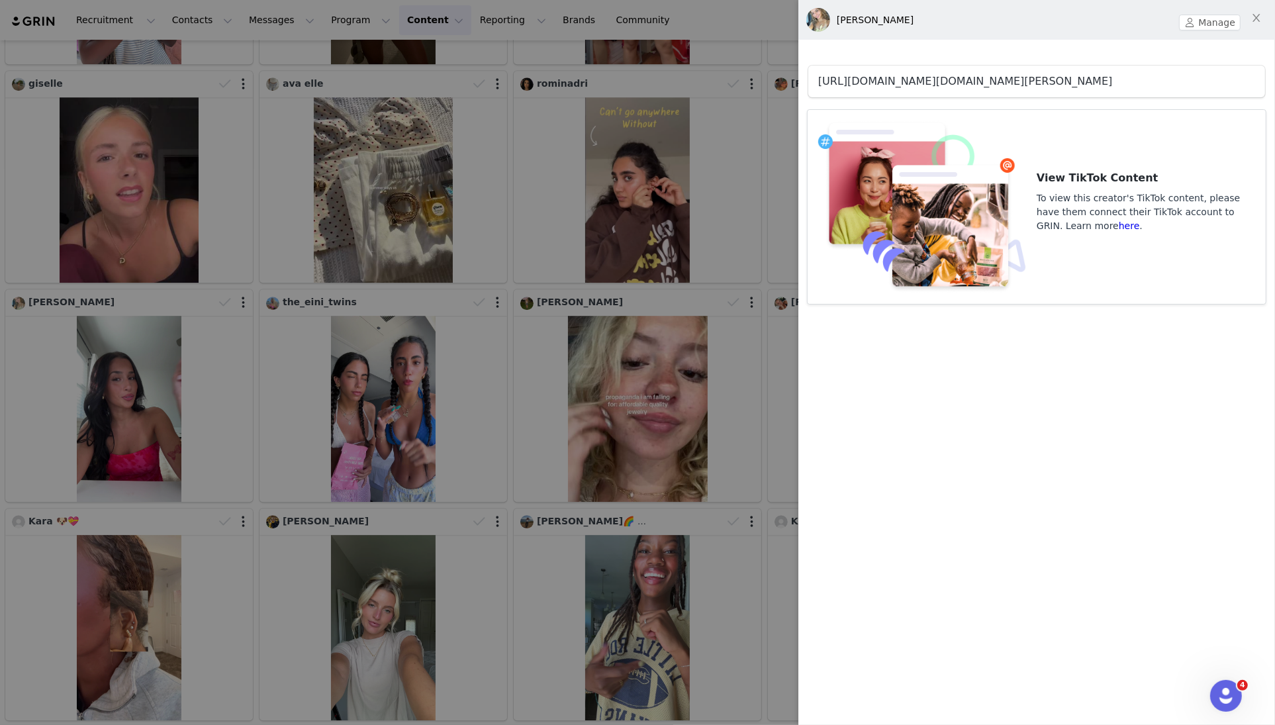
click at [975, 77] on link "https://www.tiktok.com/@soleil.torres" at bounding box center [965, 81] width 294 height 13
click at [521, 405] on div at bounding box center [637, 362] width 1275 height 725
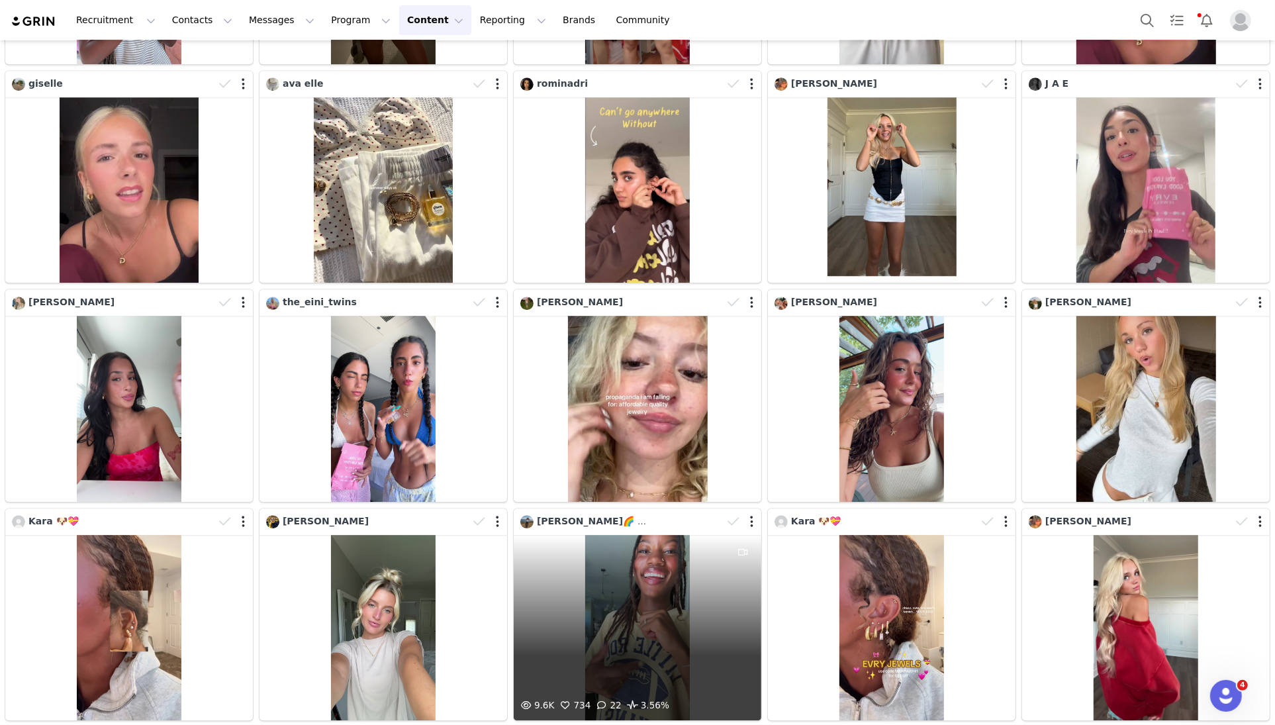
scroll to position [19241, 0]
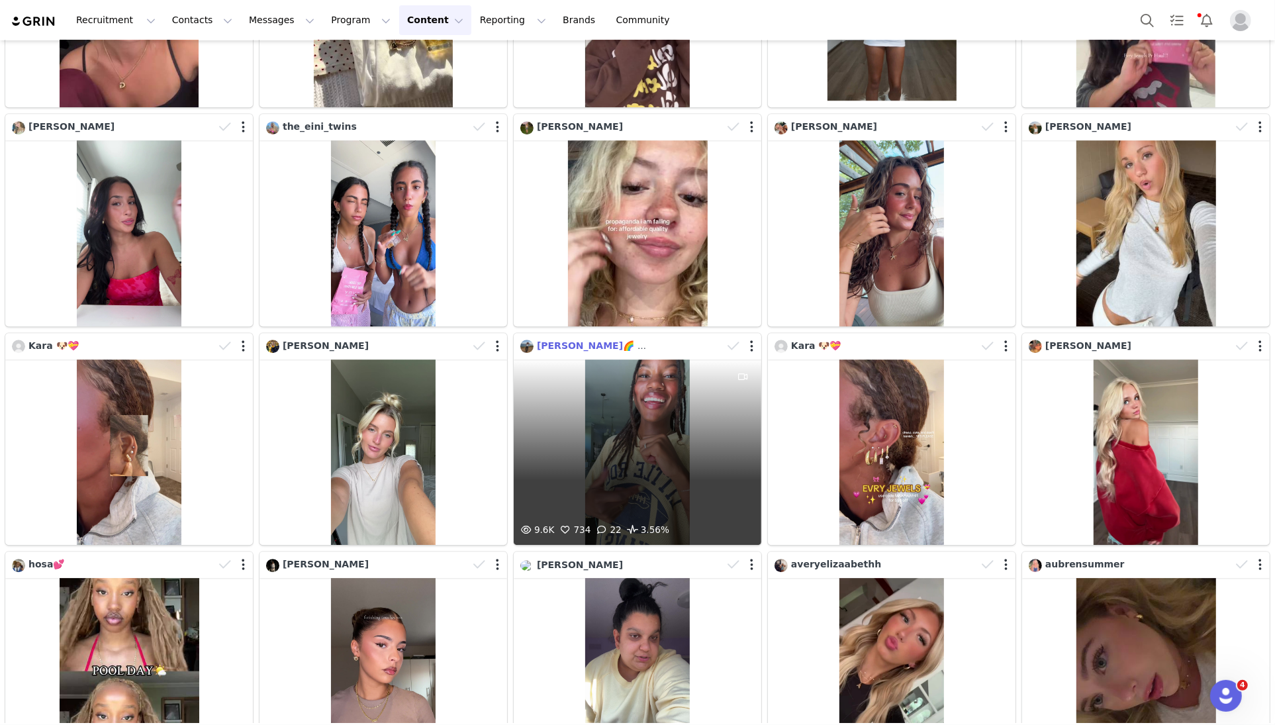
click at [588, 347] on span "reagan🌈 💐🍒🎱🦖🎀" at bounding box center [615, 345] width 157 height 11
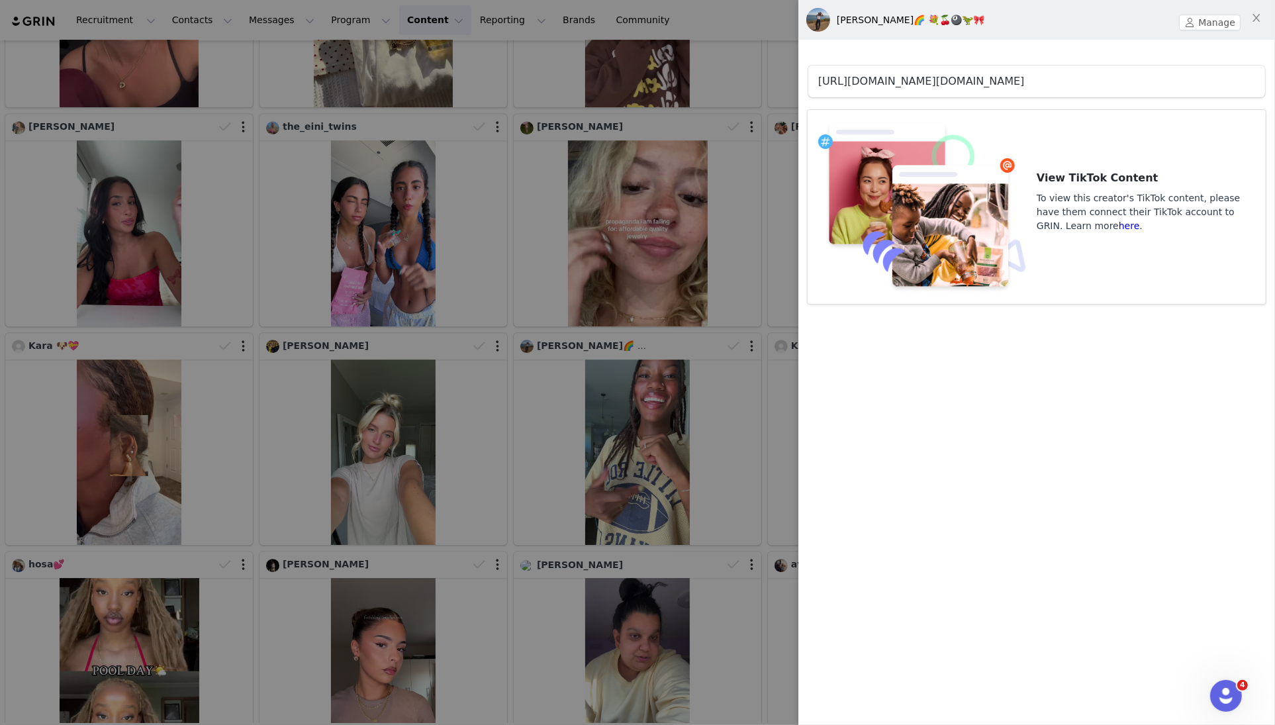
click at [1006, 81] on link "https://www.tiktok.com/@reagaes.worlddd" at bounding box center [921, 81] width 207 height 13
click at [582, 422] on div at bounding box center [637, 362] width 1275 height 725
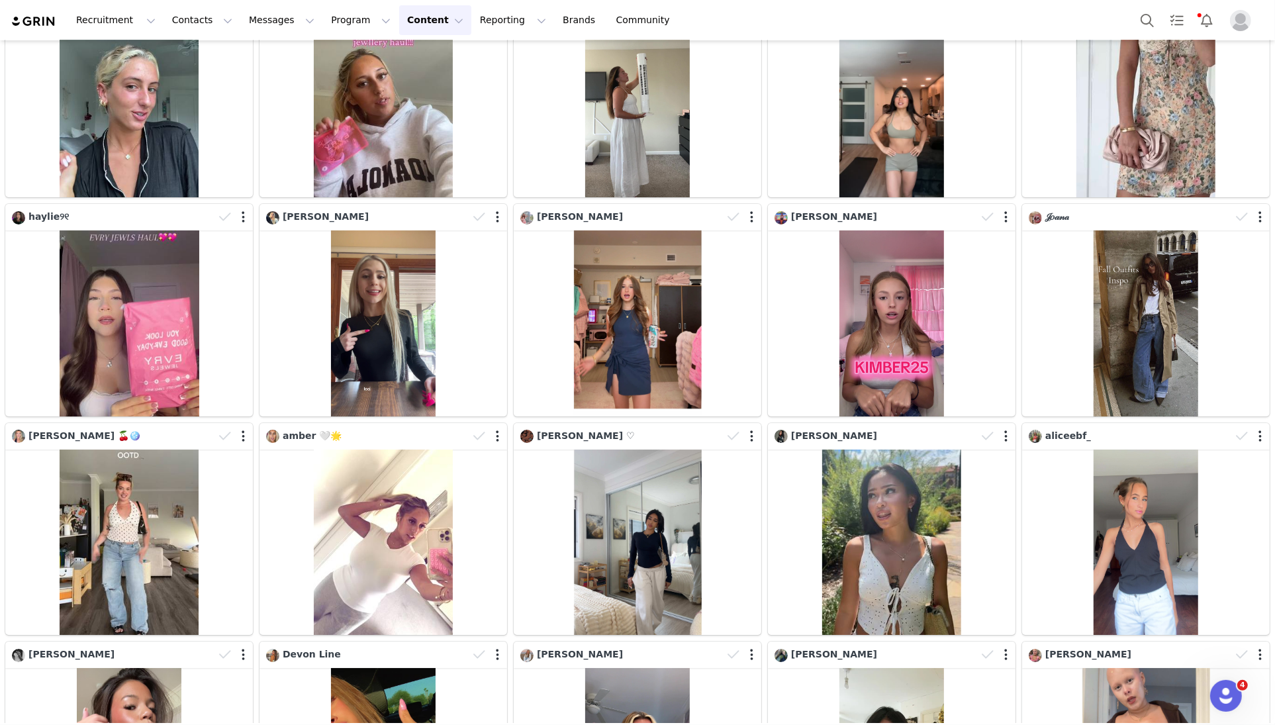
scroll to position [20135, 0]
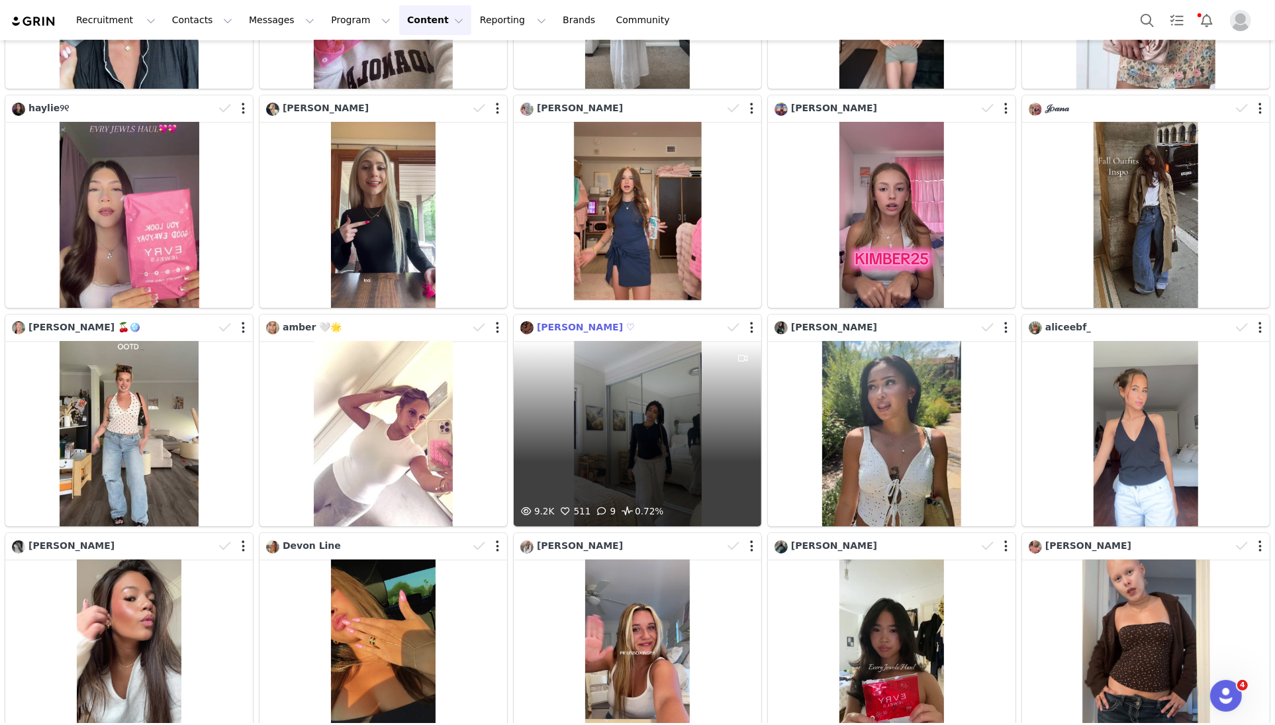
click at [552, 326] on span "[PERSON_NAME] ♡" at bounding box center [586, 327] width 98 height 11
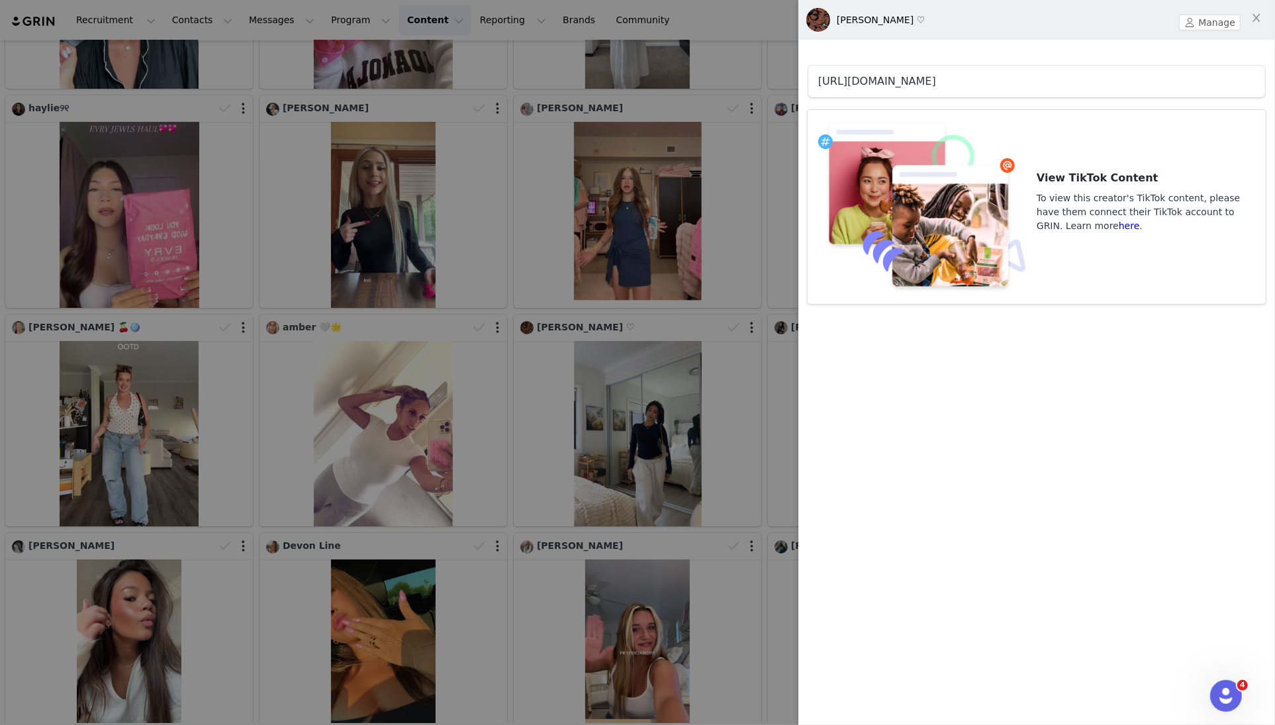
click at [936, 75] on link "[URL][DOMAIN_NAME]" at bounding box center [877, 81] width 118 height 13
click at [550, 424] on div at bounding box center [637, 362] width 1275 height 725
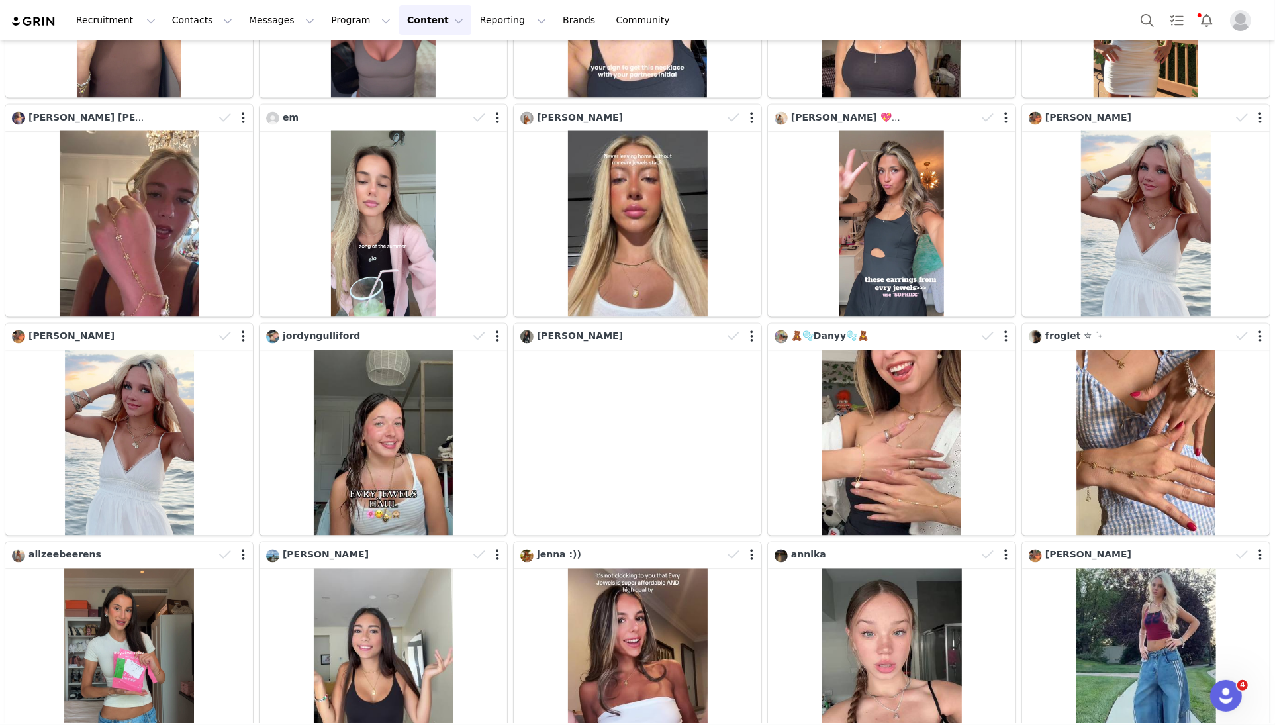
scroll to position [22768, 0]
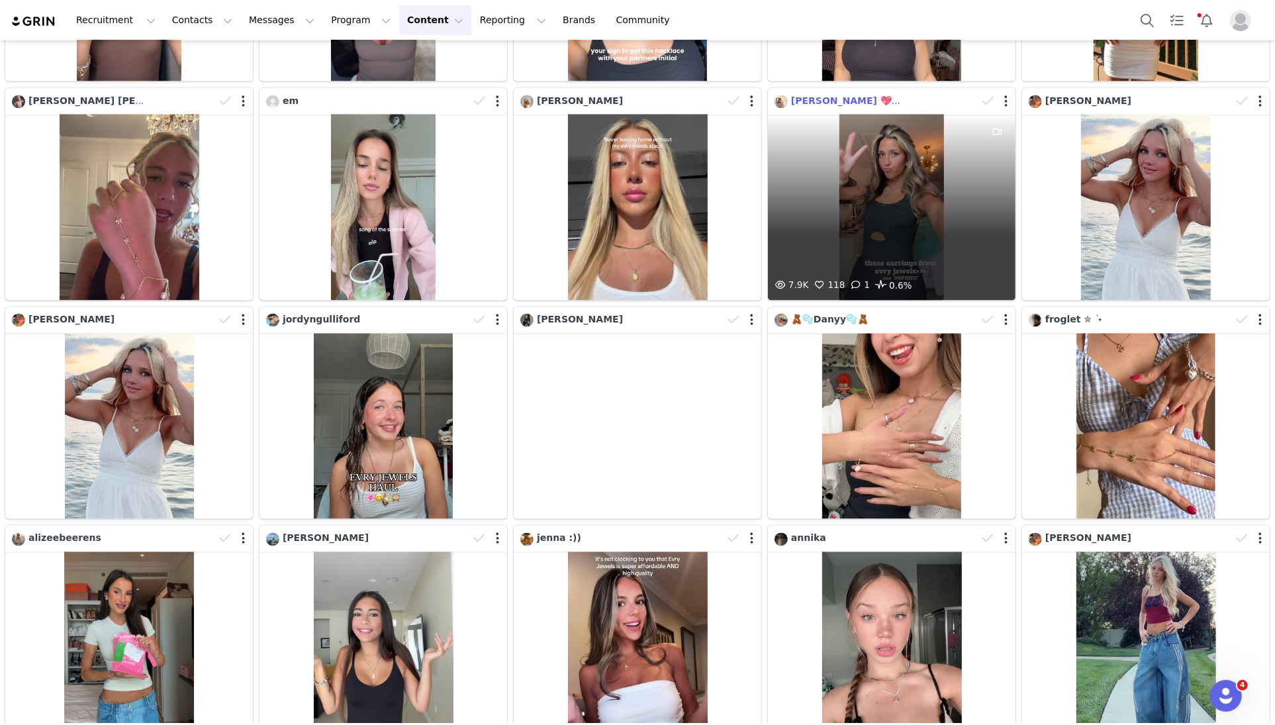
click at [845, 101] on span "sophie cornblatt 💖🛍️🥰🍒☀️" at bounding box center [864, 100] width 146 height 11
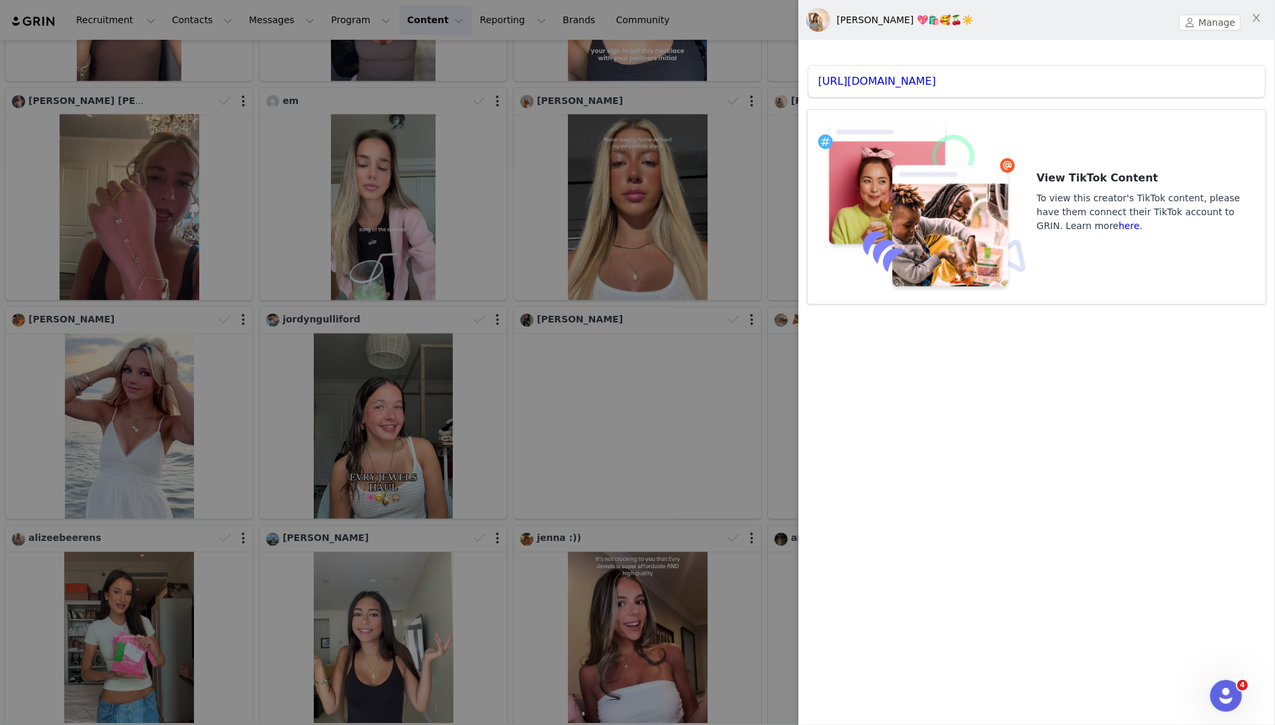
click at [957, 71] on div "https://www.tiktok.com/@lit_hauls_vlogsss" at bounding box center [1036, 82] width 457 height 32
click at [936, 79] on link "https://www.tiktok.com/@lit_hauls_vlogsss" at bounding box center [877, 81] width 118 height 13
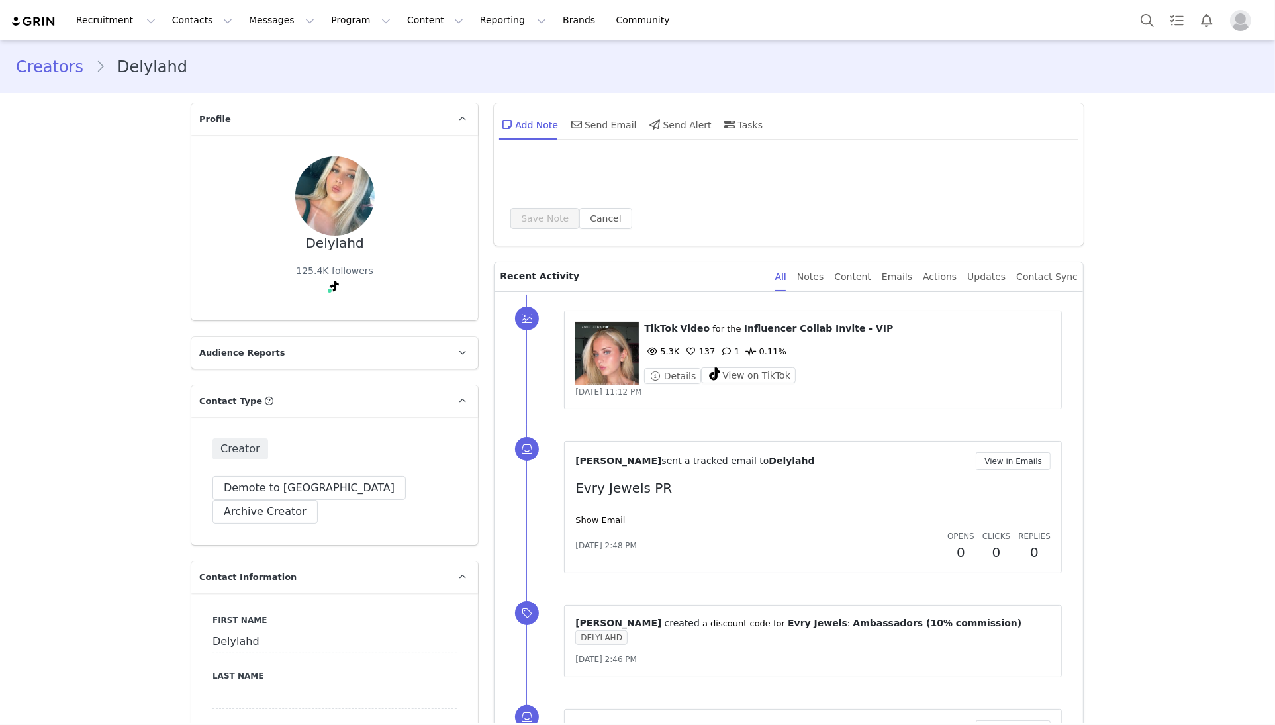
type input "+1 (United States)"
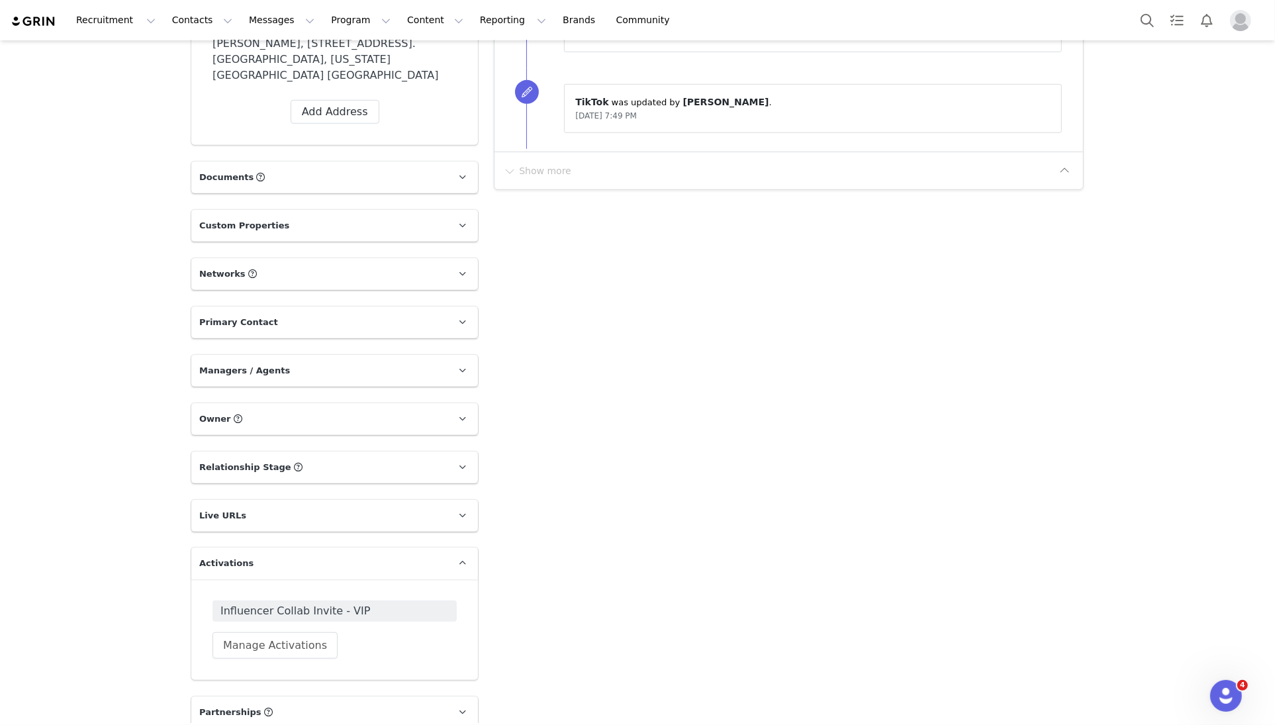
scroll to position [1131, 0]
click at [320, 256] on p "Networks You can add or change your creators network URL' here, your active cre…" at bounding box center [318, 272] width 255 height 32
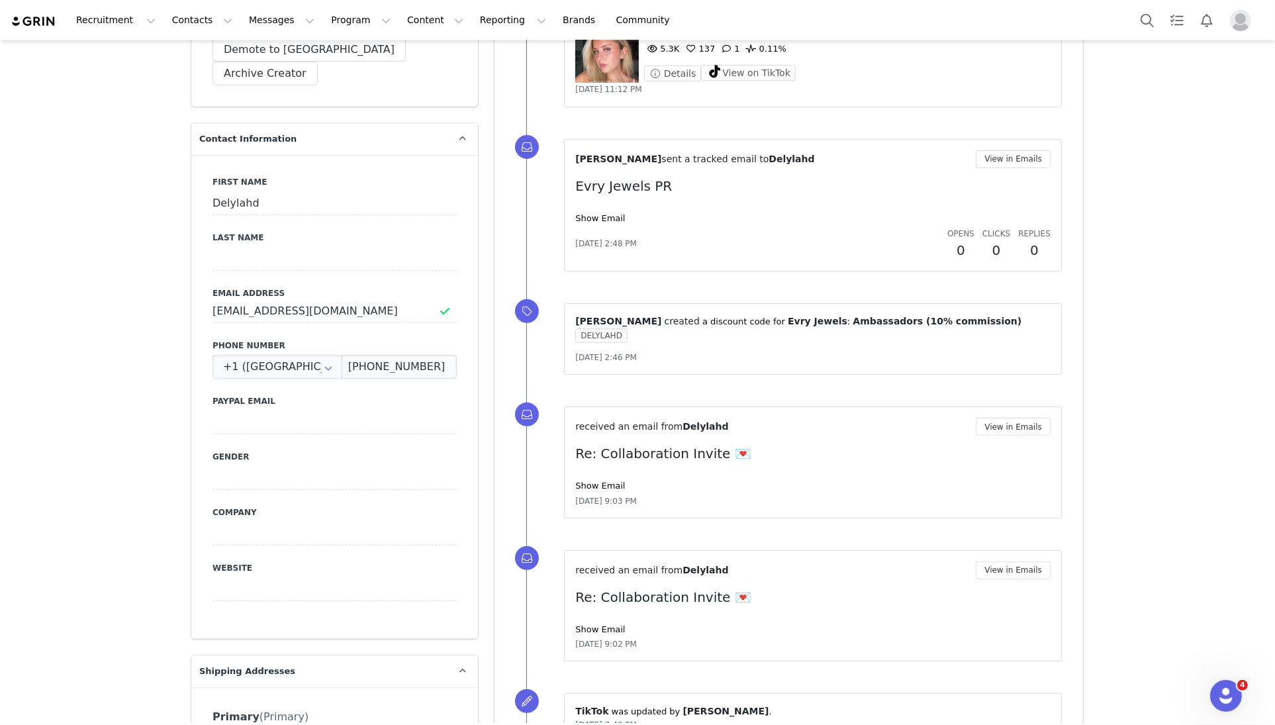
scroll to position [700, 0]
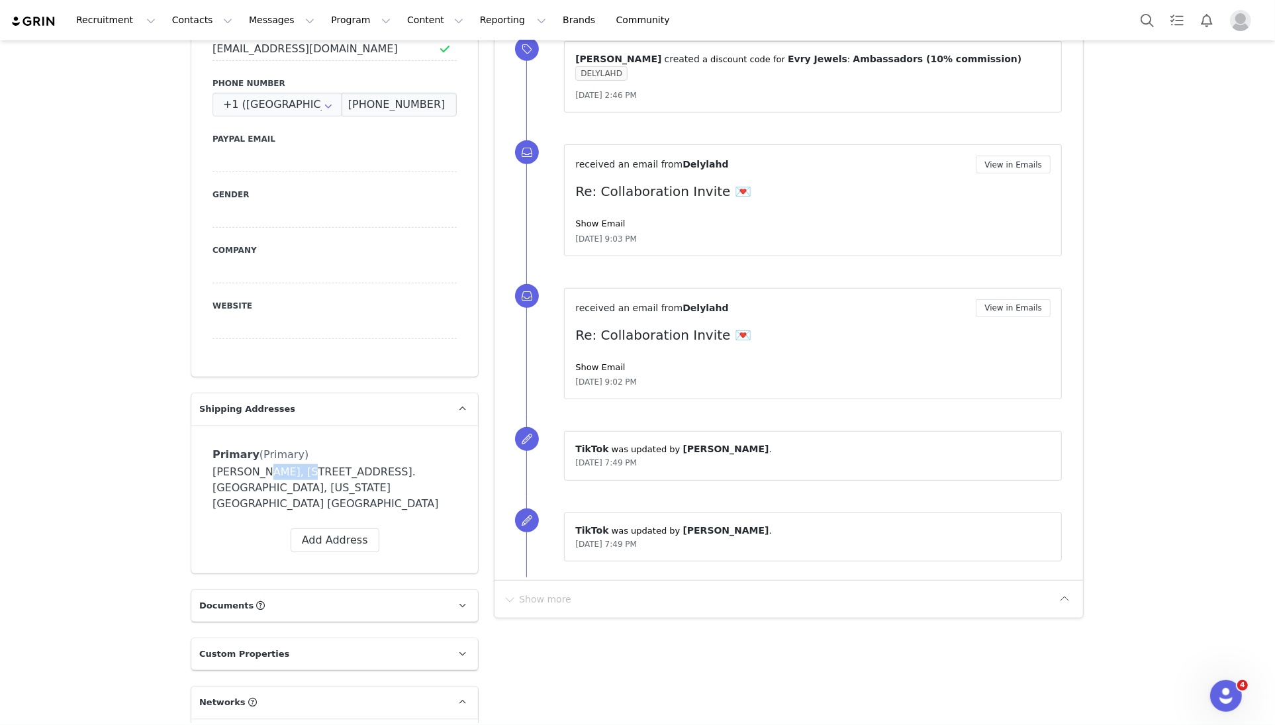
drag, startPoint x: 253, startPoint y: 443, endPoint x: 293, endPoint y: 446, distance: 39.9
click at [293, 464] on div "[PERSON_NAME], [STREET_ADDRESS]. [GEOGRAPHIC_DATA], [US_STATE][GEOGRAPHIC_DATA]…" at bounding box center [335, 488] width 244 height 48
copy div "D’Angelo"
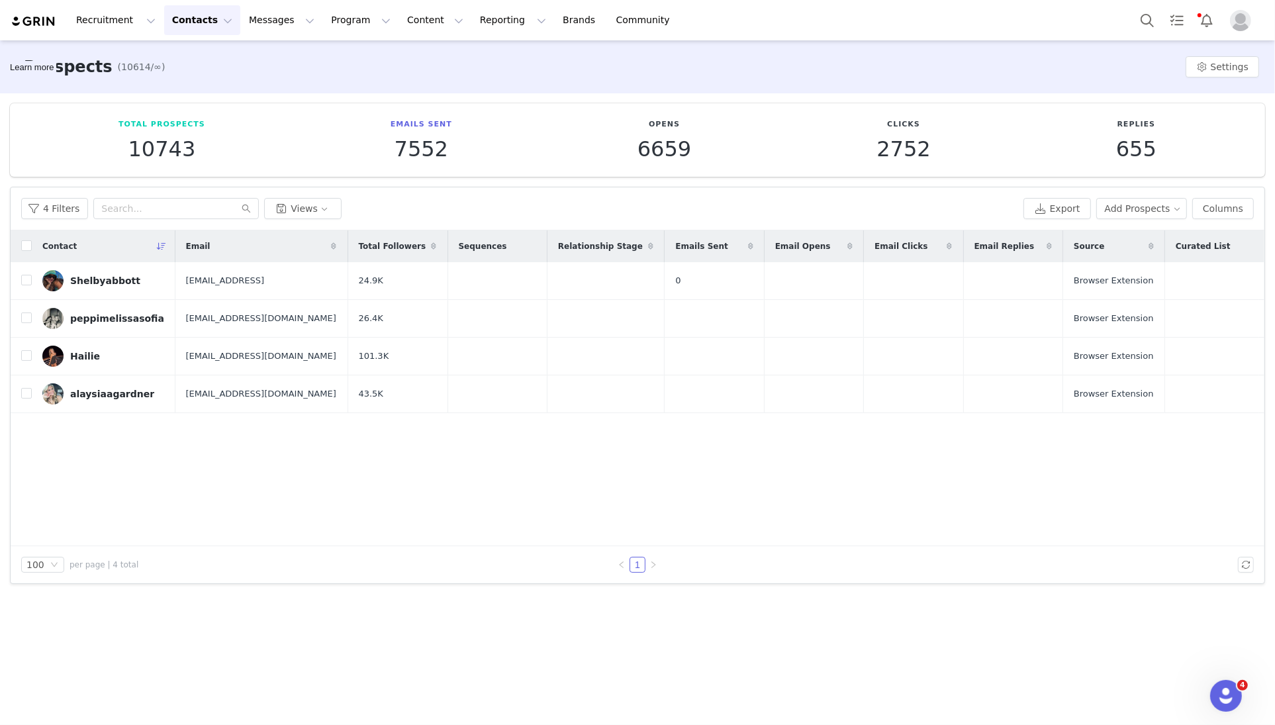
click at [208, 30] on button "Contacts Contacts" at bounding box center [202, 20] width 76 height 30
click at [209, 66] on link "Creators" at bounding box center [207, 58] width 105 height 24
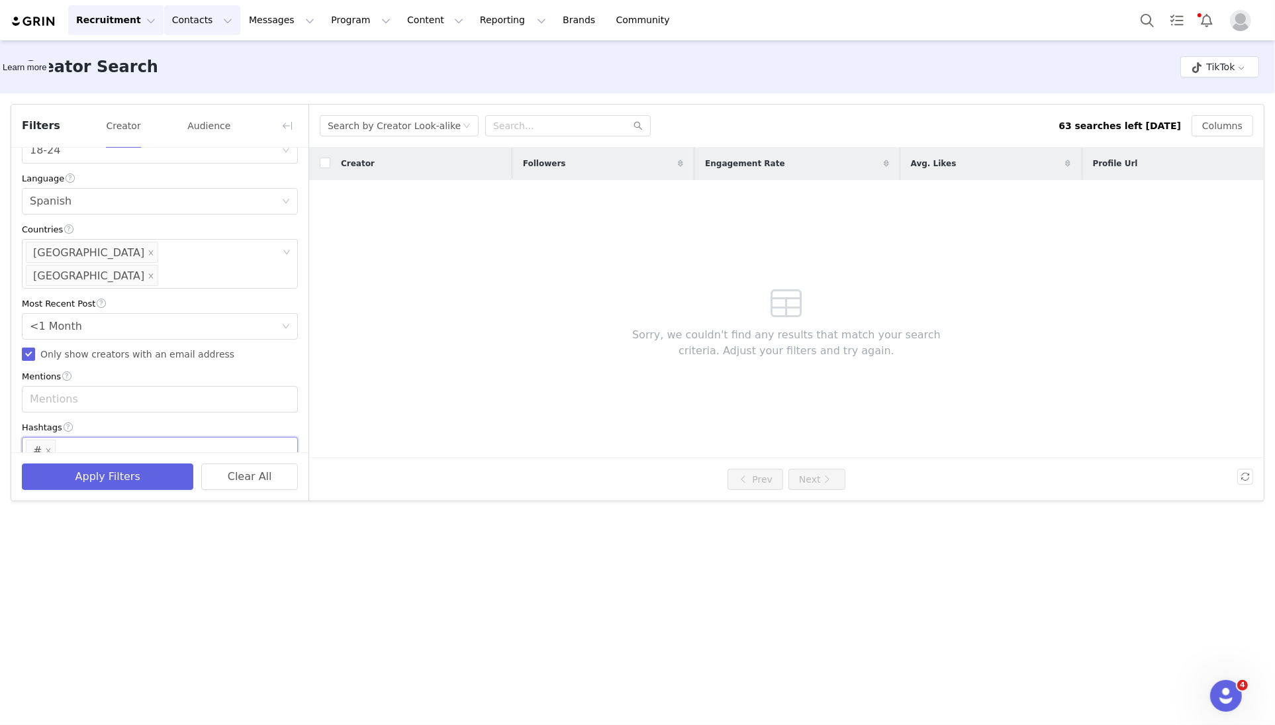
click at [183, 17] on button "Contacts Contacts" at bounding box center [202, 20] width 76 height 30
click at [215, 58] on div "Creators" at bounding box center [207, 59] width 89 height 14
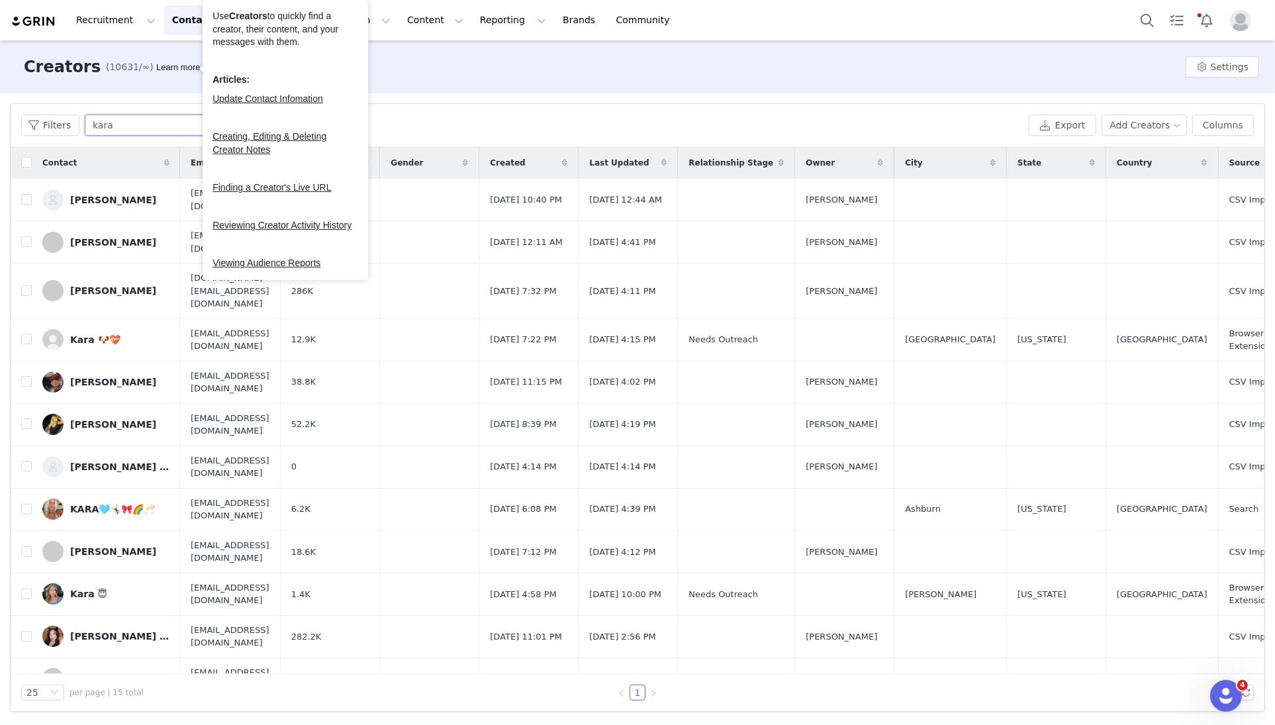
click at [152, 135] on input "kara" at bounding box center [168, 125] width 166 height 21
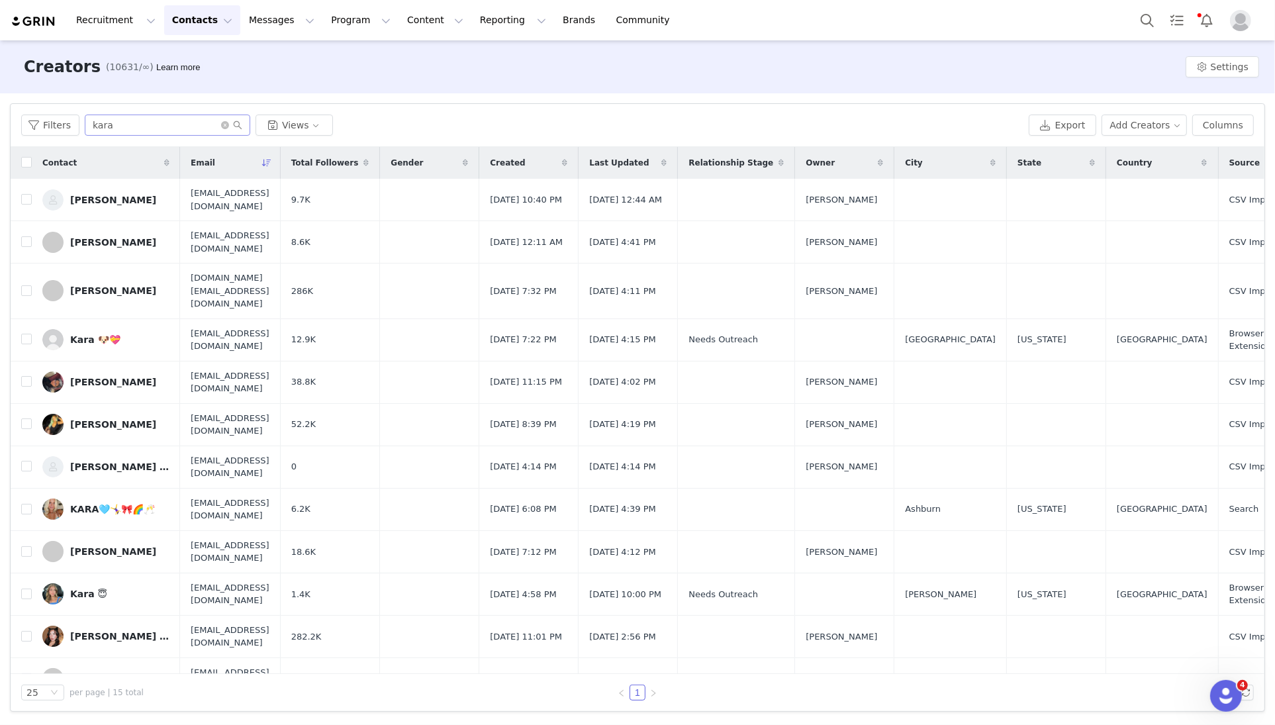
click at [138, 136] on span "kara" at bounding box center [168, 125] width 166 height 21
drag, startPoint x: 132, startPoint y: 130, endPoint x: 42, endPoint y: 113, distance: 92.3
click at [42, 113] on div "Filters kara Views Export Add Creators Columns" at bounding box center [638, 125] width 1254 height 43
paste input "evaforevahhcollabs@gmail.com"
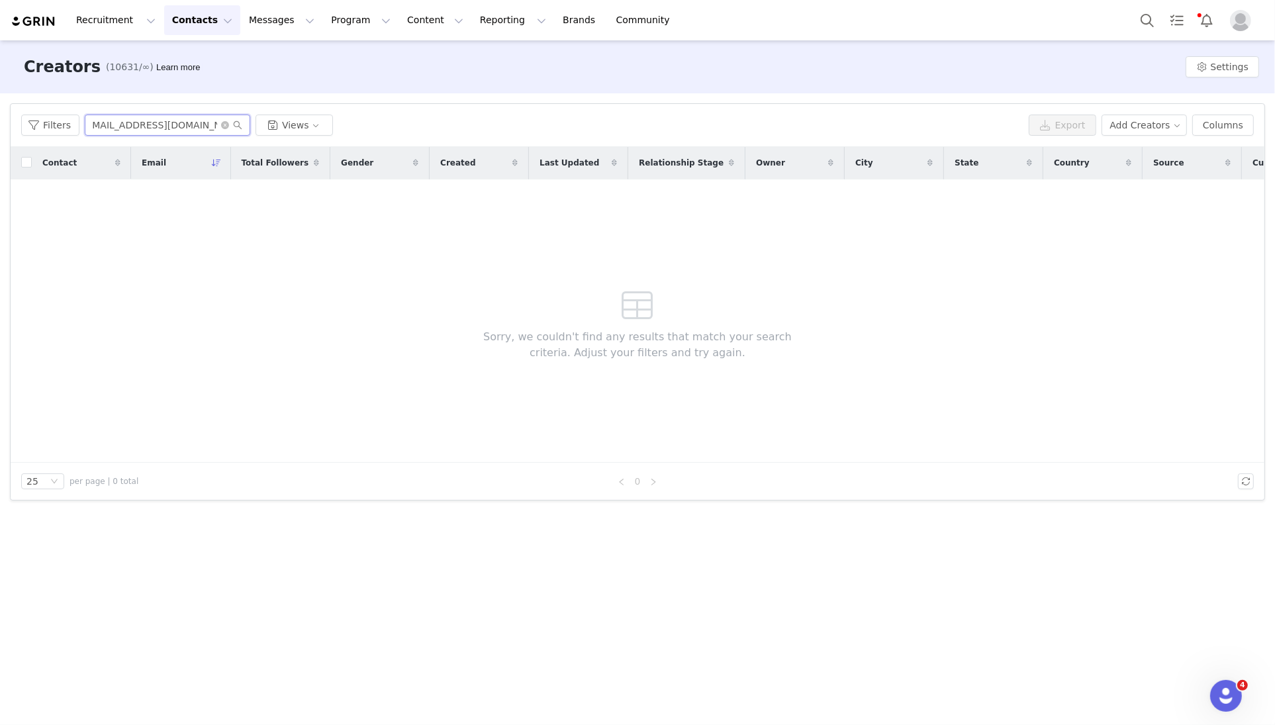
click at [209, 124] on input "evaforevahhcollabs@gmail.com" at bounding box center [168, 125] width 166 height 21
drag, startPoint x: 142, startPoint y: 125, endPoint x: 416, endPoint y: 121, distance: 274.8
click at [418, 124] on div "Filters evaforevahhcollabs@gmail.com Views" at bounding box center [522, 125] width 1002 height 21
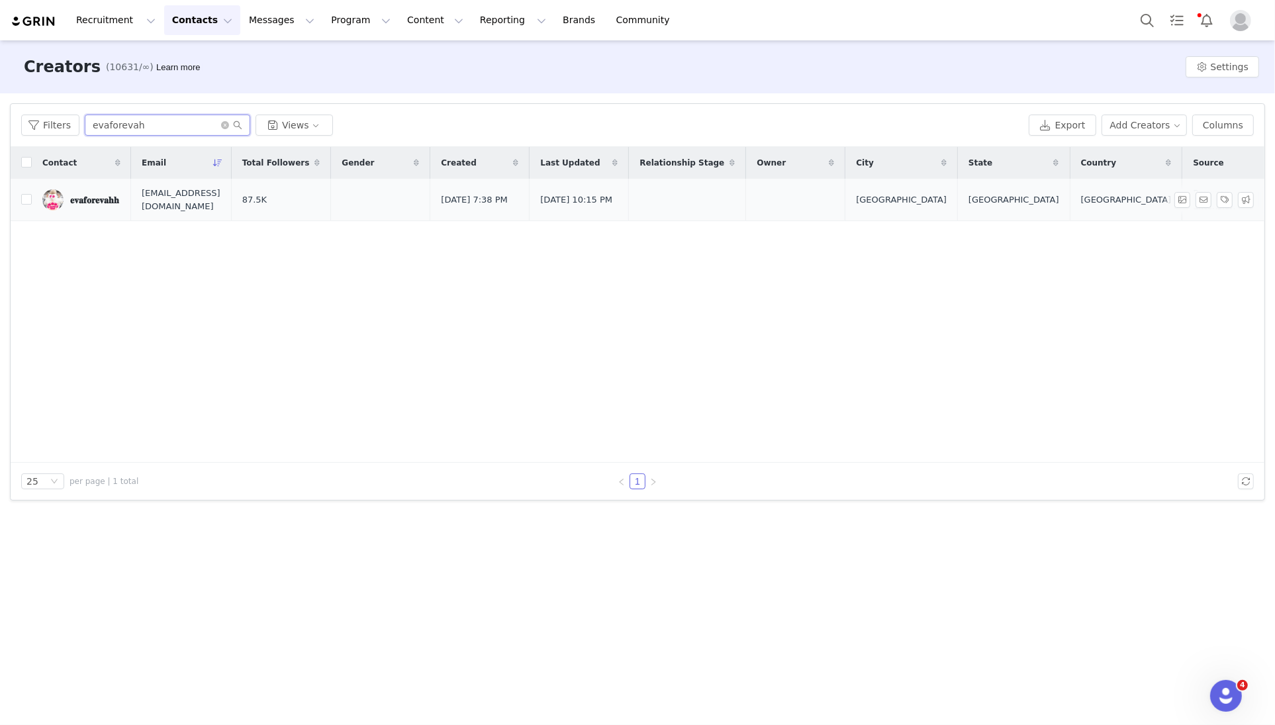
type input "evaforevah"
click at [83, 197] on div "𝐞𝐯𝐚𝐟𝐨𝐫𝐞𝐯𝐚𝐡𝐡" at bounding box center [94, 200] width 49 height 11
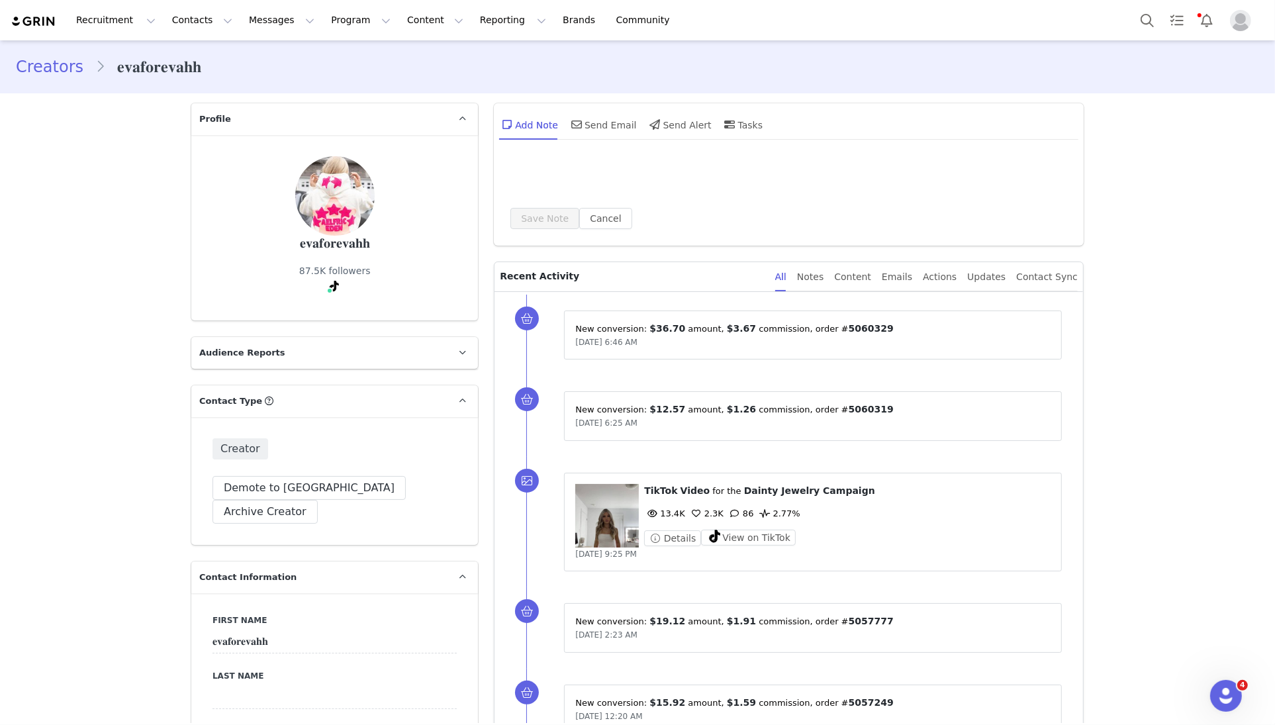
type input "+1 ([GEOGRAPHIC_DATA])"
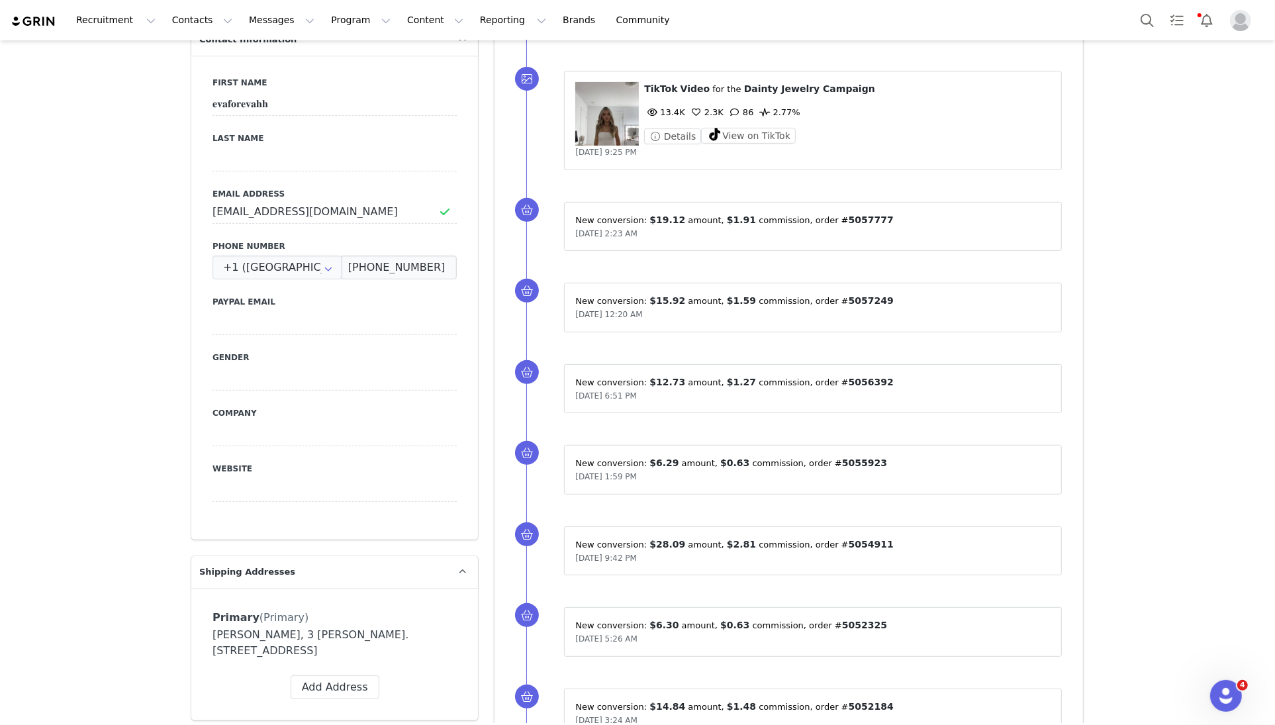
scroll to position [660, 0]
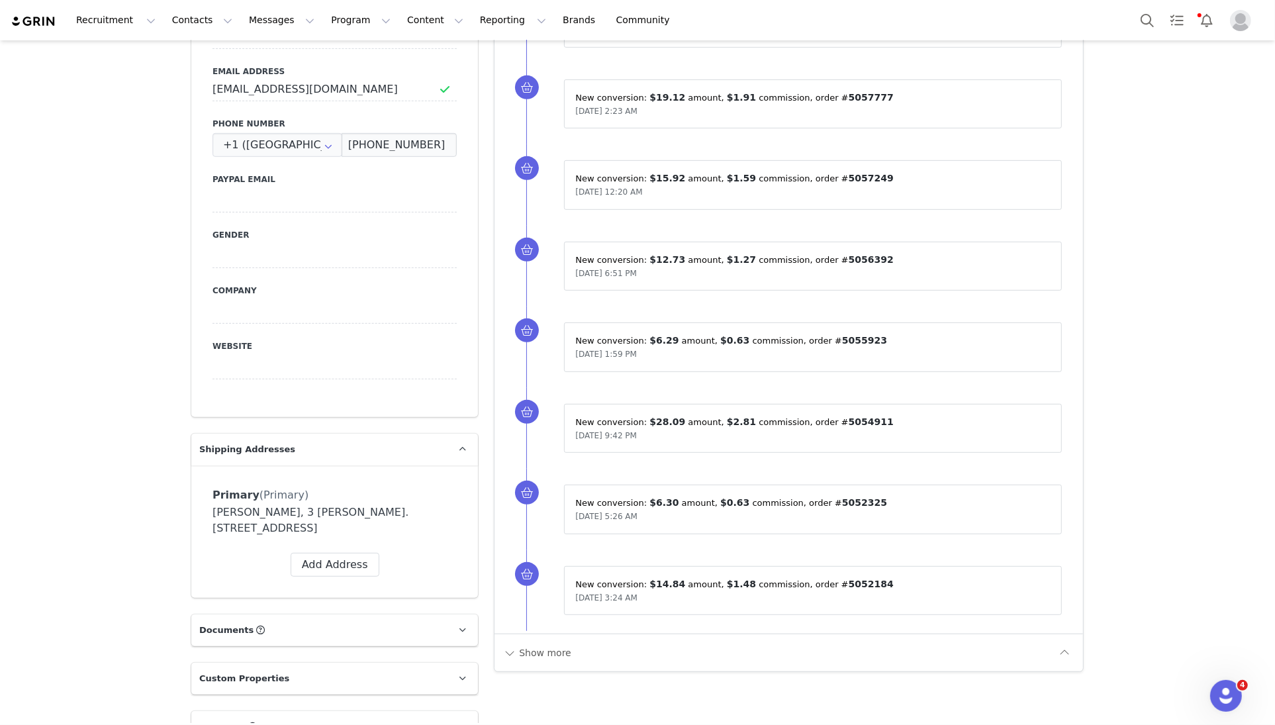
click at [256, 505] on div "Eva Wegrzyn, 3 McCrae Cres. Woodville, Ontario K0M 2T0 Canada" at bounding box center [335, 521] width 244 height 32
drag, startPoint x: 232, startPoint y: 489, endPoint x: 275, endPoint y: 490, distance: 43.1
click at [275, 505] on div "Eva Wegrzyn, 3 McCrae Cres. Woodville, Ontario K0M 2T0 Canada" at bounding box center [335, 521] width 244 height 32
copy div "Wegrzyn"
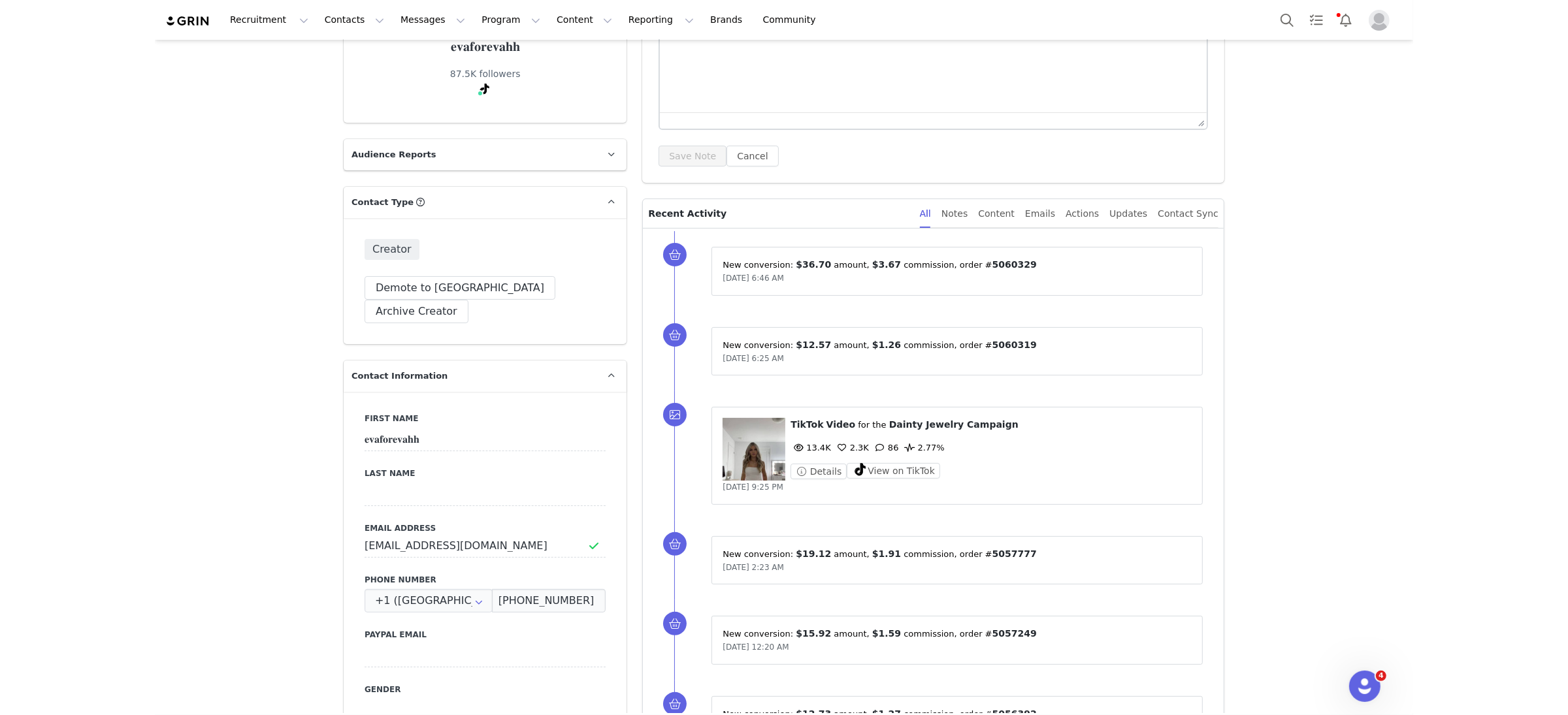
scroll to position [0, 0]
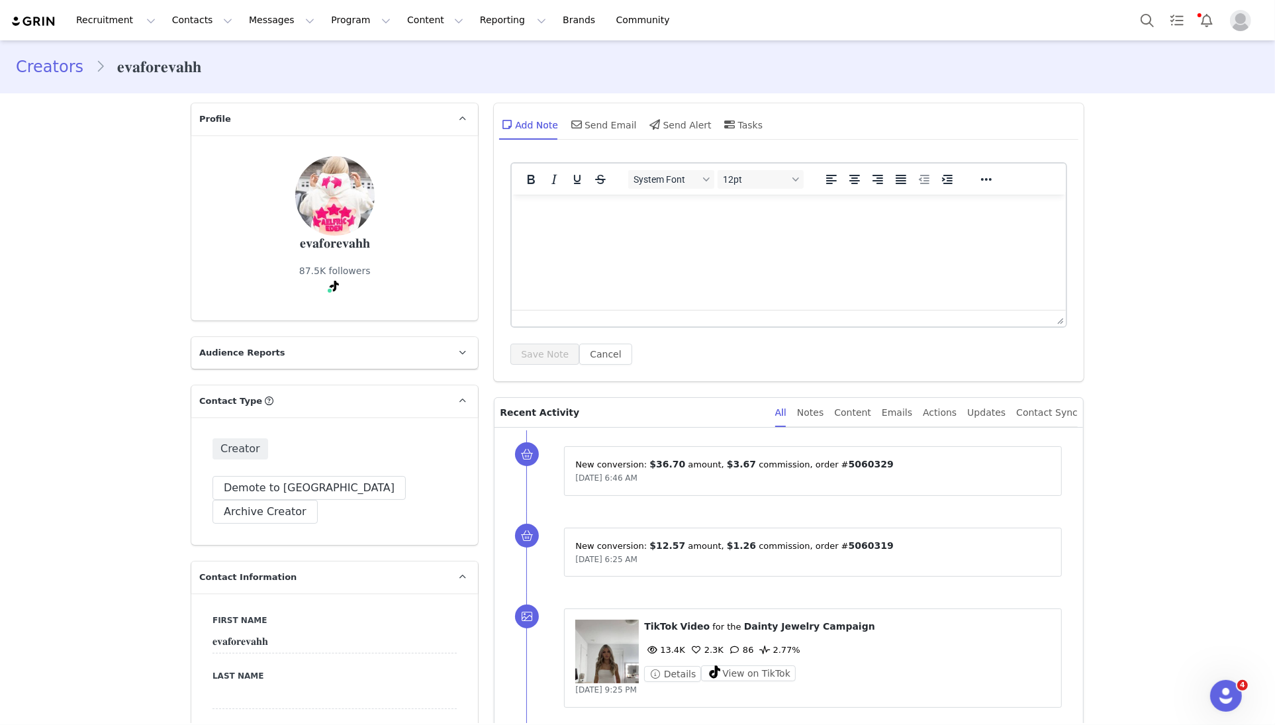
click at [35, 63] on link "Creators" at bounding box center [55, 67] width 79 height 24
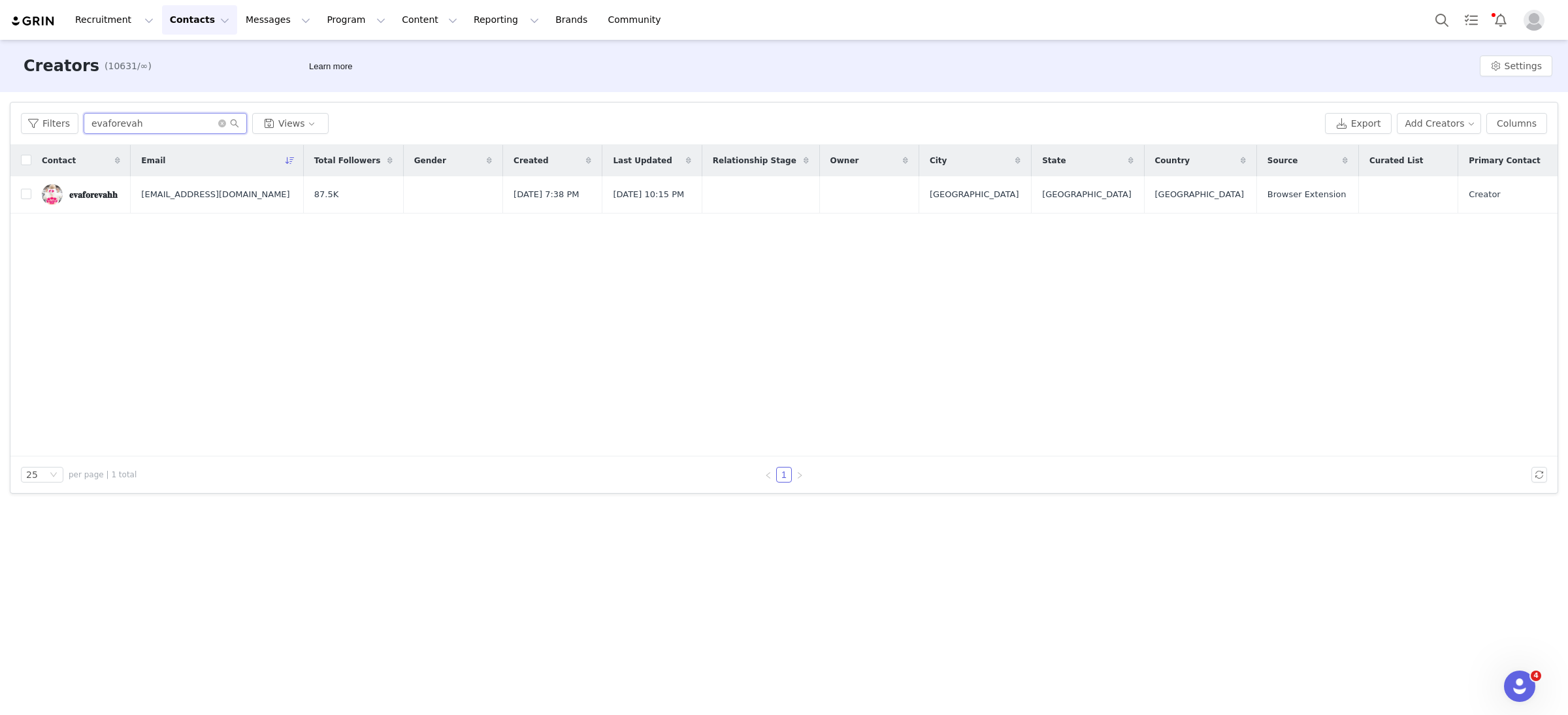
drag, startPoint x: 154, startPoint y: 129, endPoint x: 26, endPoint y: 94, distance: 132.7
click at [26, 98] on div "Filters Filter Logic And Or Archived Select Owner Select Contact Tag Select Rel…" at bounding box center [784, 297] width 1568 height 411
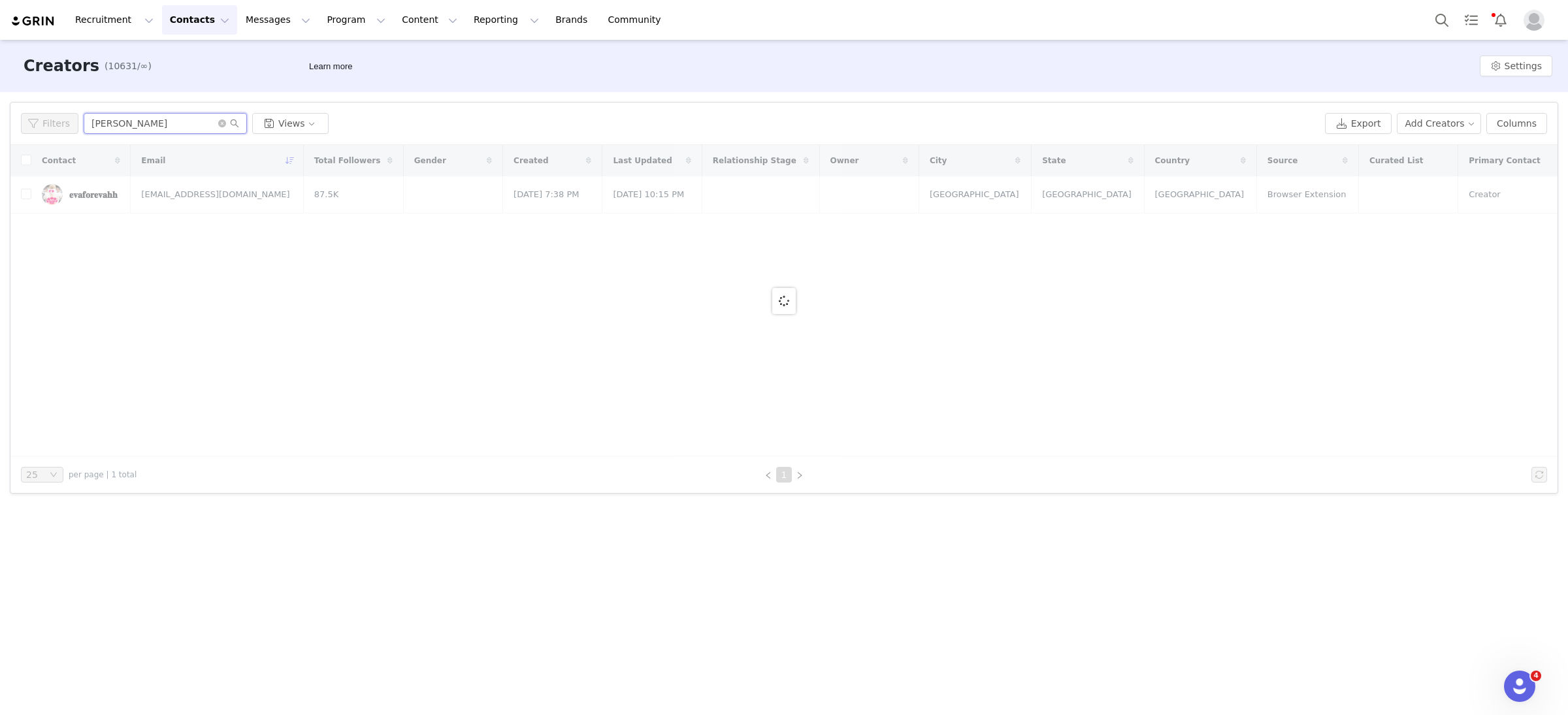
click at [117, 124] on input "kenlie kitchler" at bounding box center [166, 123] width 164 height 21
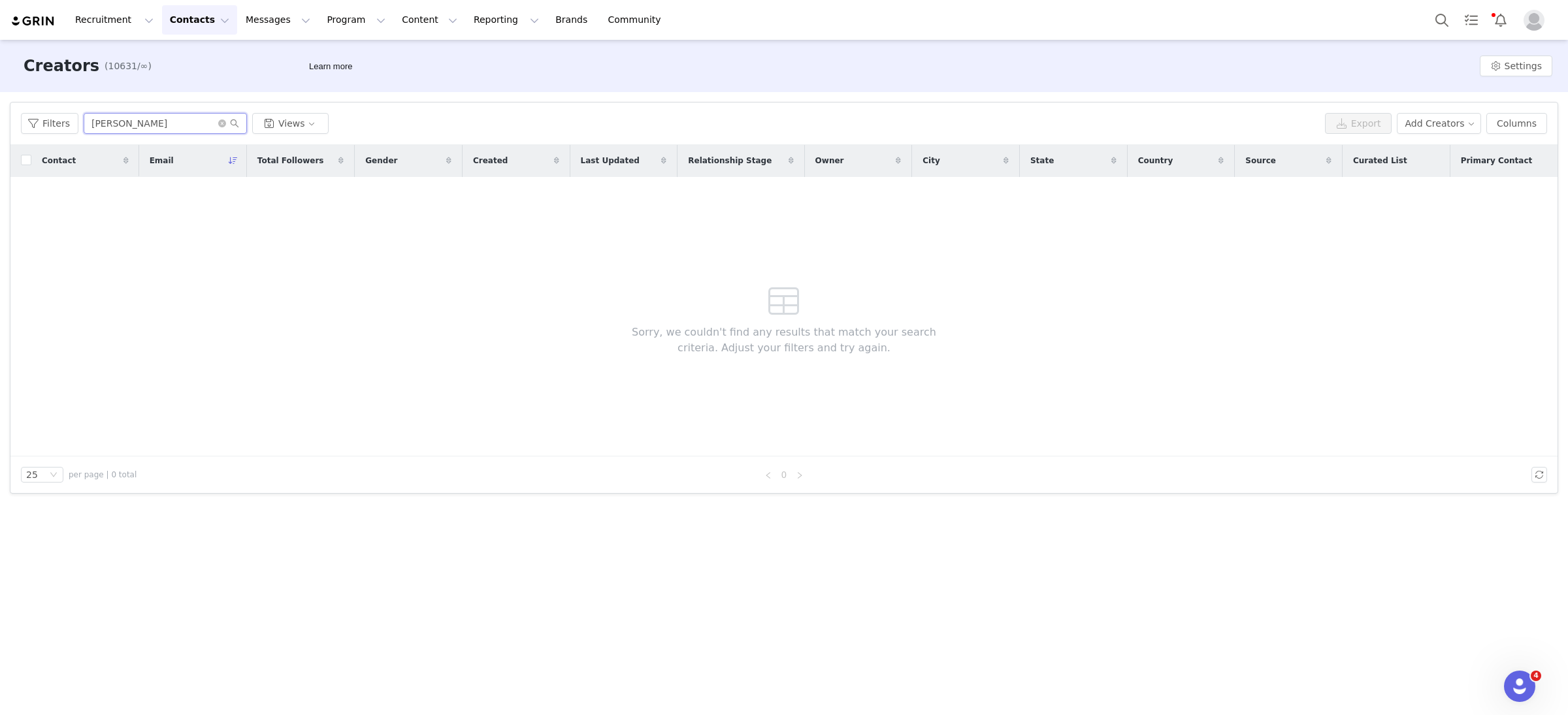
click at [120, 124] on input "kenlie kitchler" at bounding box center [166, 123] width 164 height 21
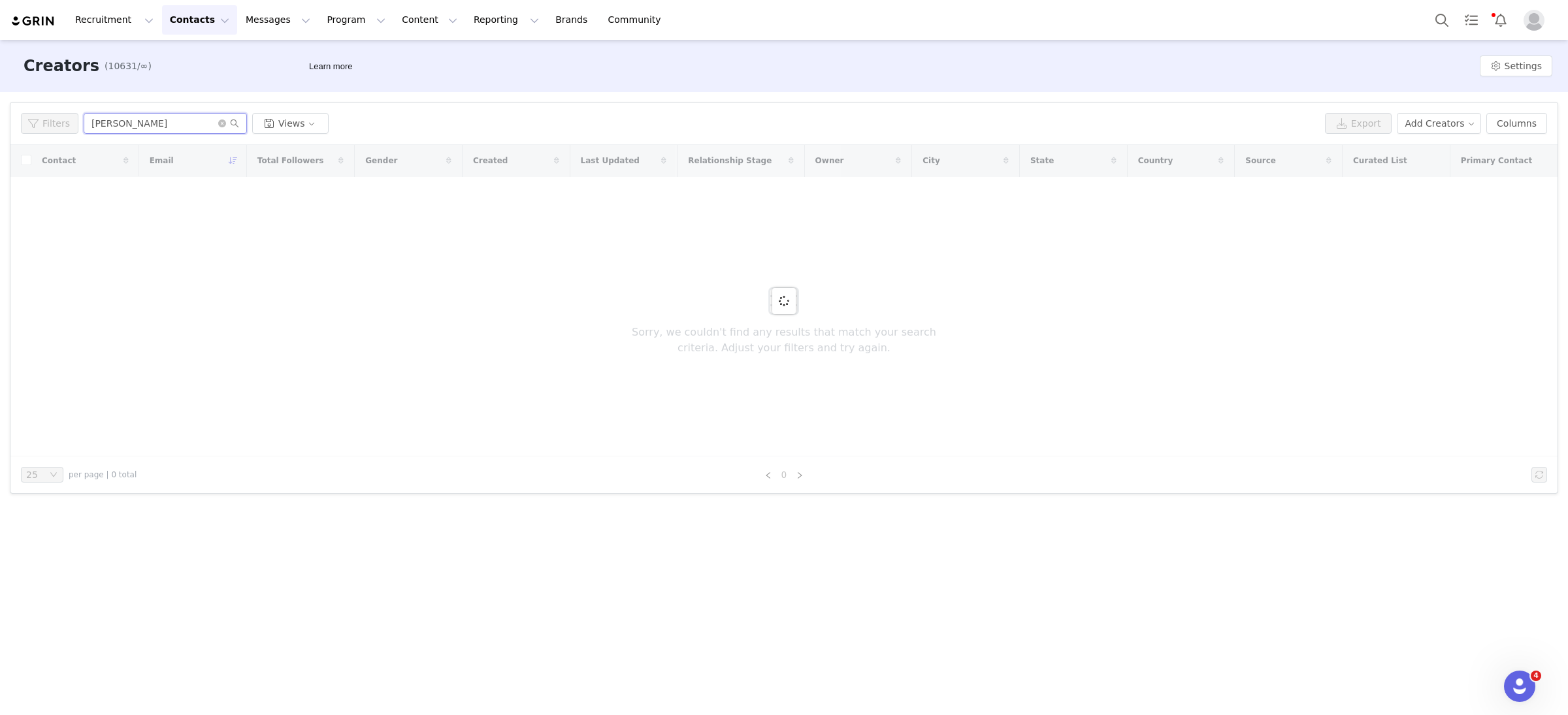
type input "kenlie hitchler"
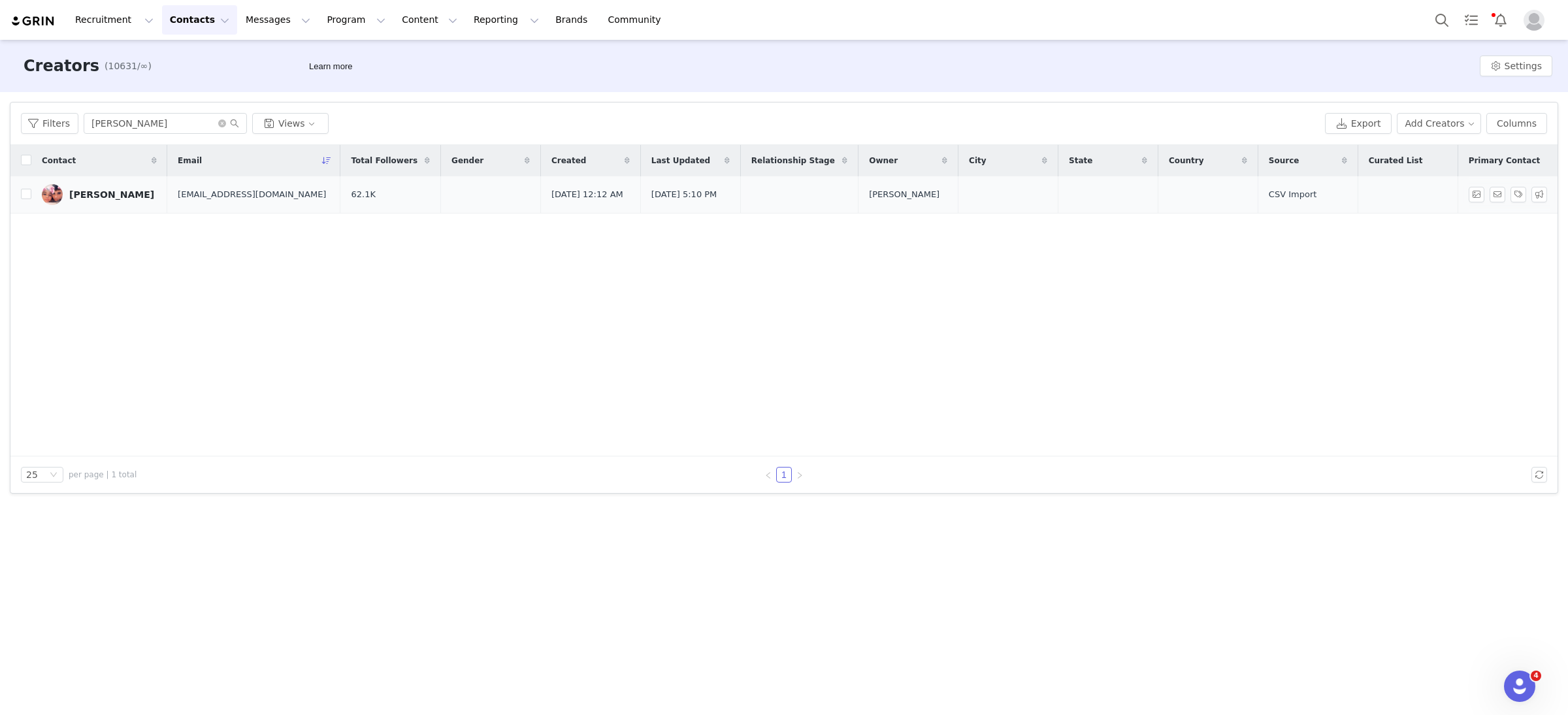
click at [100, 193] on div "Kenlie Hitchler" at bounding box center [112, 194] width 85 height 11
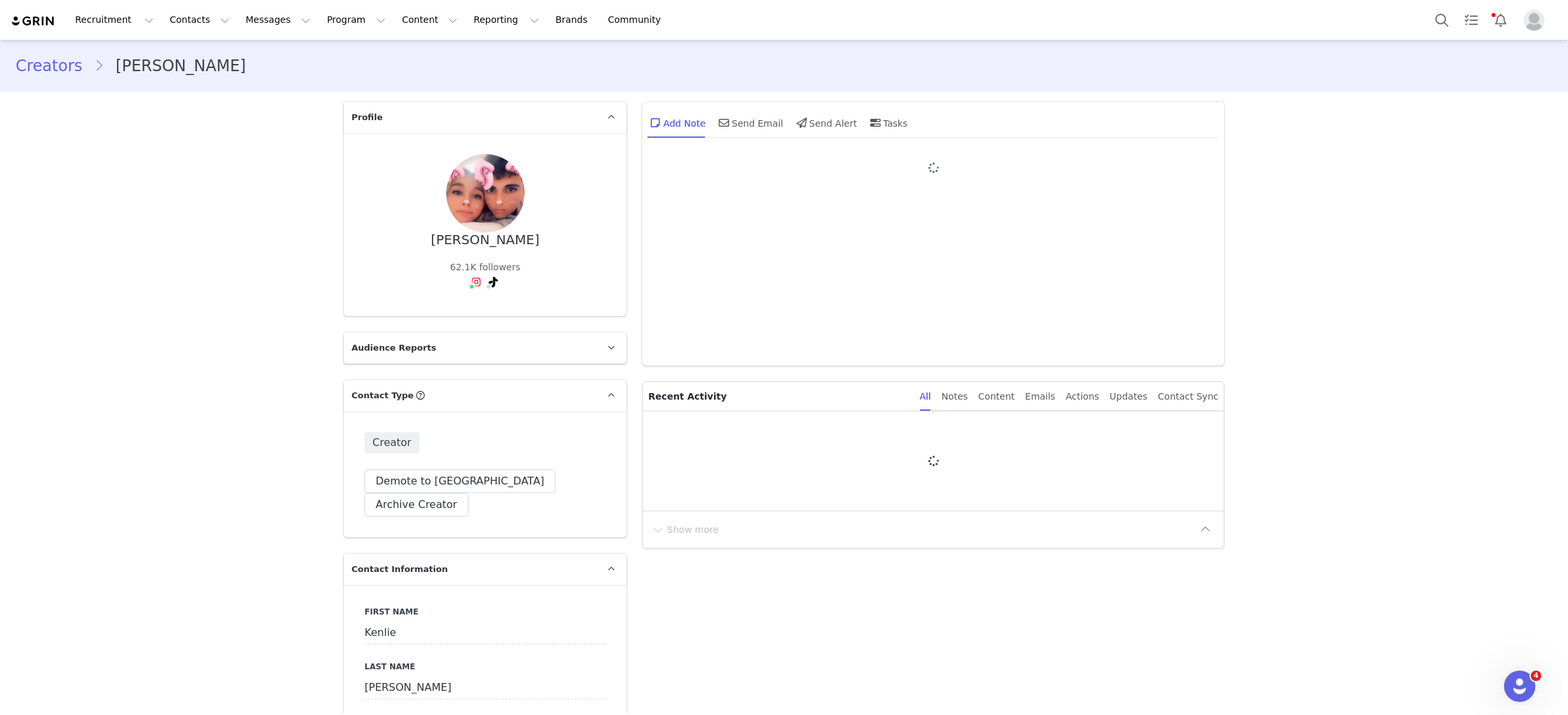
type input "+1 ([GEOGRAPHIC_DATA])"
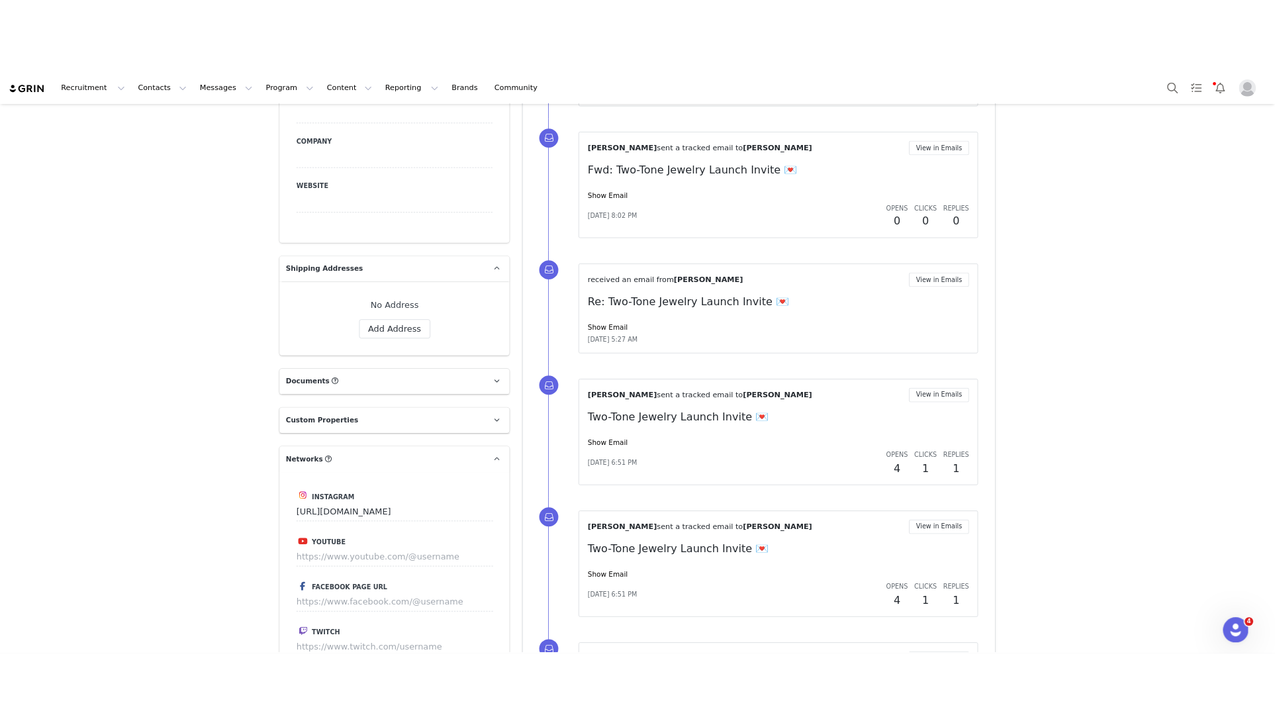
scroll to position [1116, 0]
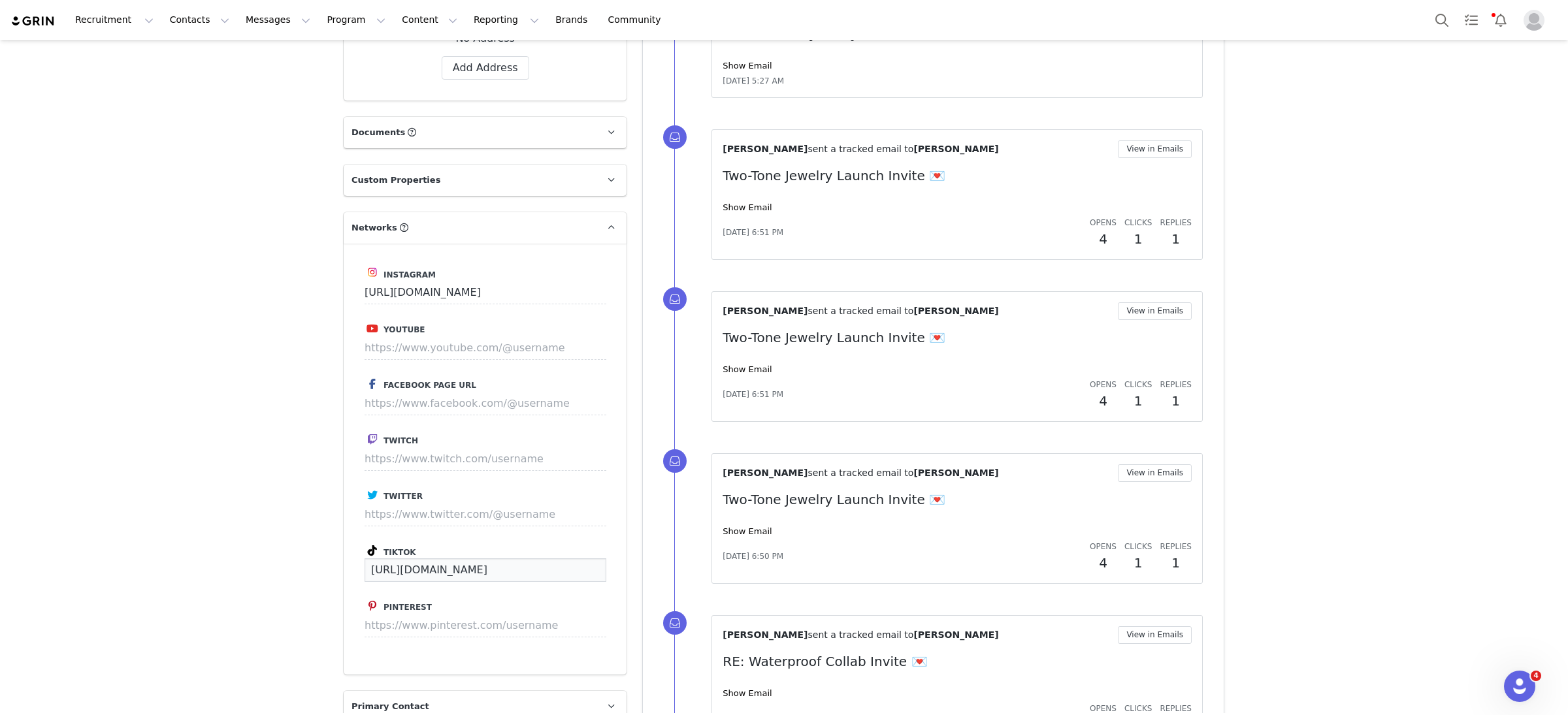
drag, startPoint x: 535, startPoint y: 544, endPoint x: 339, endPoint y: 544, distance: 196.0
click at [339, 544] on div "Profile Kenlie Hitchler 62.1K followers Audience Reports Request a detailed rep…" at bounding box center [485, 202] width 299 height 2416
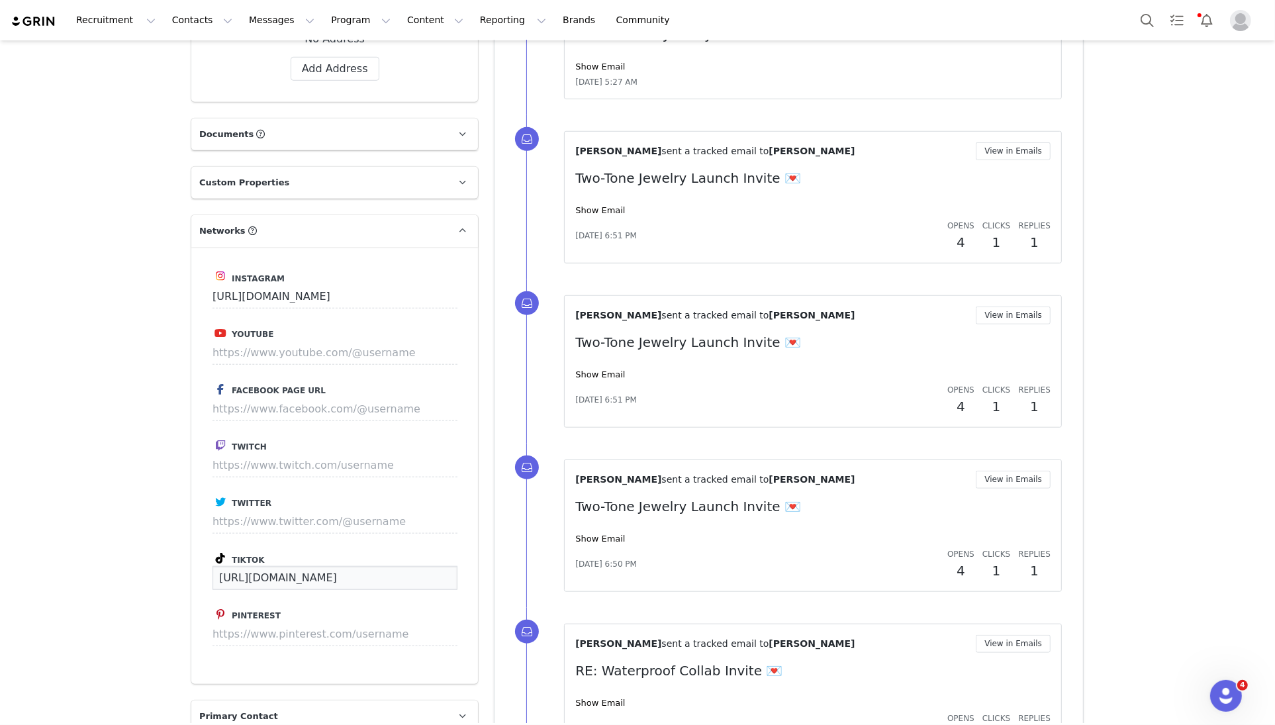
scroll to position [1102, 0]
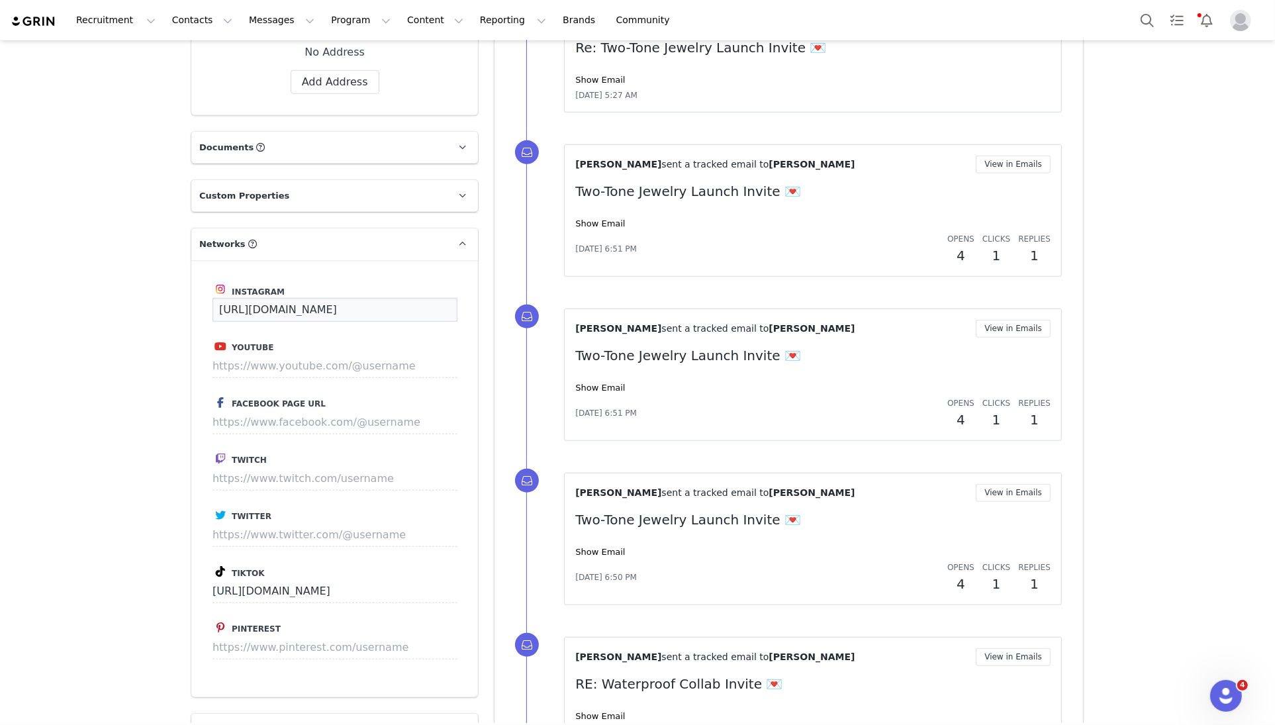
drag, startPoint x: 426, startPoint y: 289, endPoint x: 124, endPoint y: 287, distance: 301.9
click at [124, 288] on div "Creators Kenlie Hitchler Profile Kenlie Hitchler 62.1K followers Audience Repor…" at bounding box center [637, 191] width 1275 height 2507
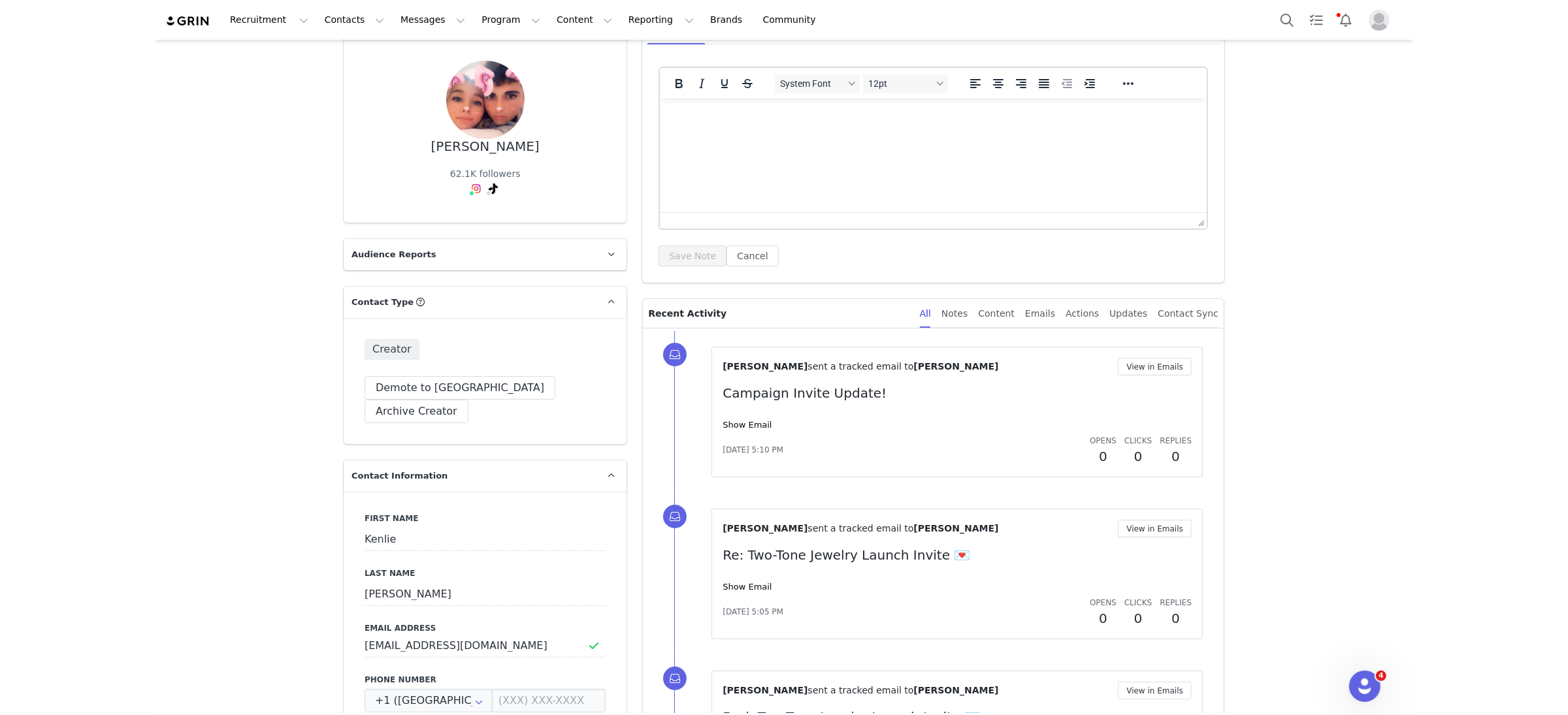
scroll to position [0, 0]
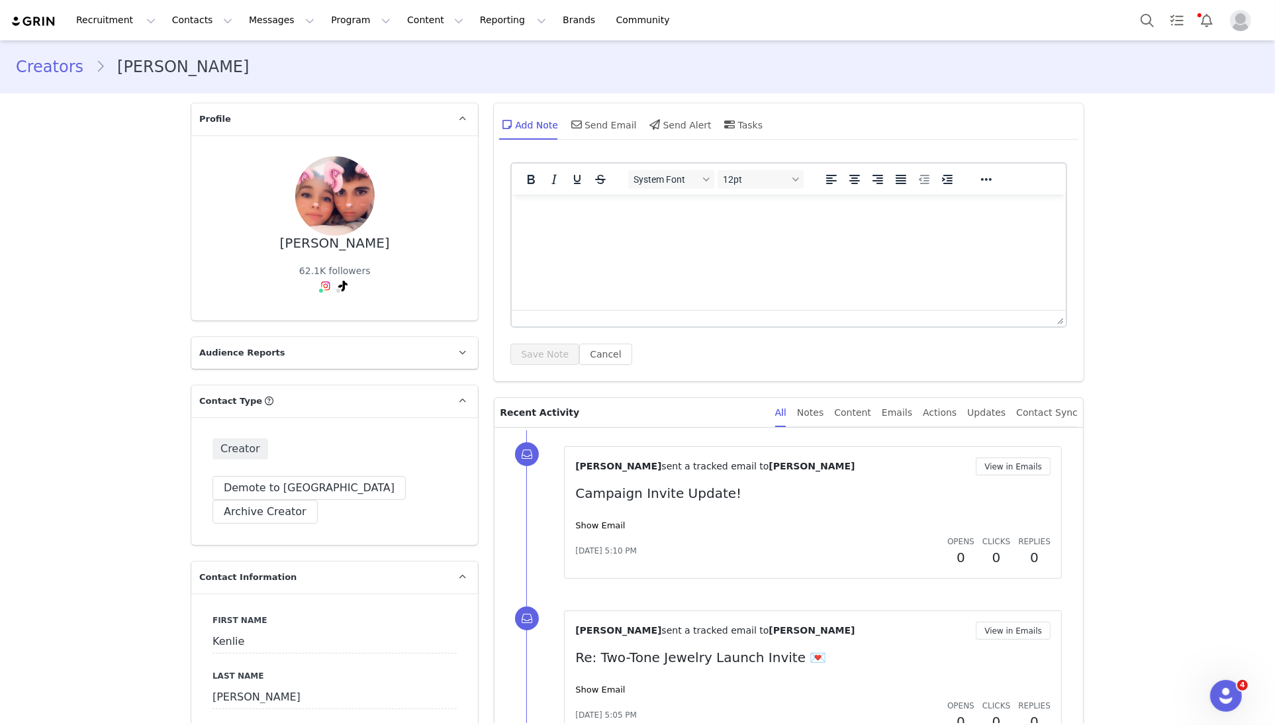
click at [71, 64] on link "Creators" at bounding box center [55, 67] width 79 height 24
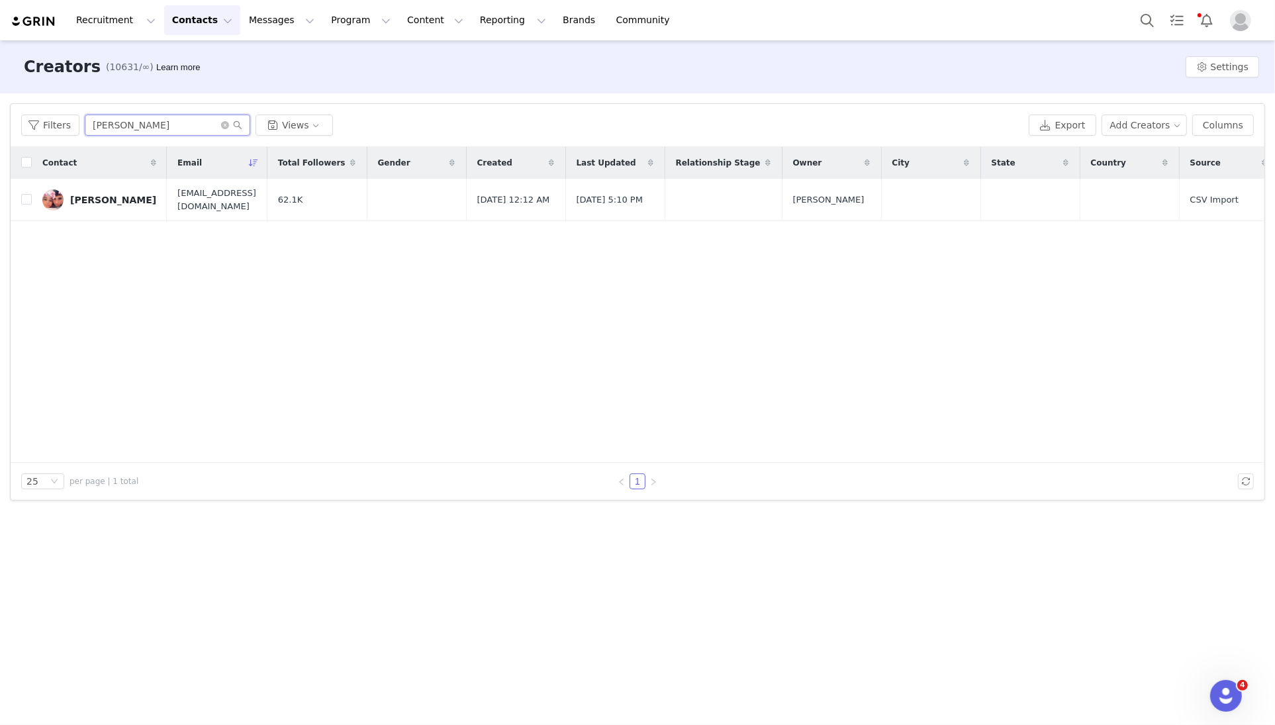
drag, startPoint x: 187, startPoint y: 134, endPoint x: 0, endPoint y: 77, distance: 195.8
click at [0, 77] on div "Creators (10631/∞) Learn more Settings Filters Filter Logic And Or Archived Sel…" at bounding box center [637, 381] width 1275 height 683
paste input "Macey Burton"
type input "Macey Burton"
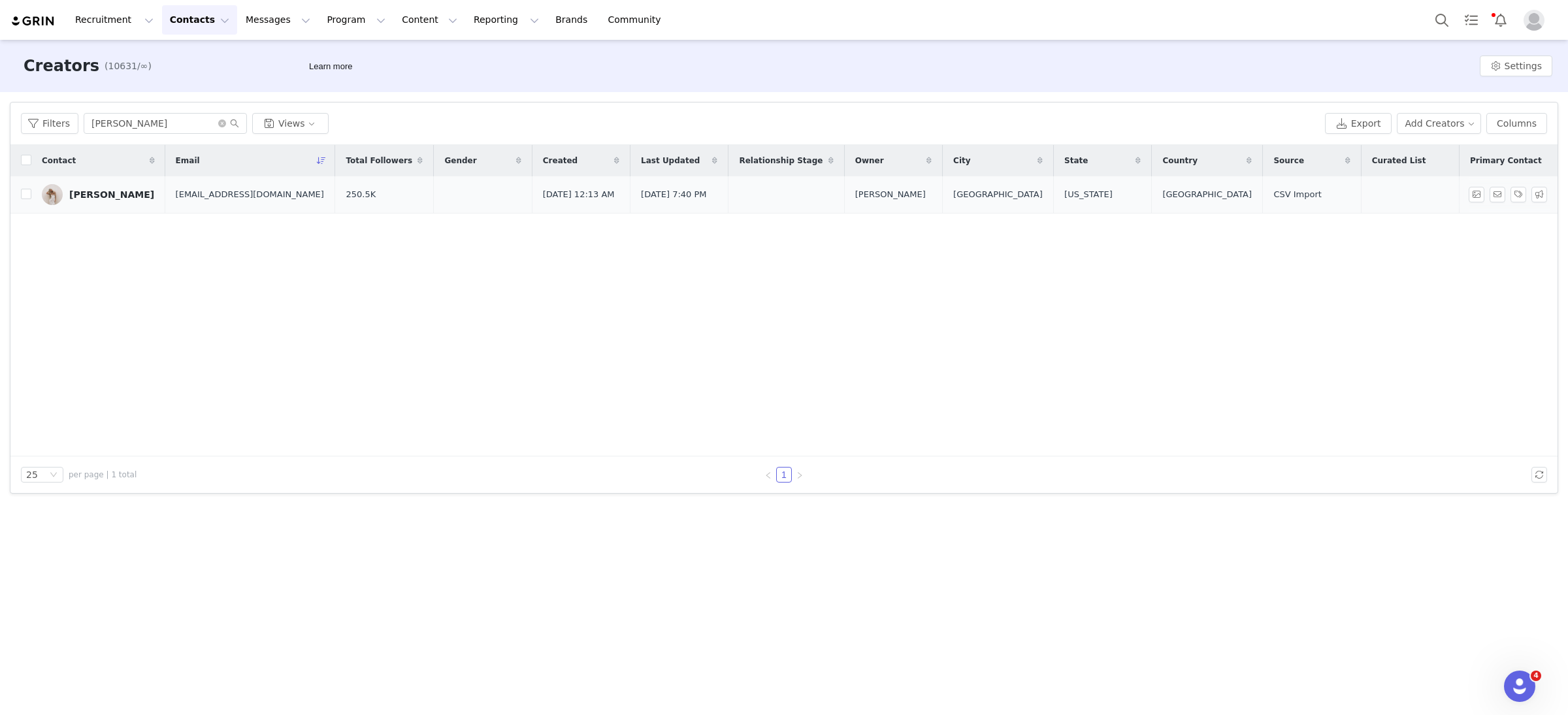
click at [116, 198] on div "Macey Burton" at bounding box center [112, 194] width 85 height 11
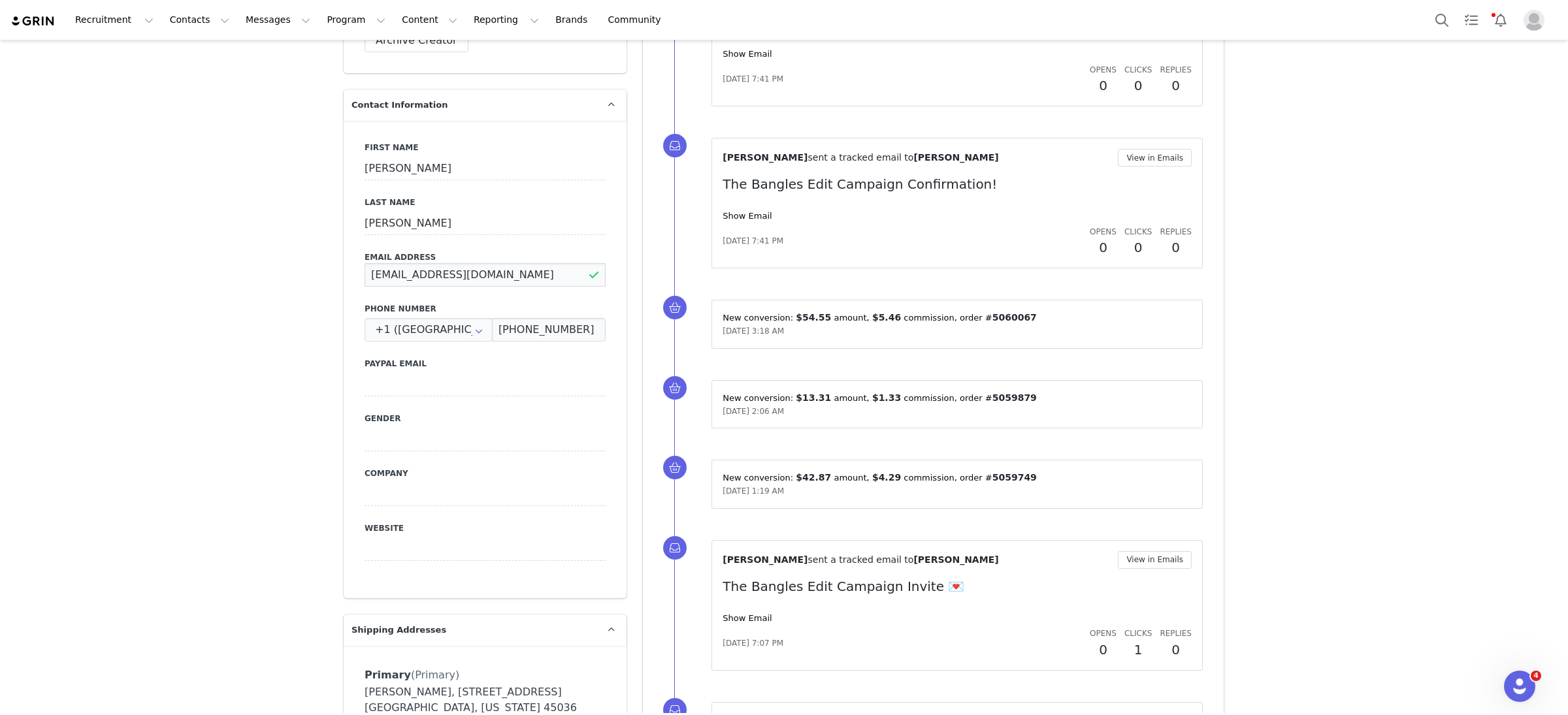
drag, startPoint x: 502, startPoint y: 250, endPoint x: 222, endPoint y: 248, distance: 280.0
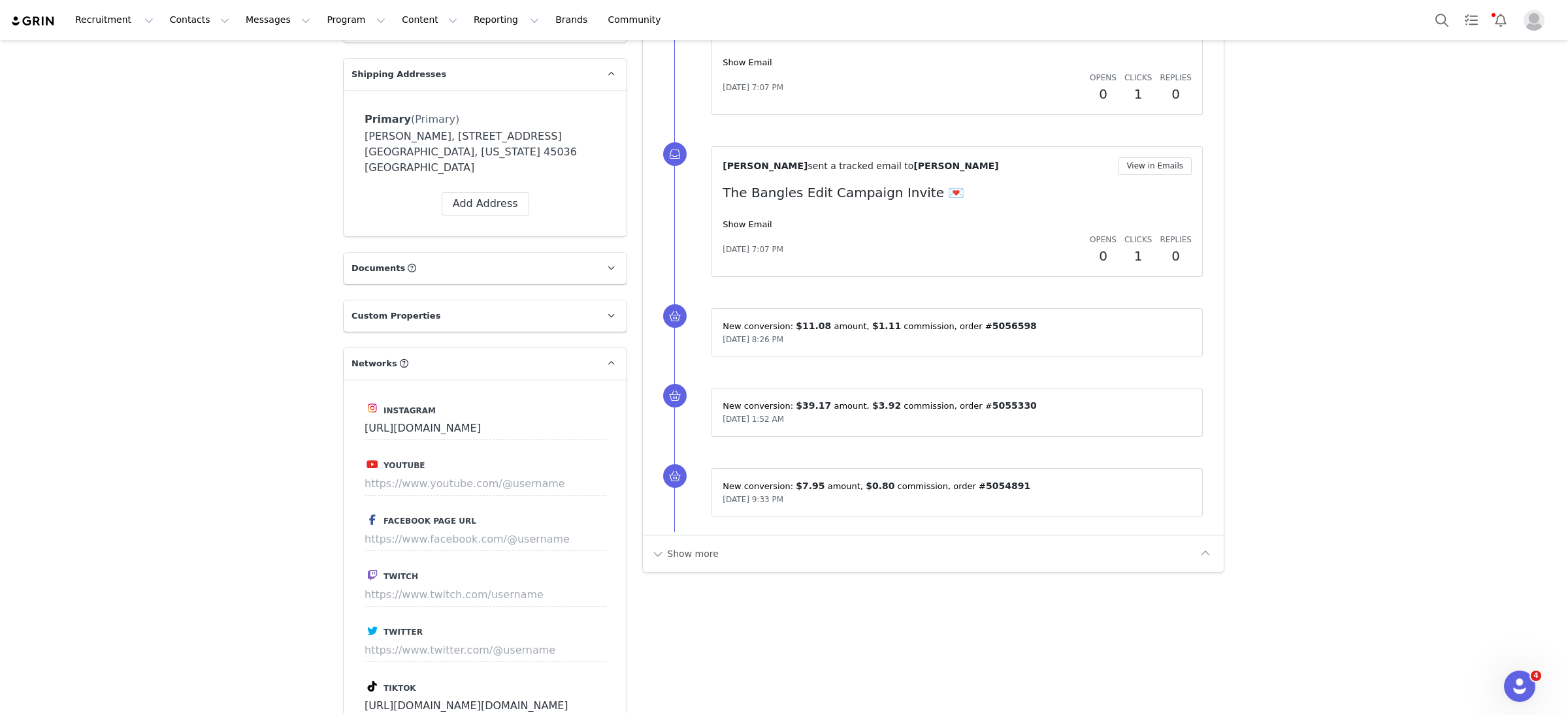
scroll to position [1023, 0]
click at [581, 413] on input "https://www.instagram.com/maceyburtonnn" at bounding box center [485, 425] width 242 height 24
drag, startPoint x: 584, startPoint y: 388, endPoint x: 322, endPoint y: 383, distance: 262.0
click at [322, 384] on div "Creators Macey Burton Profile Macey Burton 250.5K followers Audience Reports Re…" at bounding box center [784, 295] width 1568 height 2557
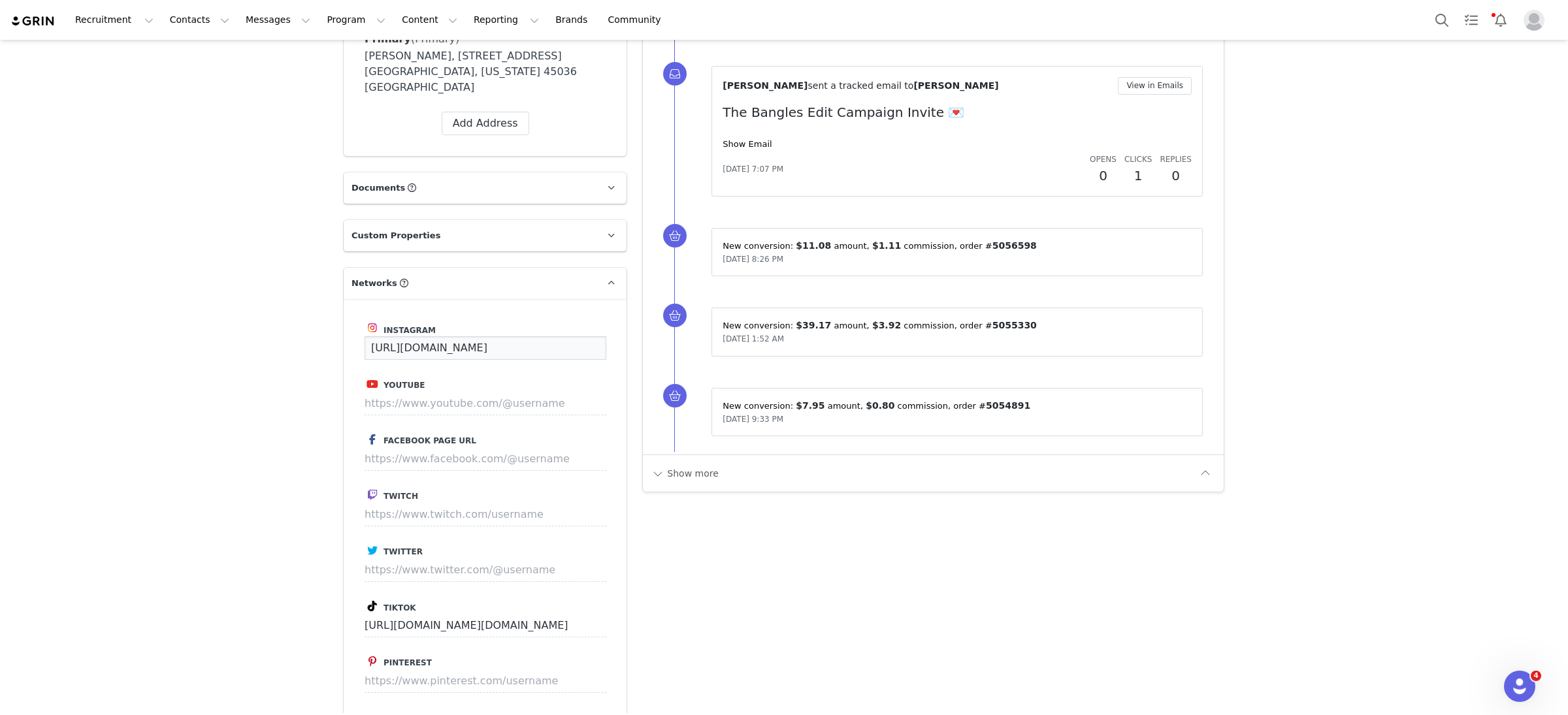
scroll to position [1226, 0]
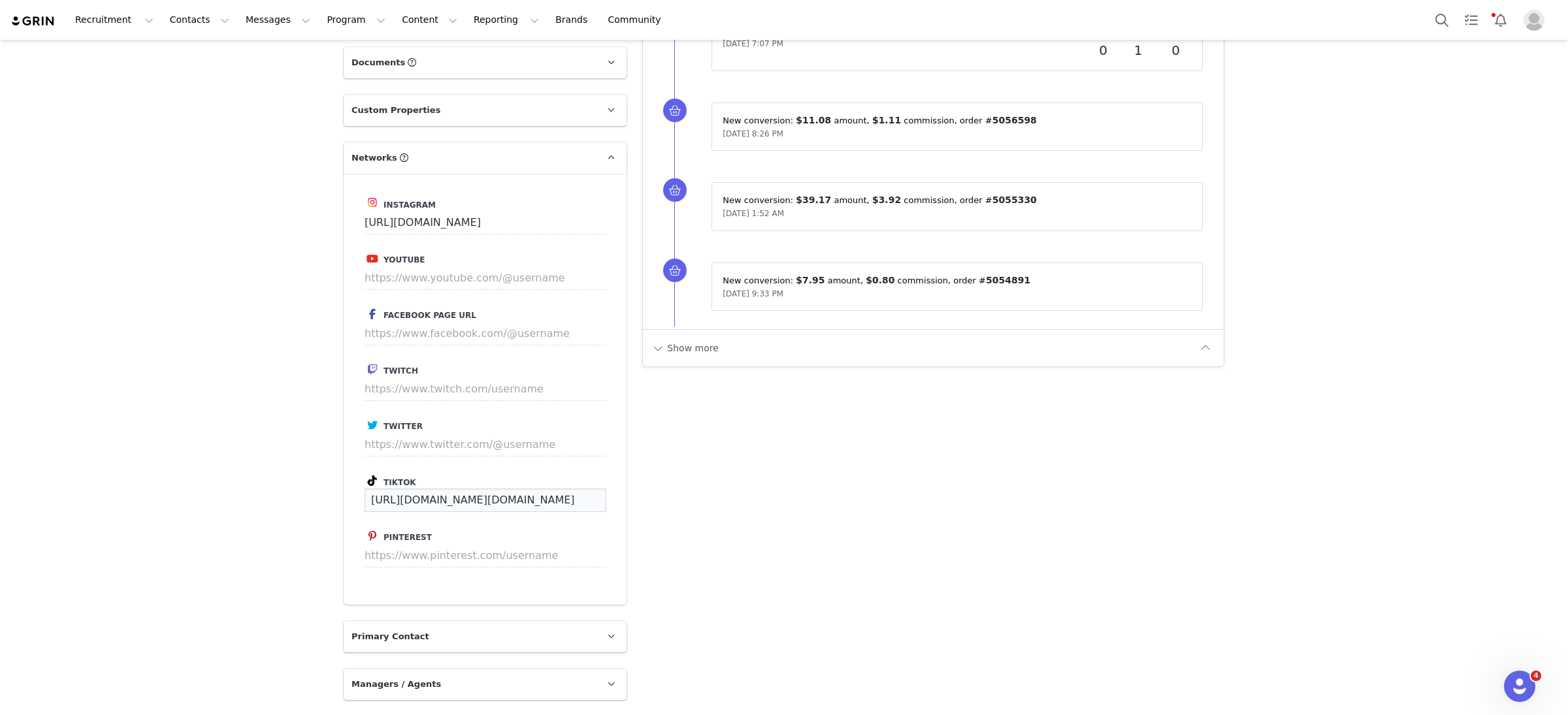
click at [535, 488] on input "https://www.tiktok.com/@lil.macee" at bounding box center [485, 500] width 242 height 24
drag, startPoint x: 552, startPoint y: 459, endPoint x: 223, endPoint y: 452, distance: 329.1
click at [223, 455] on div "Creators Macey Burton Profile Macey Burton 250.5K followers Audience Reports Re…" at bounding box center [784, 93] width 1568 height 2557
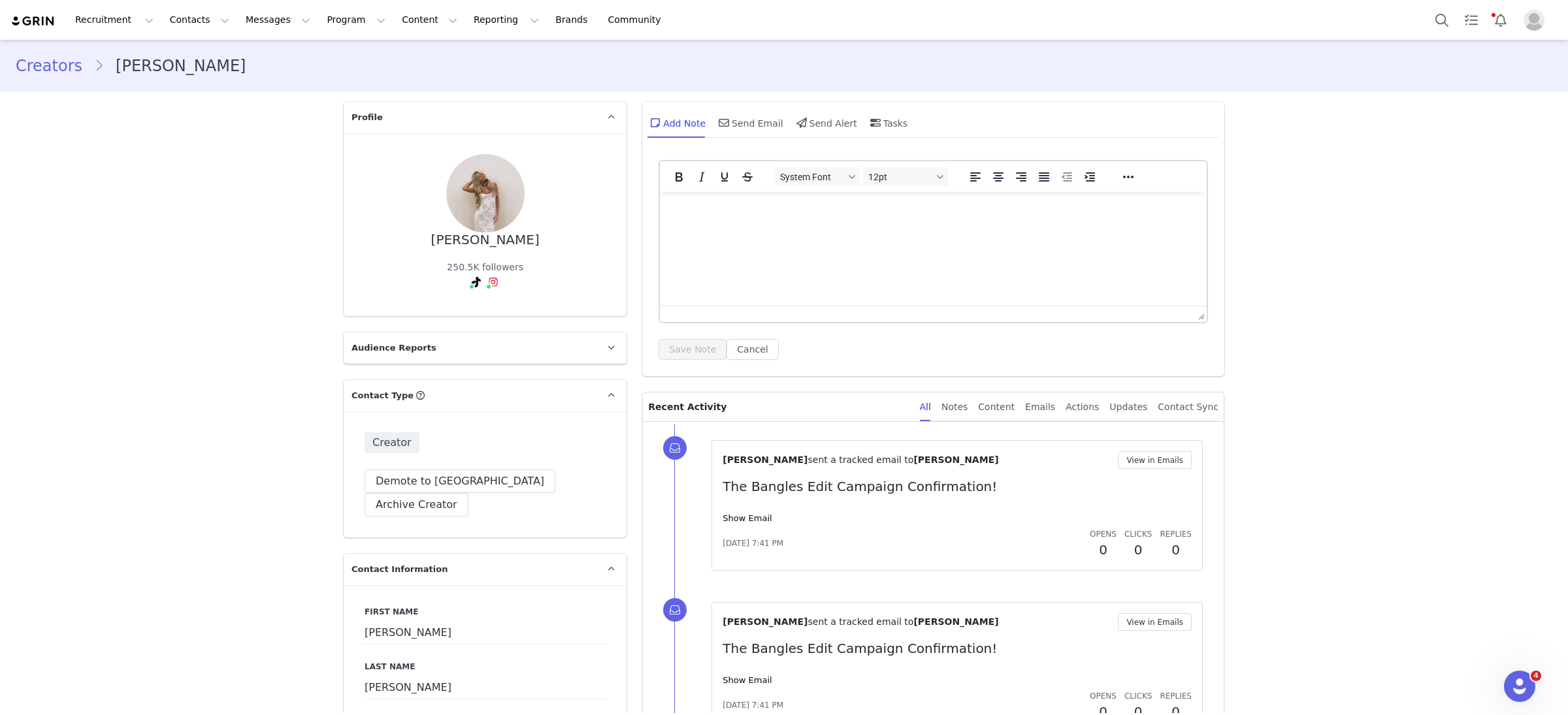
click at [49, 59] on link "Creators" at bounding box center [54, 66] width 78 height 24
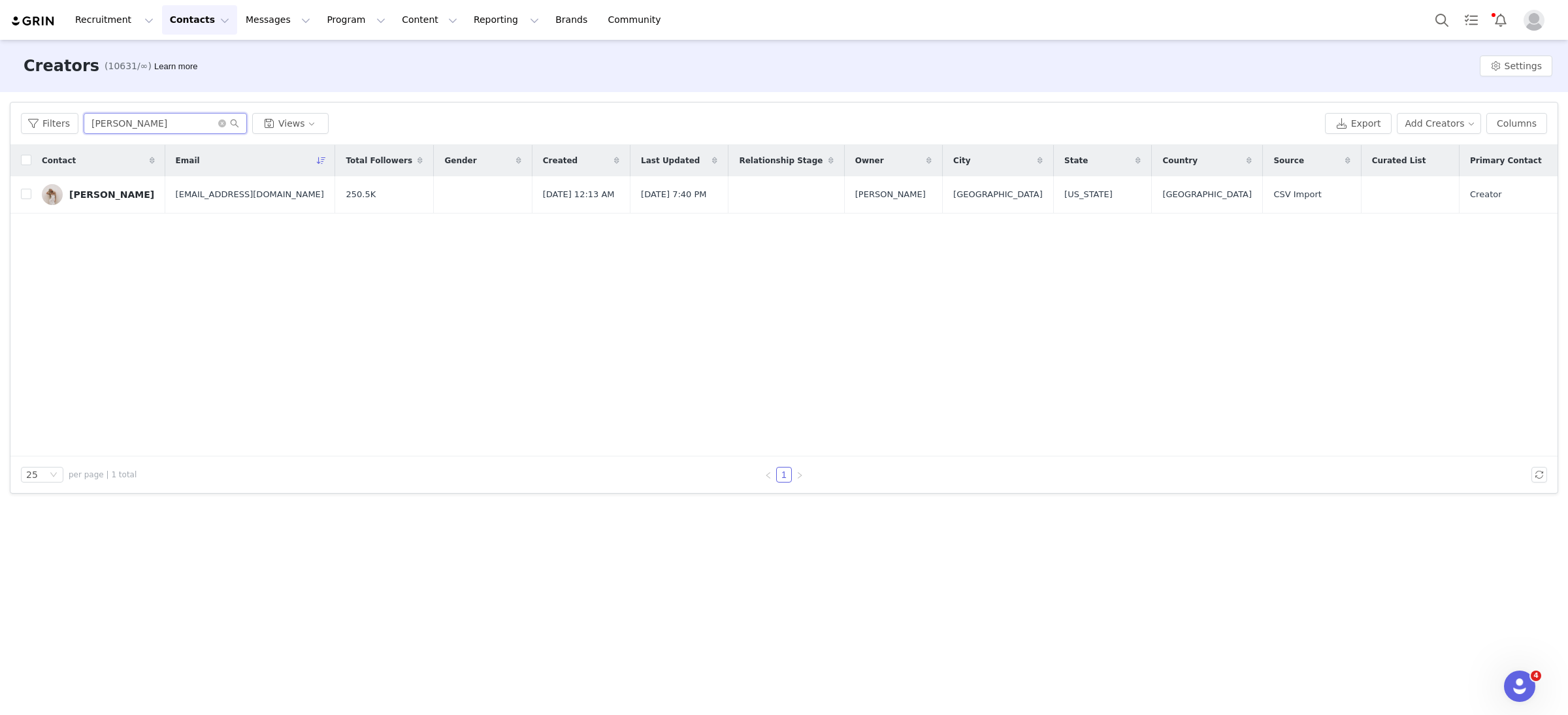
drag, startPoint x: 190, startPoint y: 129, endPoint x: 28, endPoint y: 98, distance: 164.9
click at [27, 98] on div "Filters Filter Logic And Or Archived Select Owner Select Contact Tag Select Rel…" at bounding box center [784, 297] width 1568 height 411
paste input "Sophia Sciarotta"
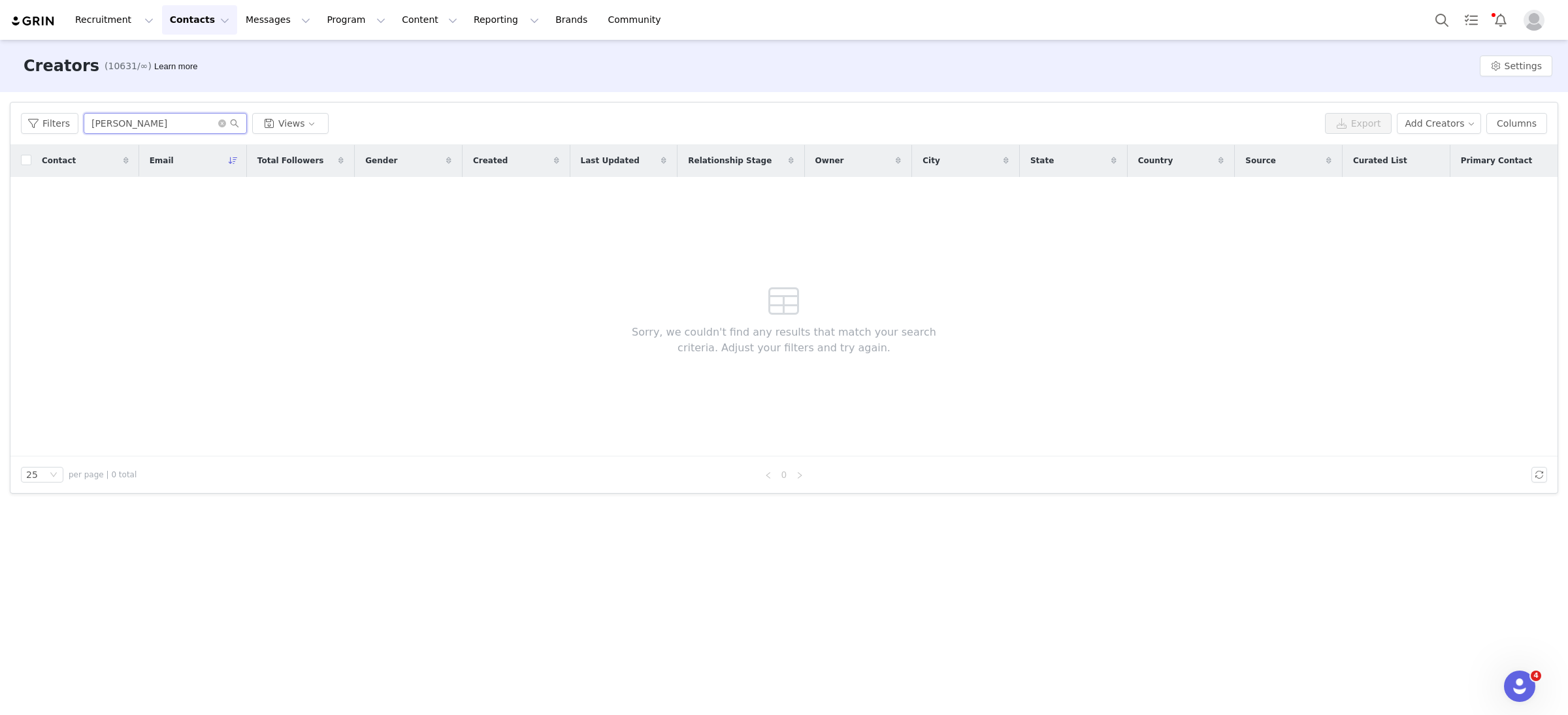
drag, startPoint x: 174, startPoint y: 124, endPoint x: 78, endPoint y: 117, distance: 96.3
click at [76, 117] on div "Filters Sophia Sciarotta Views" at bounding box center [670, 123] width 1299 height 21
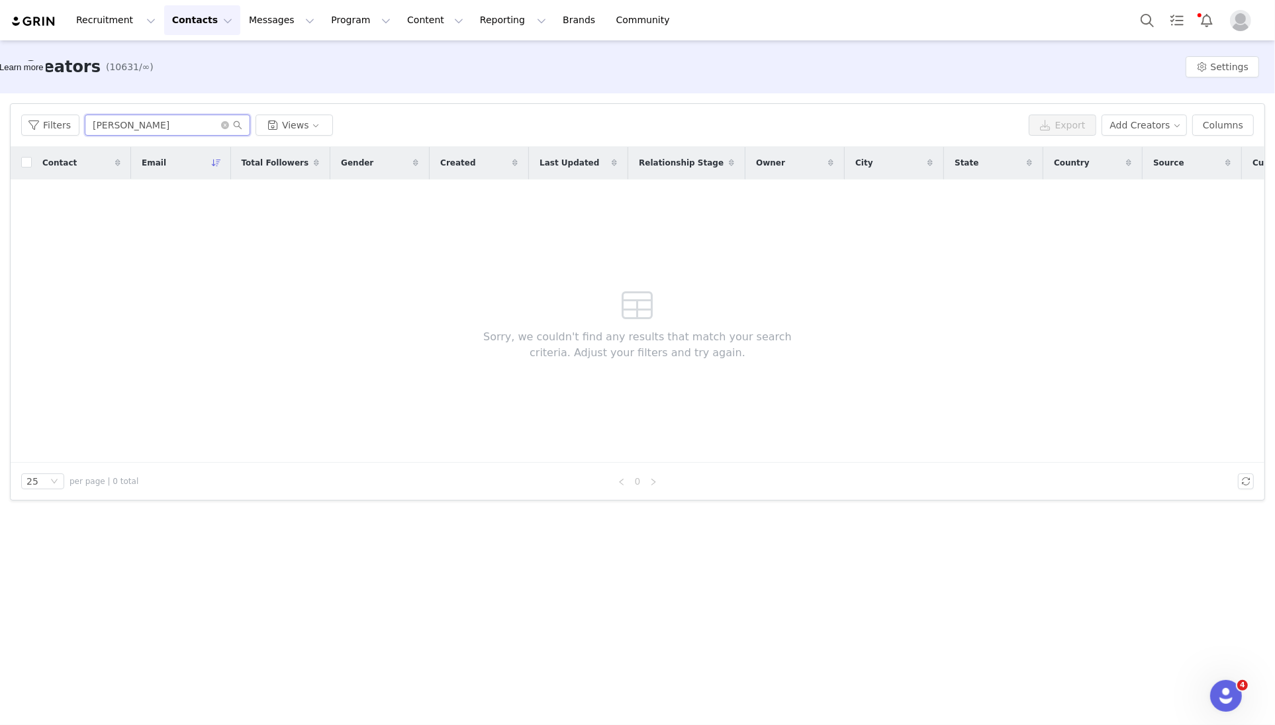
click at [184, 129] on input "Sophia Sciarotta" at bounding box center [168, 125] width 166 height 21
drag, startPoint x: 209, startPoint y: 130, endPoint x: 11, endPoint y: 104, distance: 199.6
click at [11, 110] on div "Filters Sophia Sciarotta Views Export Add Creators Columns" at bounding box center [638, 125] width 1254 height 43
paste input "cayjomadrid@gmail.com"
type input "cayjomadrid@gmail.com"
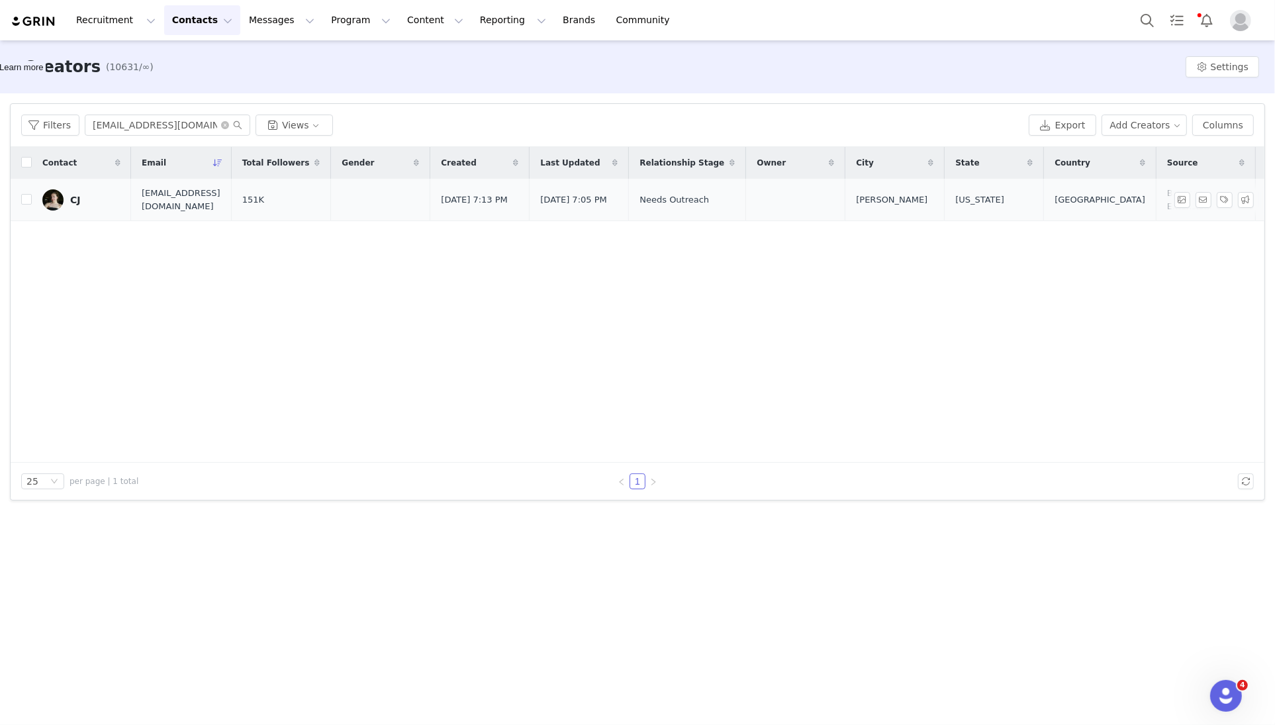
click at [95, 194] on link "CJ" at bounding box center [81, 199] width 78 height 21
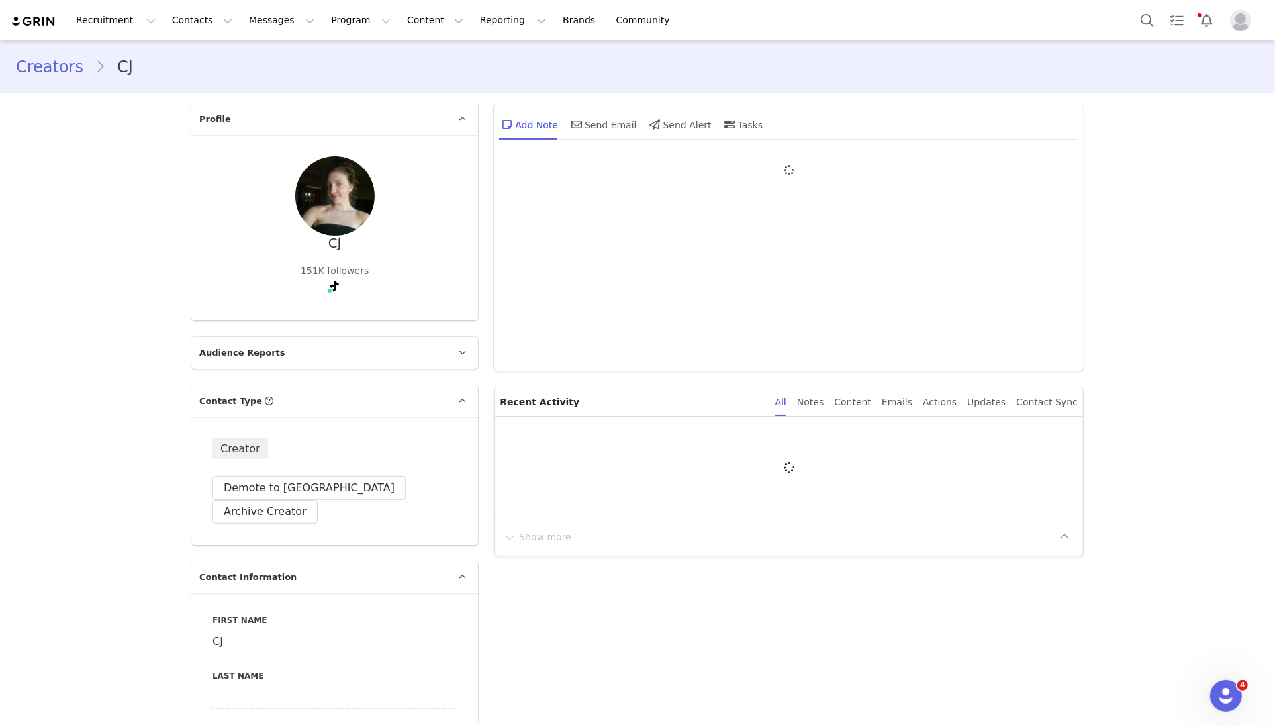
type input "+1 ([GEOGRAPHIC_DATA])"
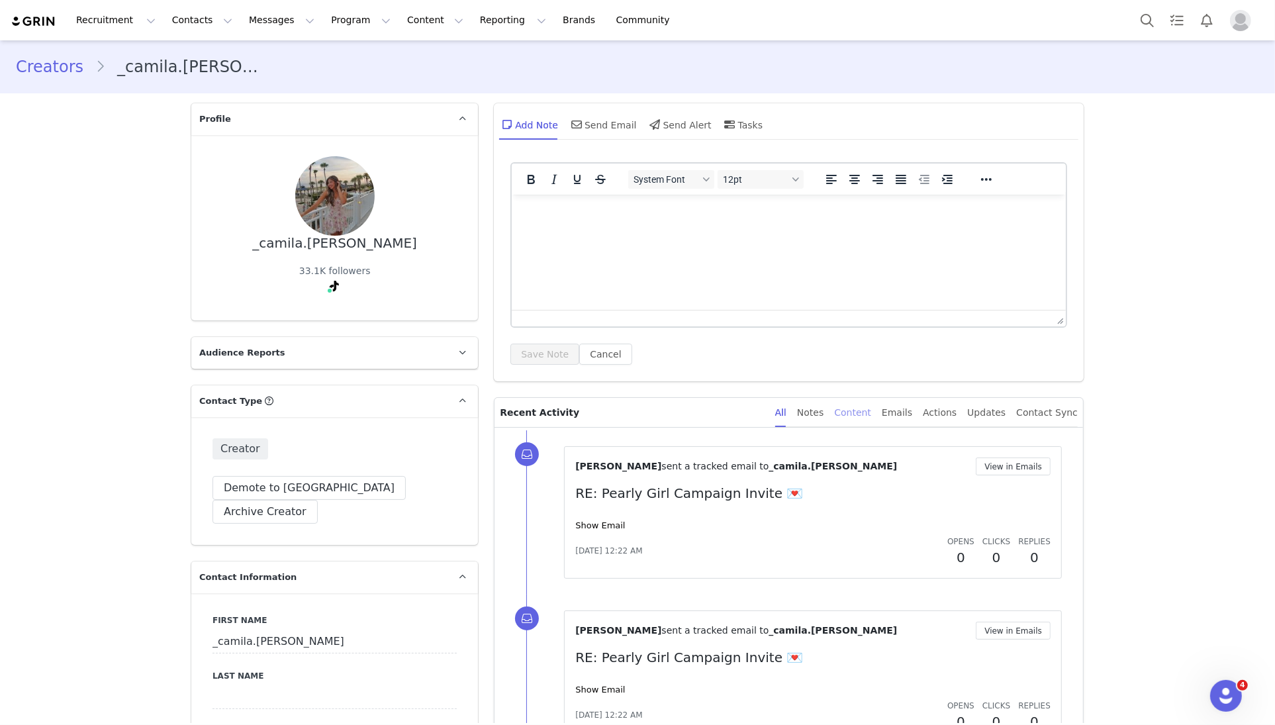
click at [869, 418] on div "Content" at bounding box center [852, 413] width 37 height 30
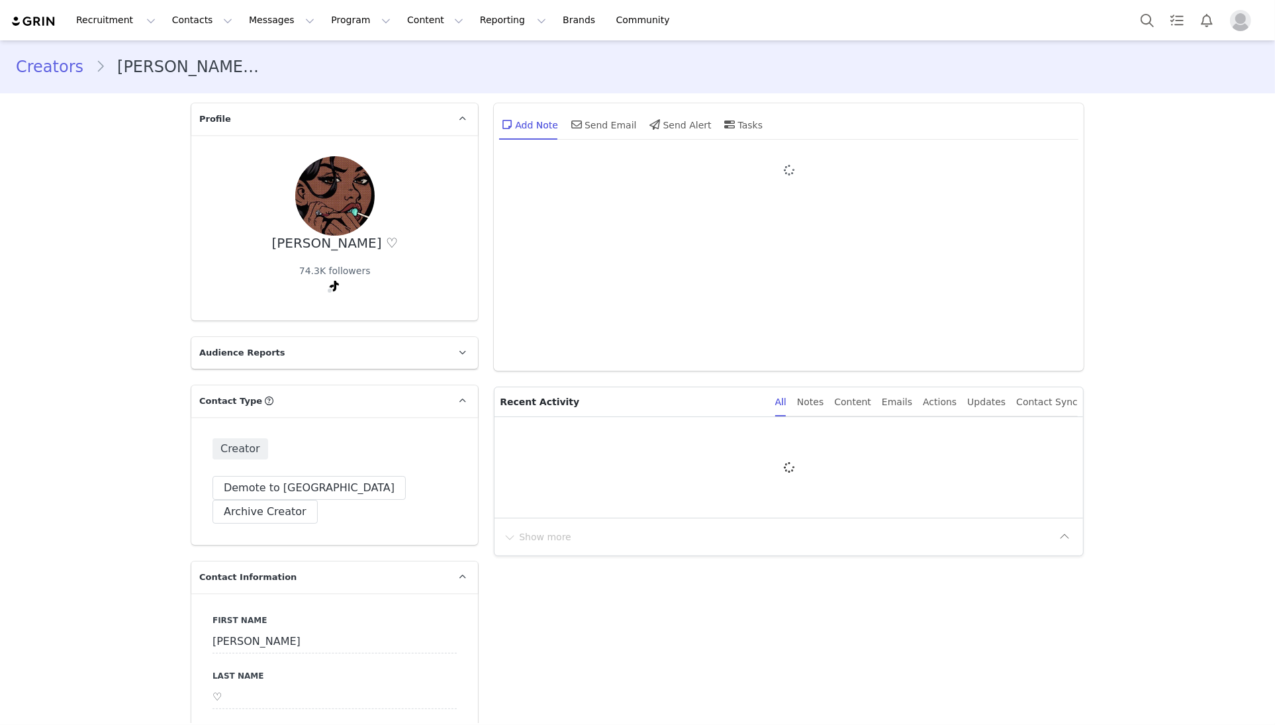
type input "+1 ([GEOGRAPHIC_DATA])"
